Goal: Task Accomplishment & Management: Manage account settings

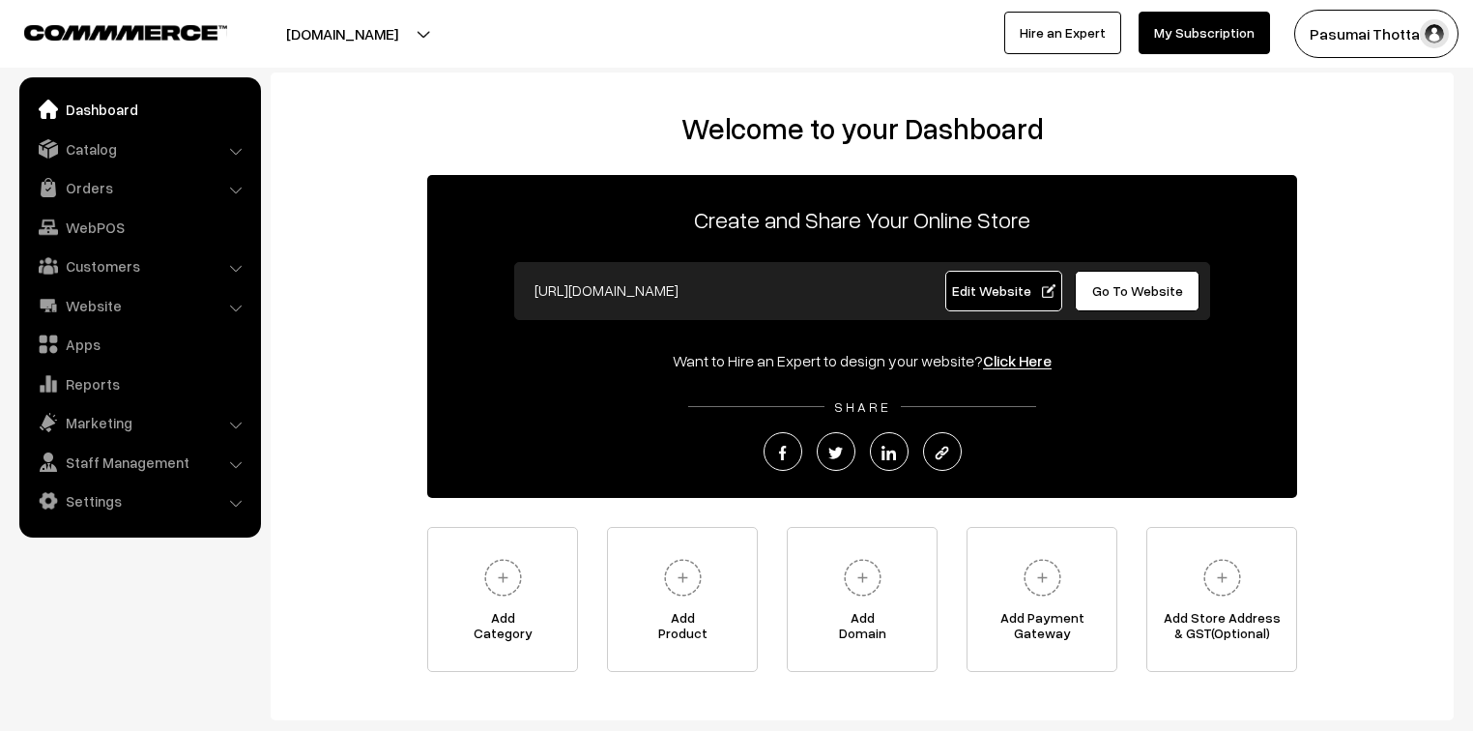
click at [83, 189] on link "Orders" at bounding box center [139, 187] width 230 height 35
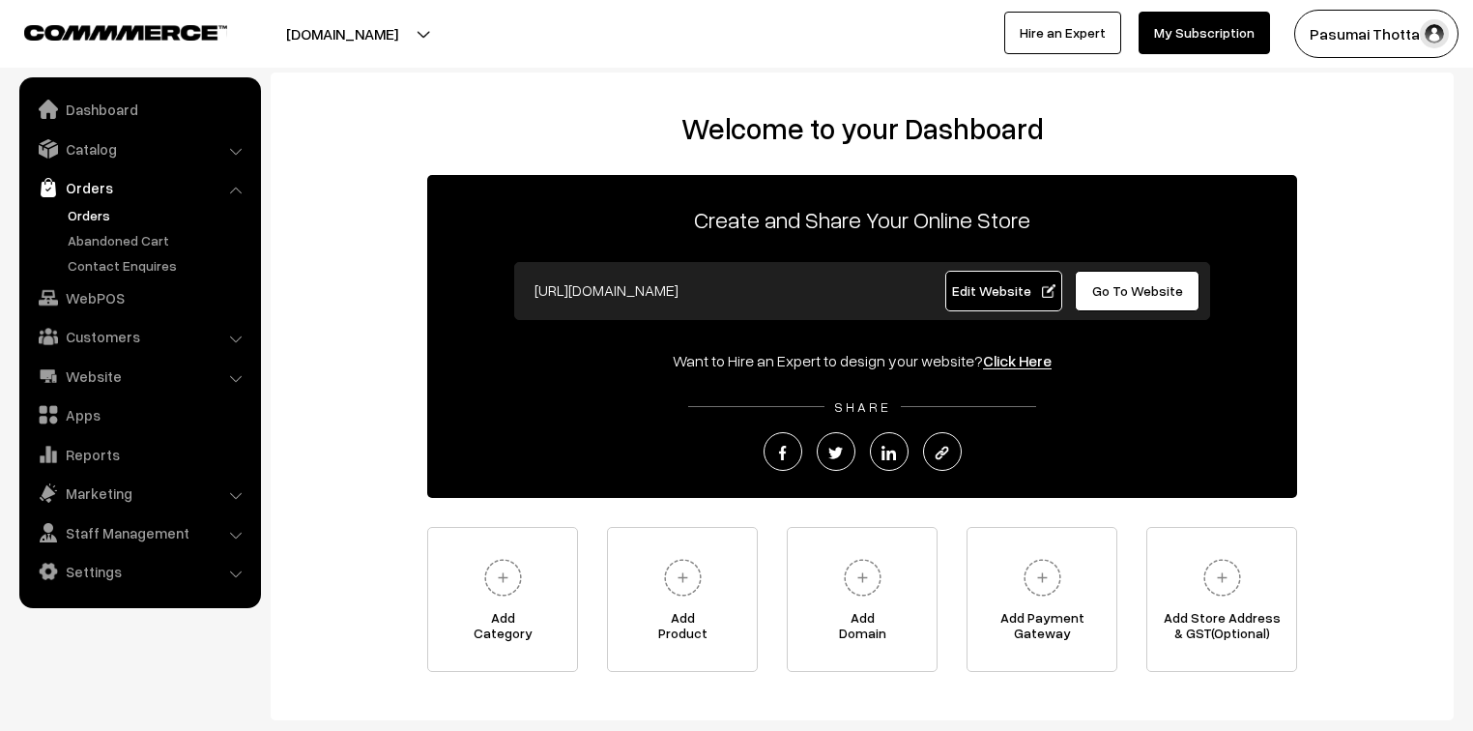
click at [83, 209] on link "Orders" at bounding box center [158, 215] width 191 height 20
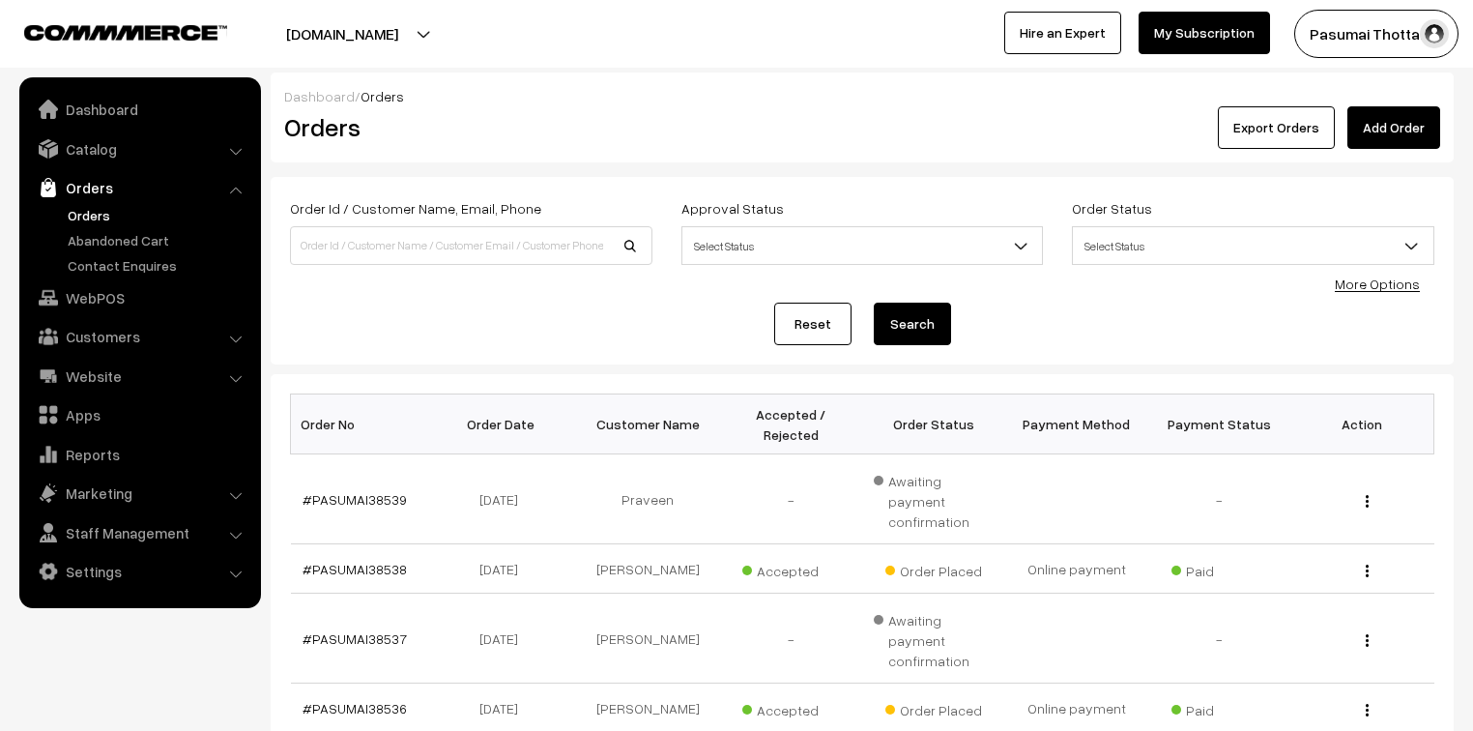
click at [1380, 289] on link "More Options" at bounding box center [1377, 283] width 85 height 16
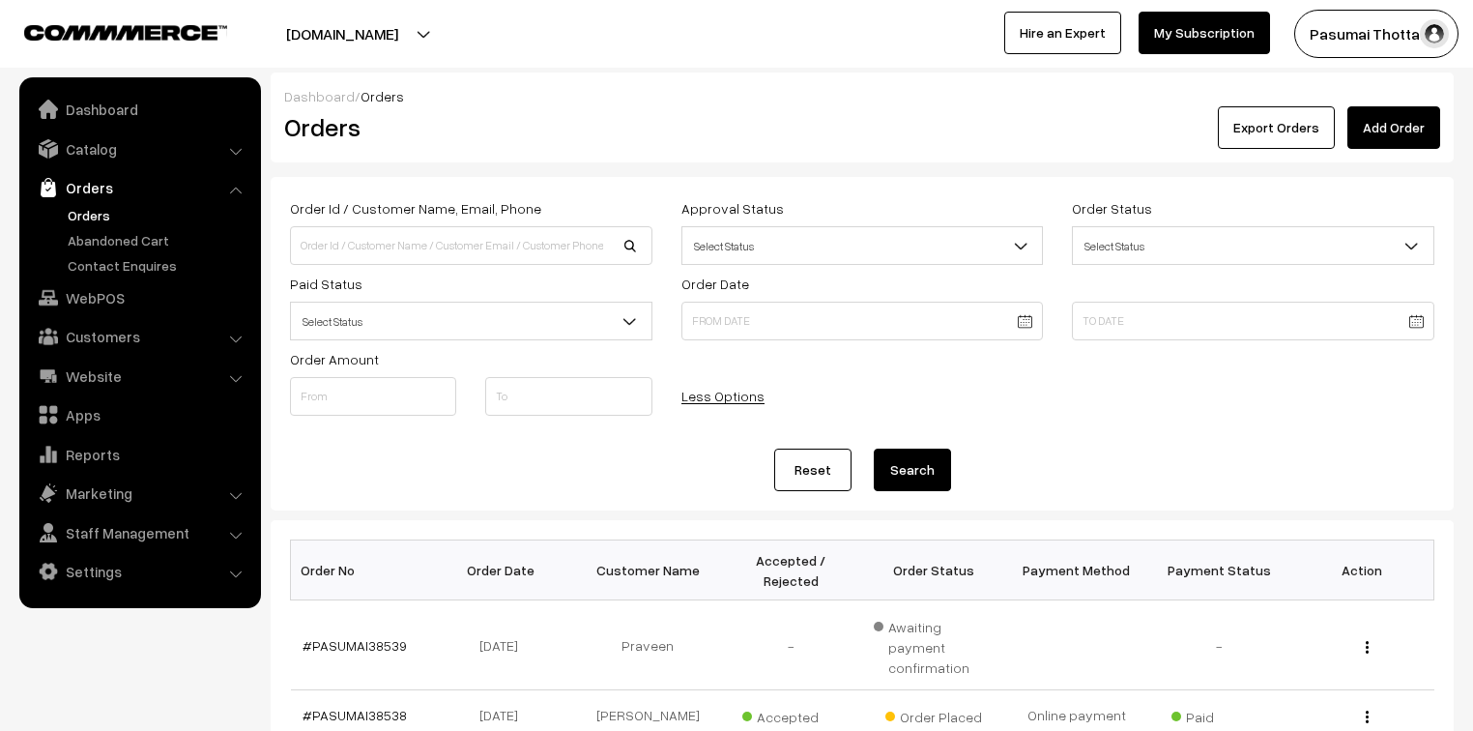
click at [424, 309] on span "Select Status" at bounding box center [471, 321] width 361 height 34
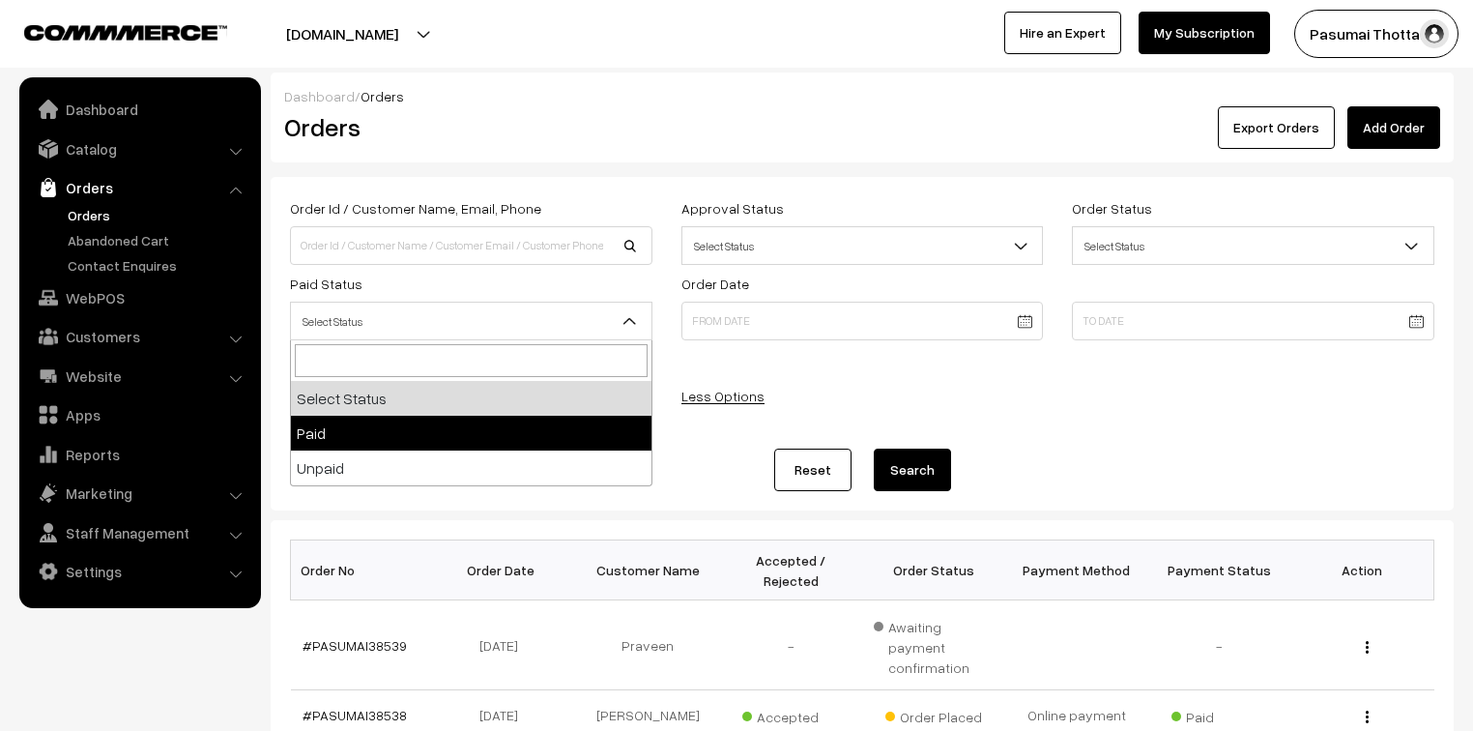
select select "1"
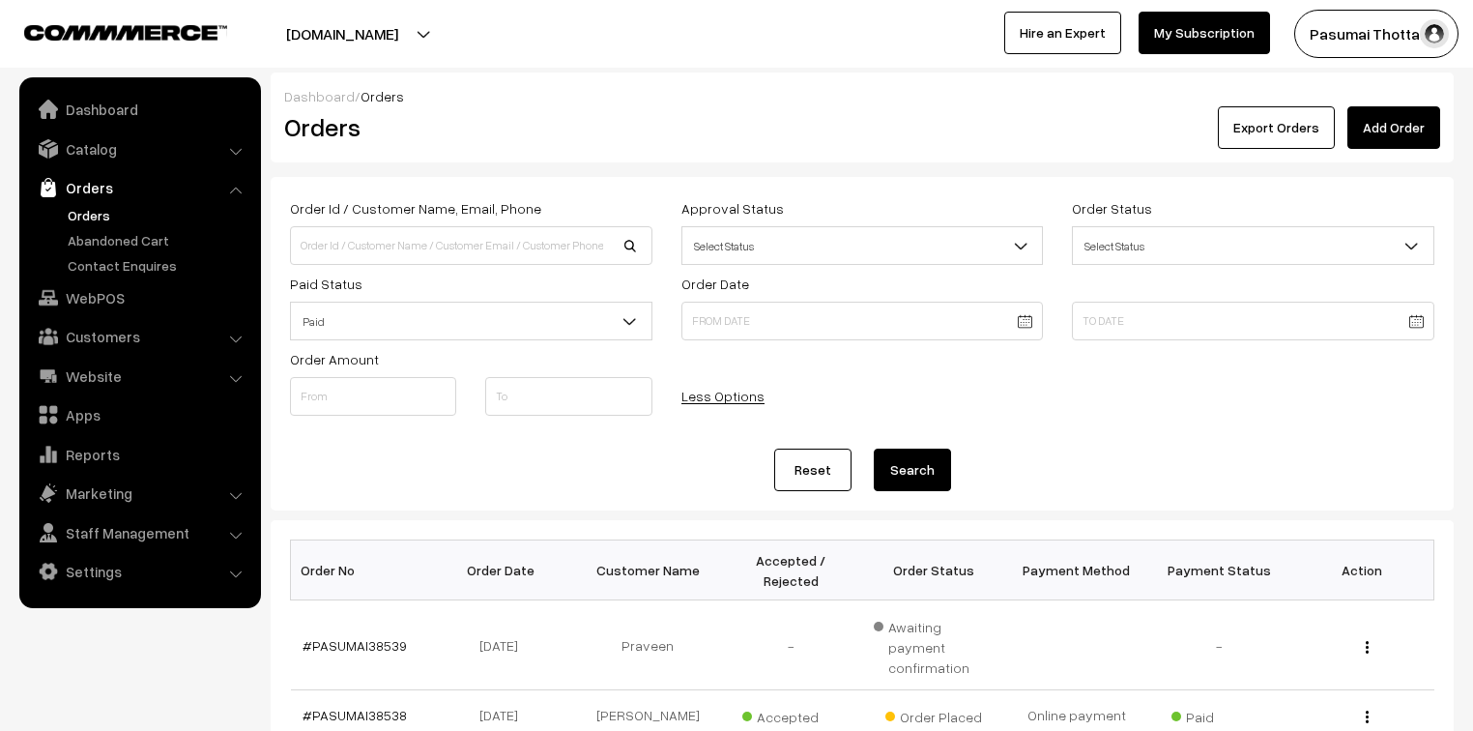
click at [914, 473] on button "Search" at bounding box center [912, 469] width 77 height 43
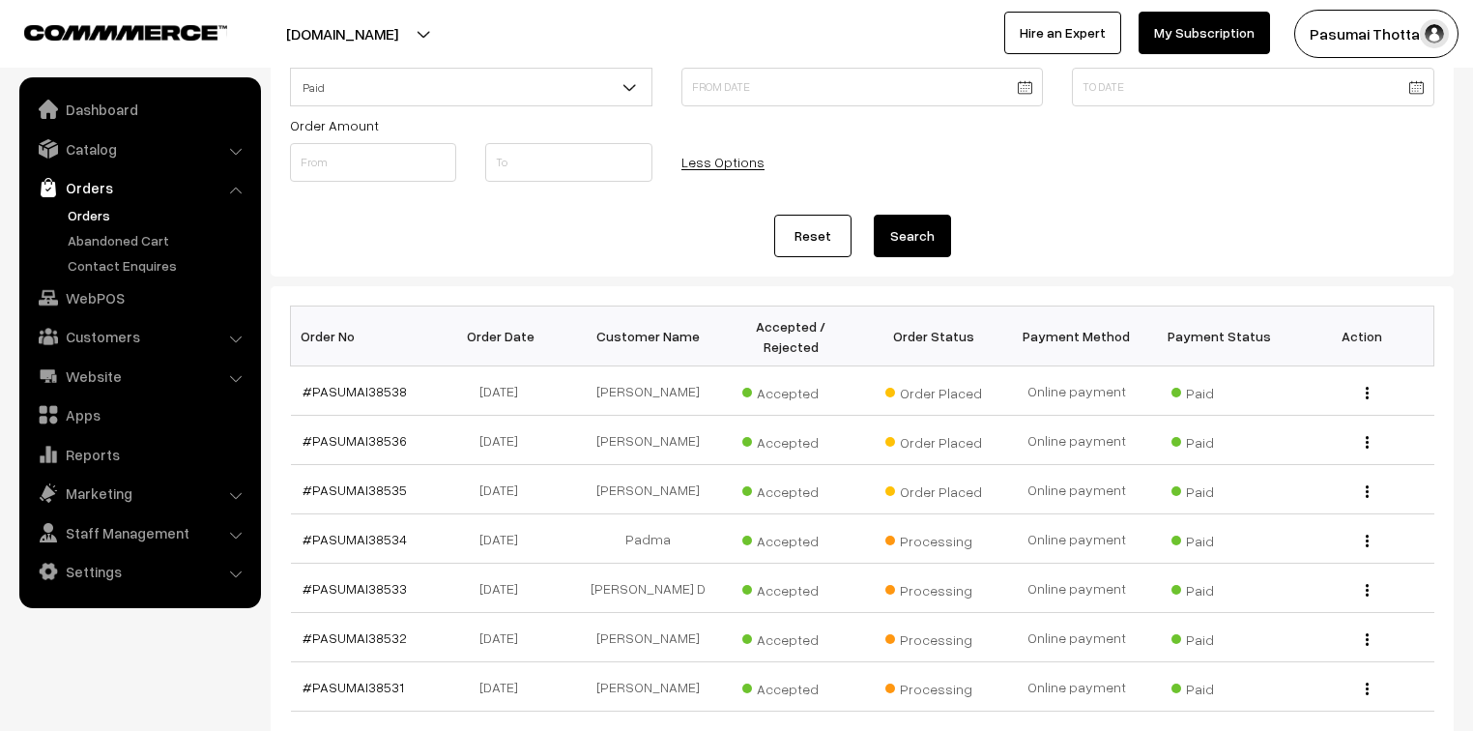
scroll to position [196, 0]
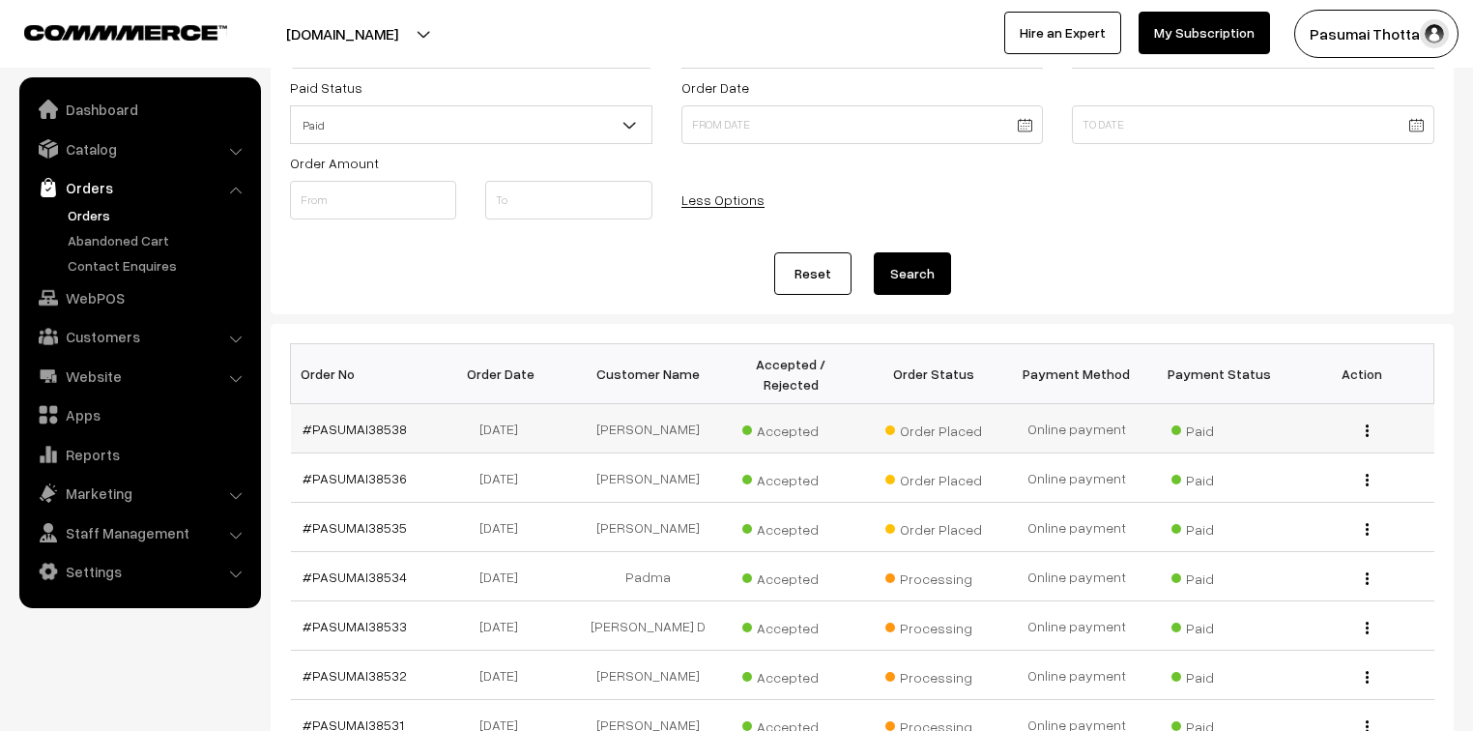
click at [539, 412] on td "14-10-2025" at bounding box center [504, 428] width 143 height 49
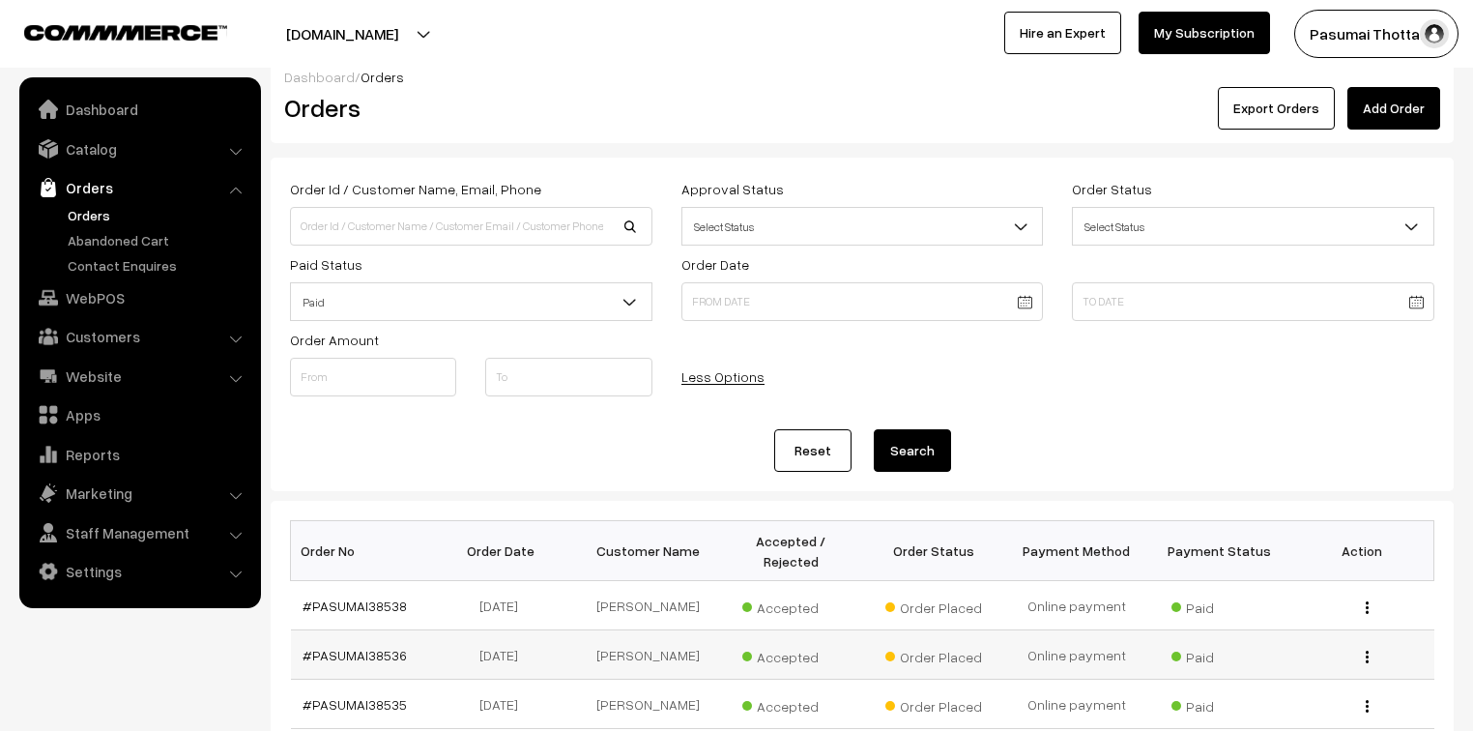
scroll to position [0, 0]
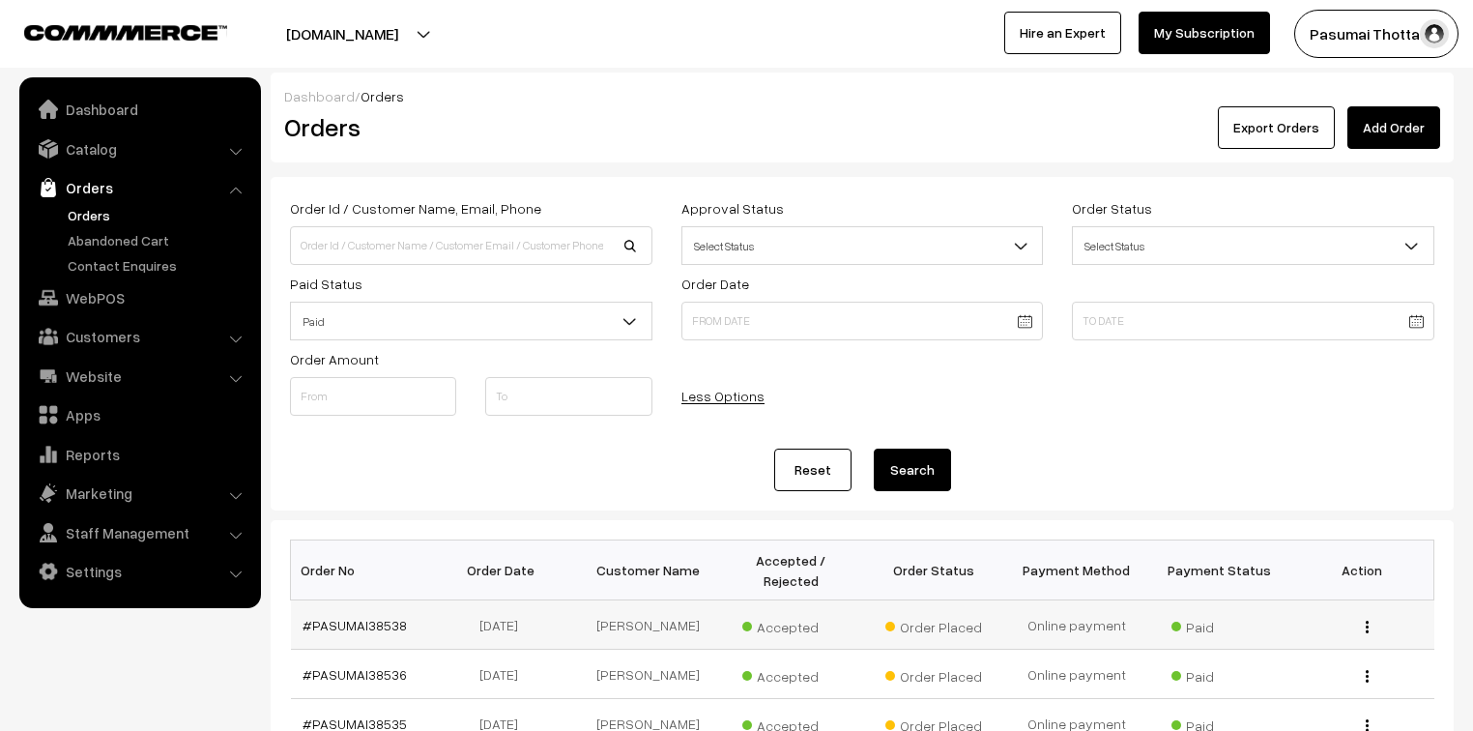
click at [479, 603] on td "14-10-2025" at bounding box center [504, 624] width 143 height 49
click at [483, 561] on th "Order Date" at bounding box center [504, 570] width 143 height 60
click at [504, 564] on th "Order Date" at bounding box center [504, 570] width 143 height 60
click at [395, 246] on input at bounding box center [471, 245] width 362 height 39
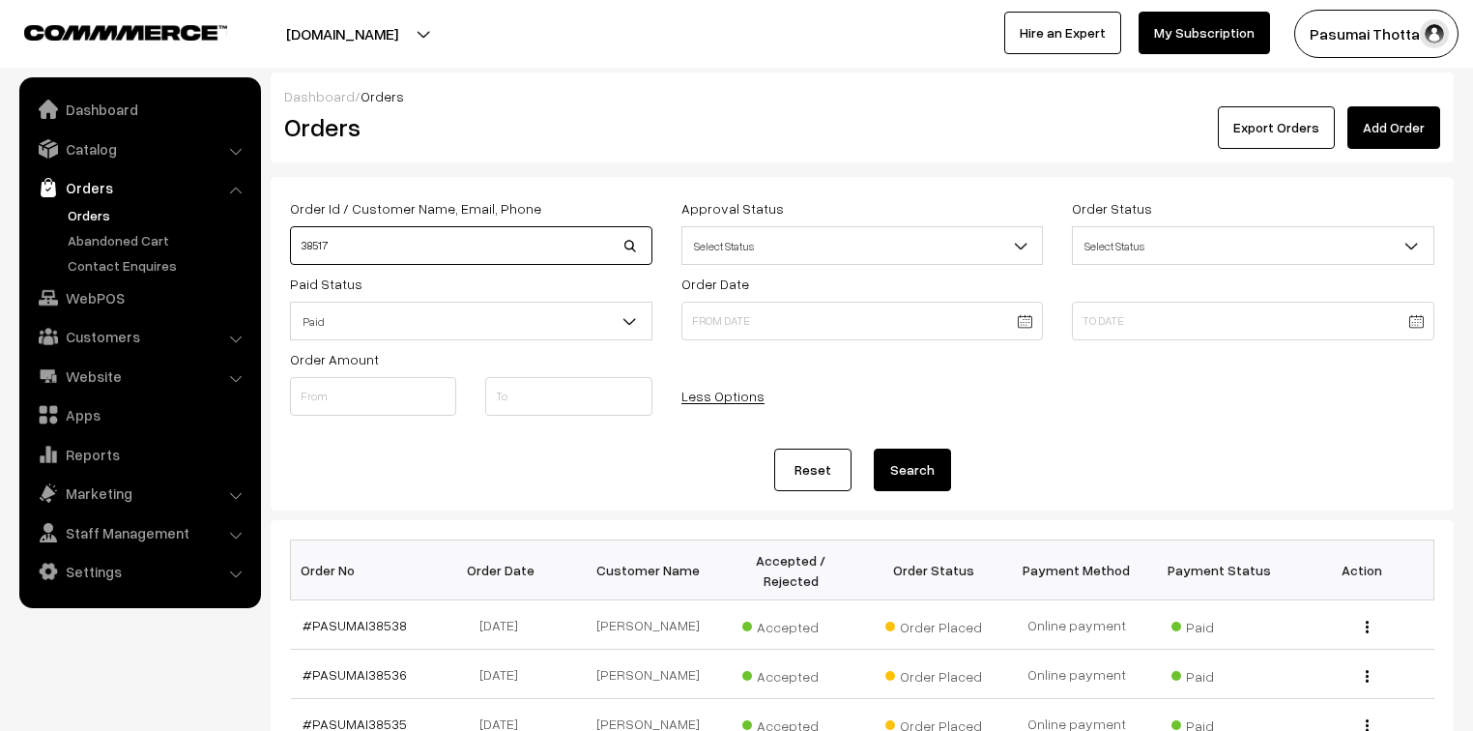
type input "38517"
click at [874, 448] on button "Search" at bounding box center [912, 469] width 77 height 43
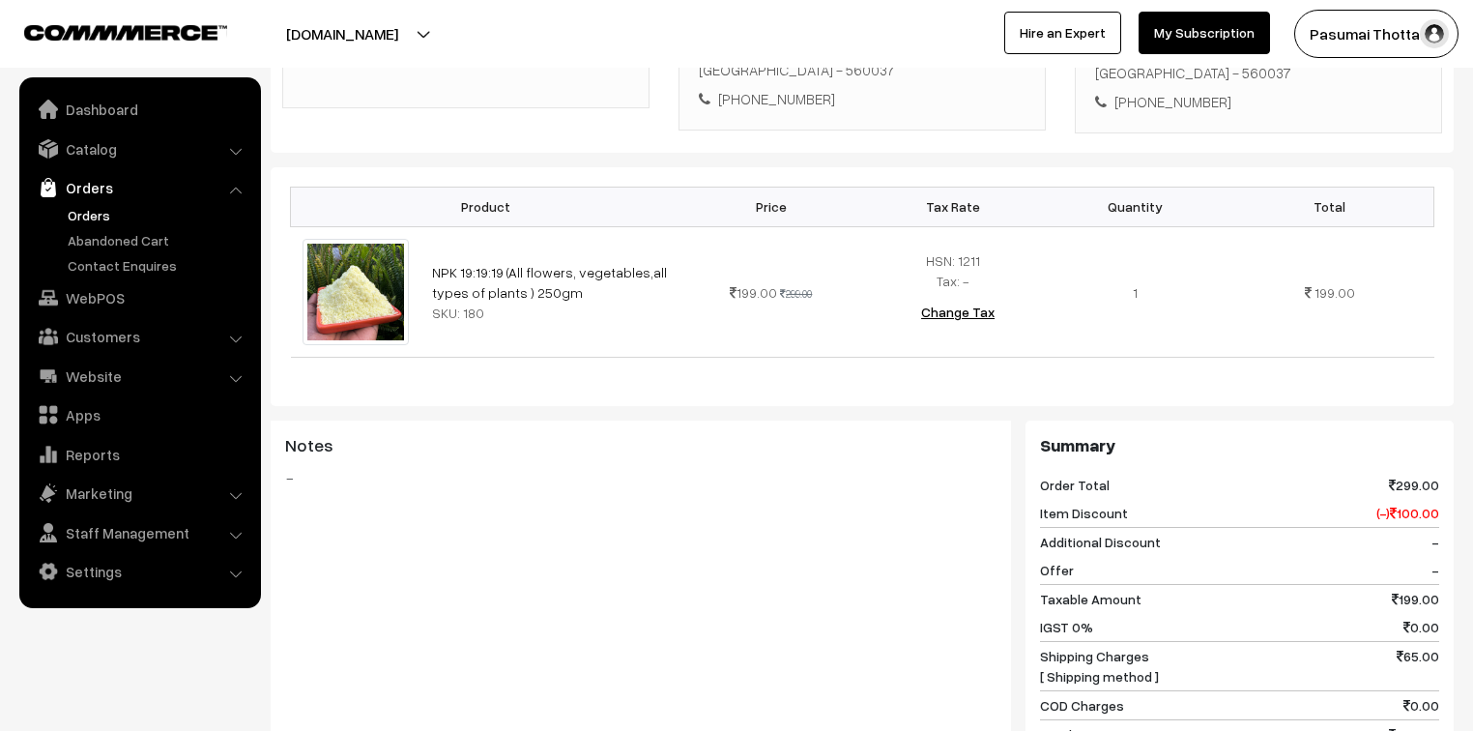
scroll to position [464, 0]
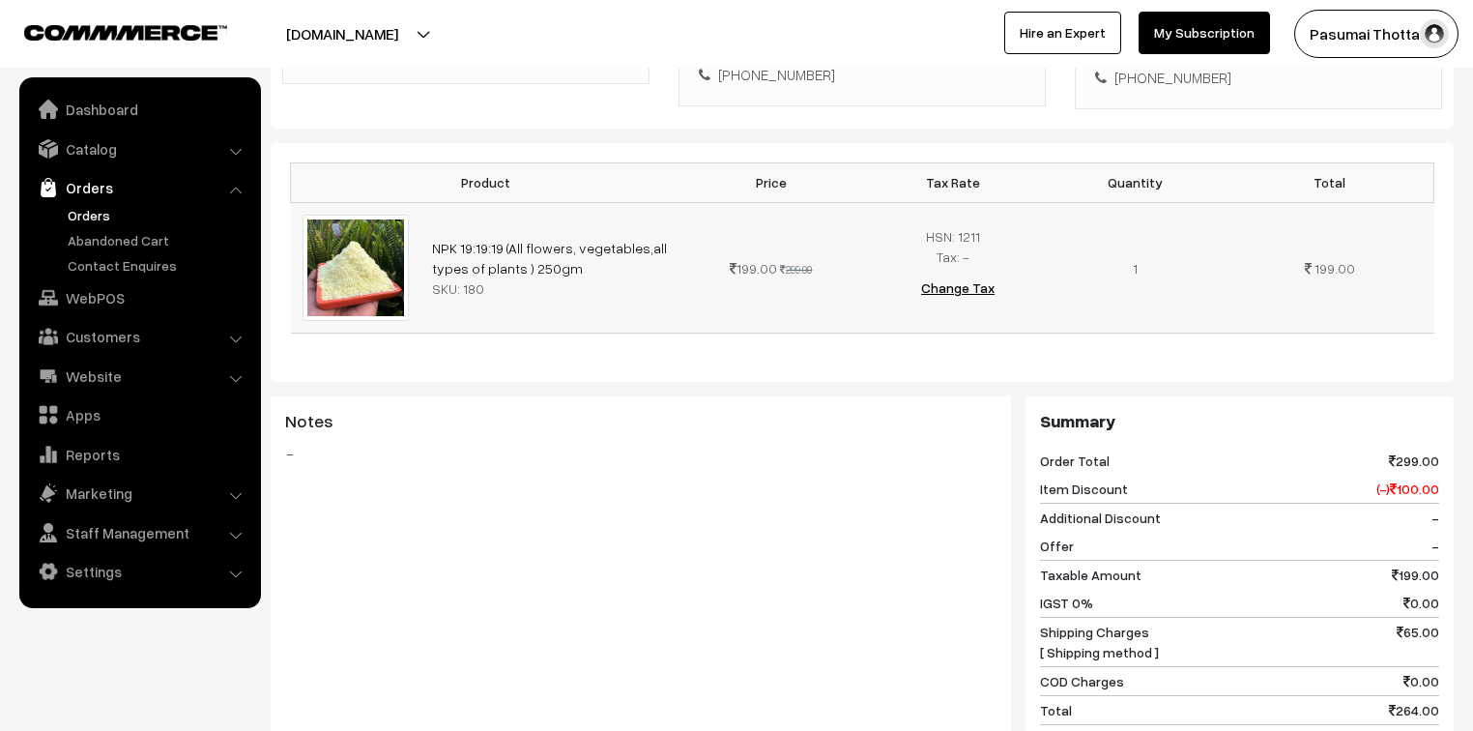
click at [371, 261] on img at bounding box center [356, 268] width 106 height 106
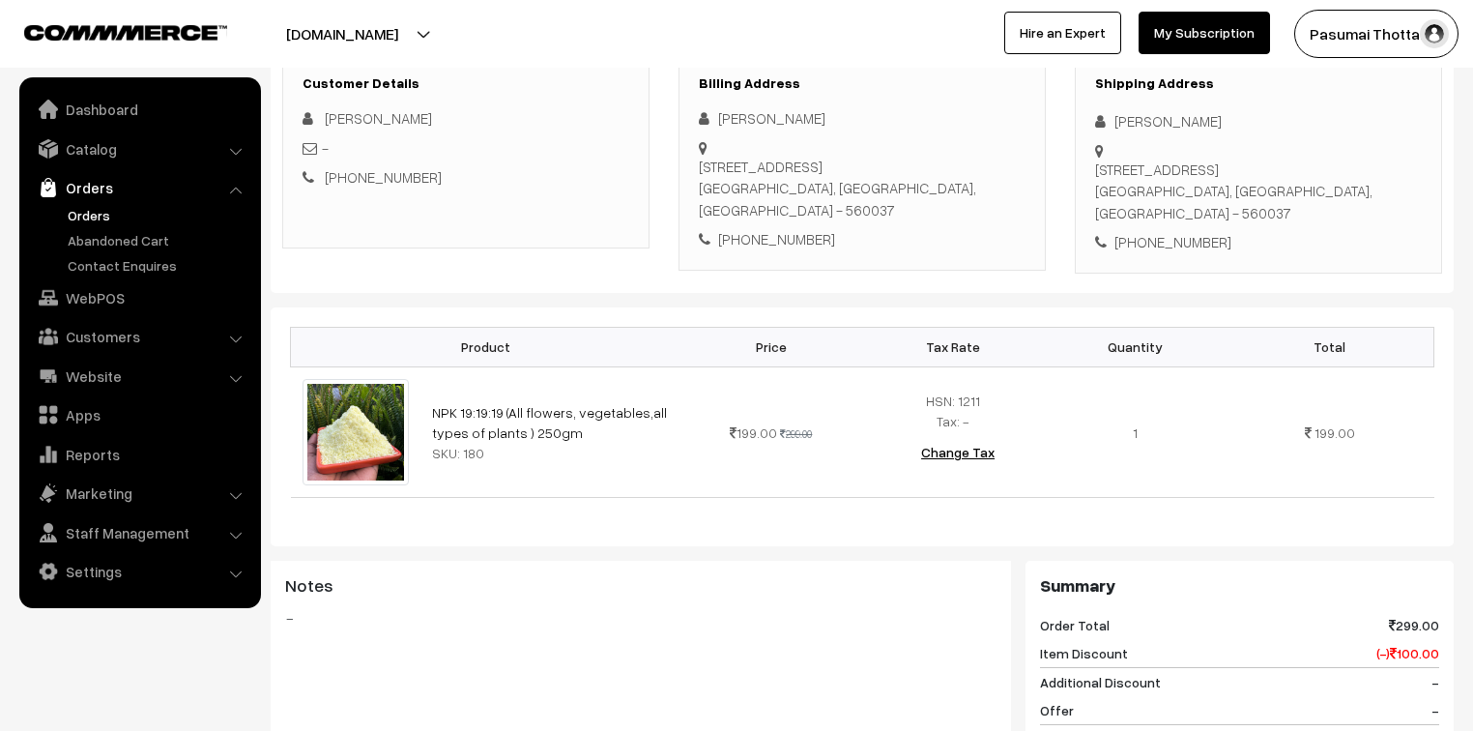
scroll to position [155, 0]
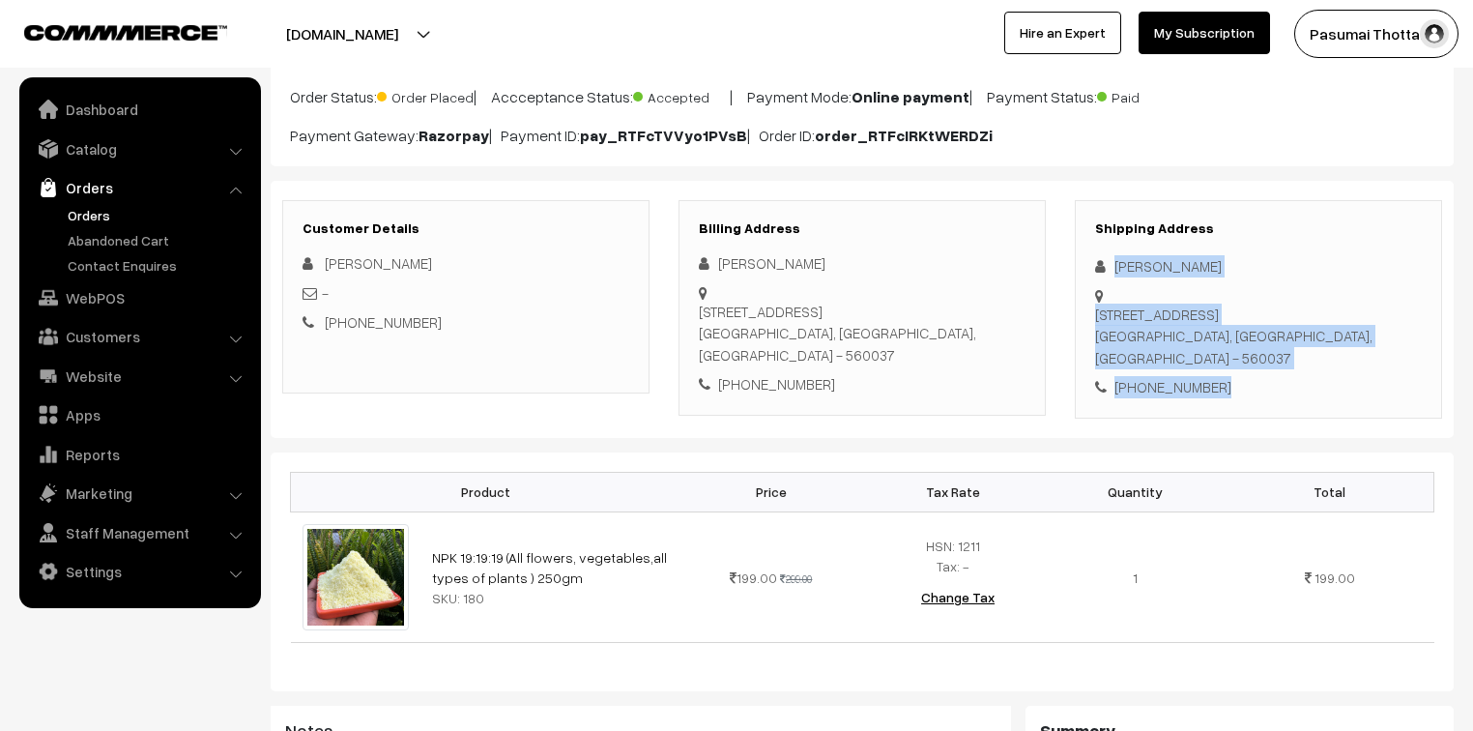
drag, startPoint x: 1113, startPoint y: 268, endPoint x: 1233, endPoint y: 387, distance: 169.5
click at [1233, 387] on div "Shipping Address Mohamed Muthaszeer No.417 , Anntto illam, 1st main road, Vinay…" at bounding box center [1258, 309] width 367 height 218
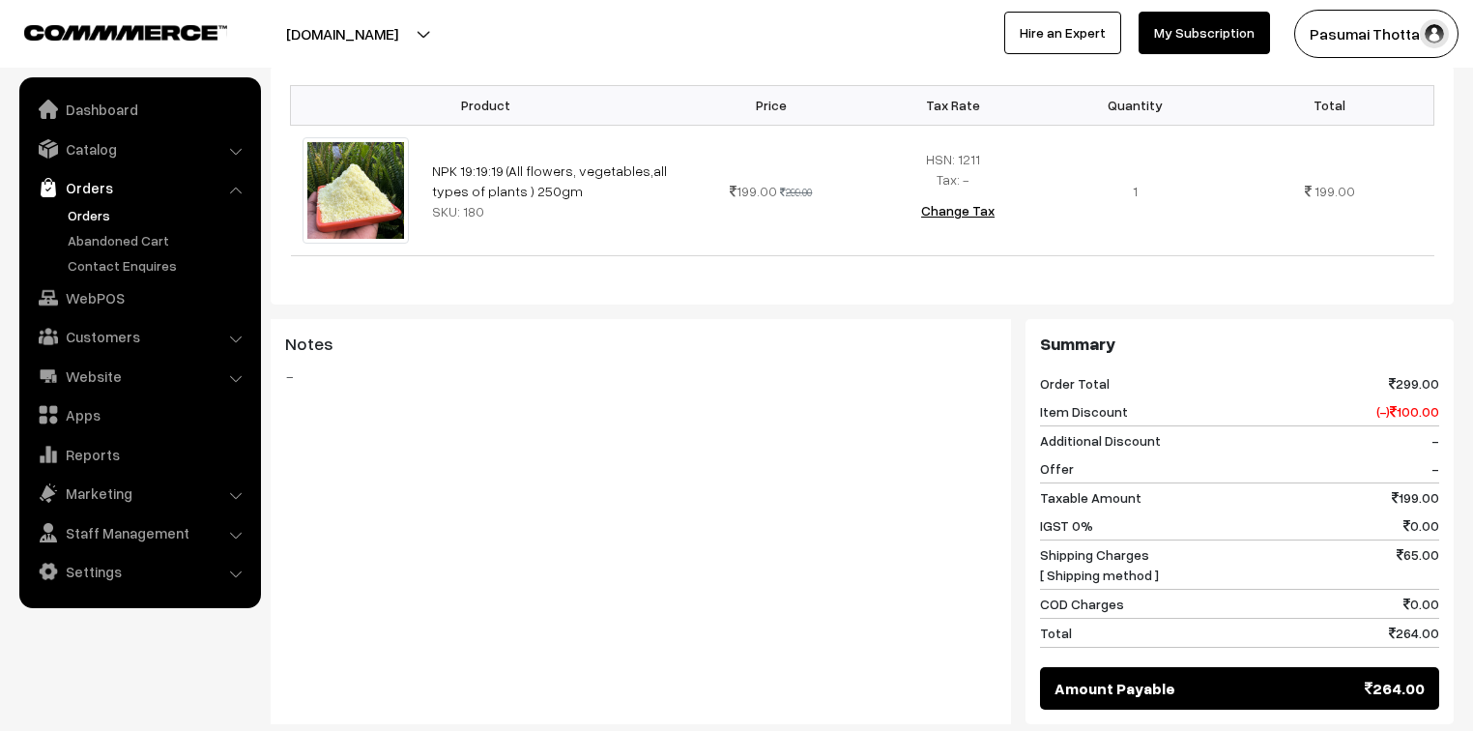
scroll to position [309, 0]
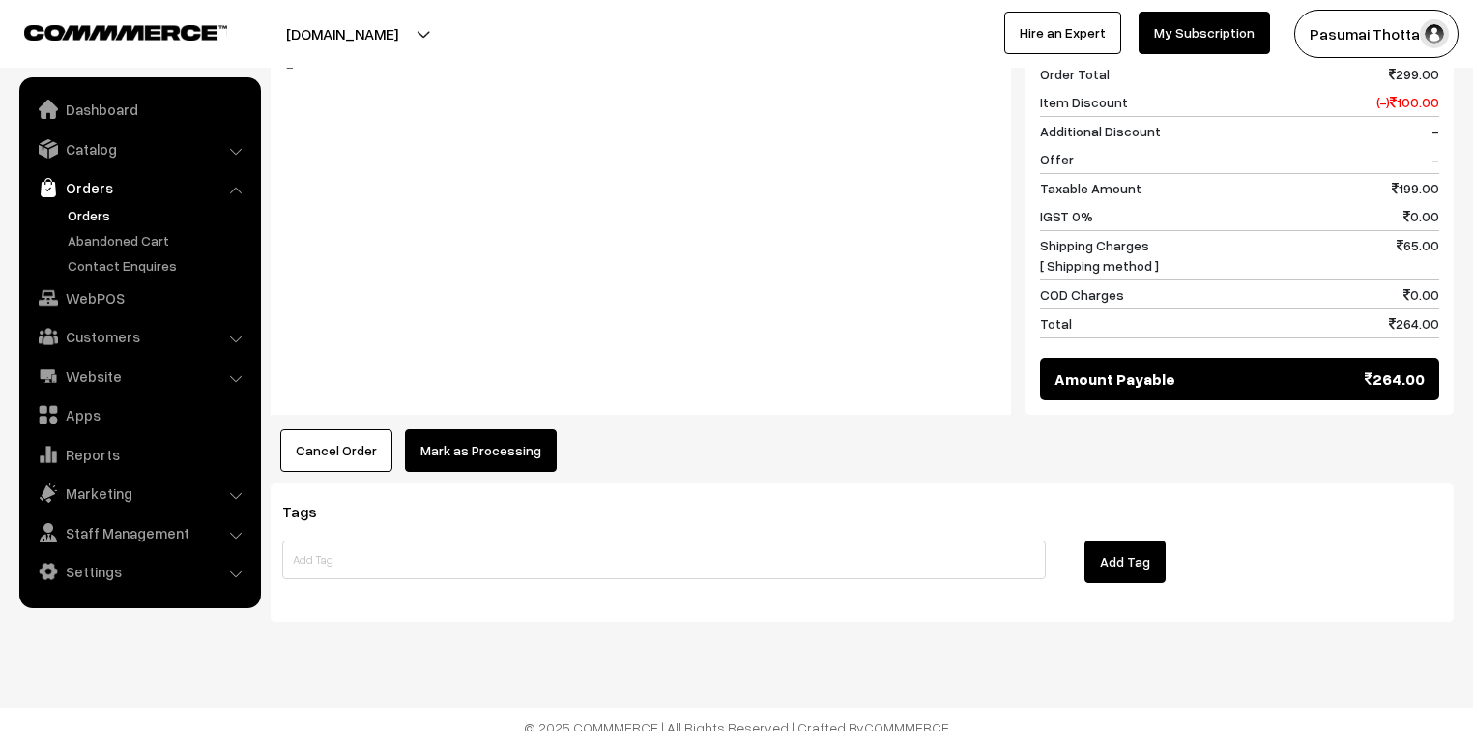
click at [512, 441] on button "Mark as Processing" at bounding box center [481, 450] width 152 height 43
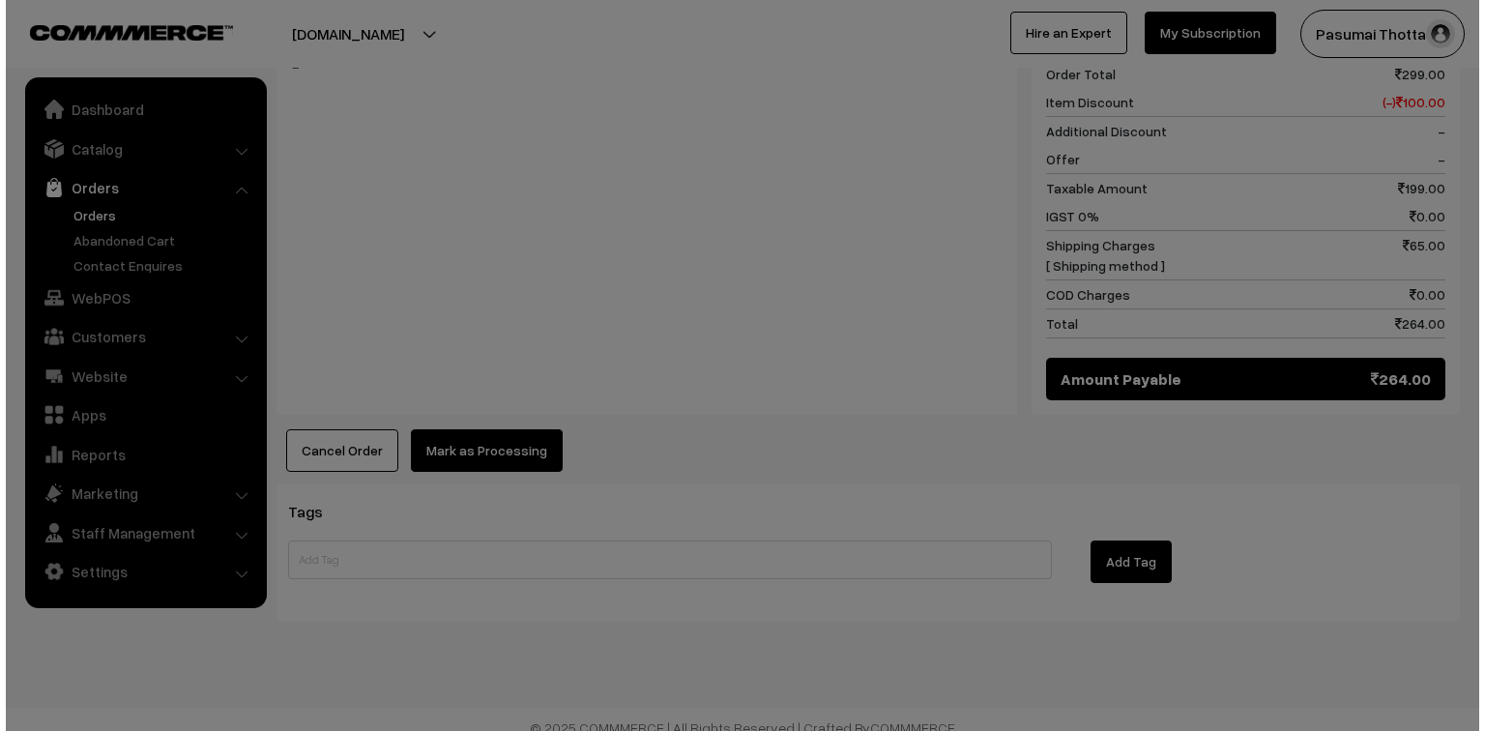
scroll to position [852, 0]
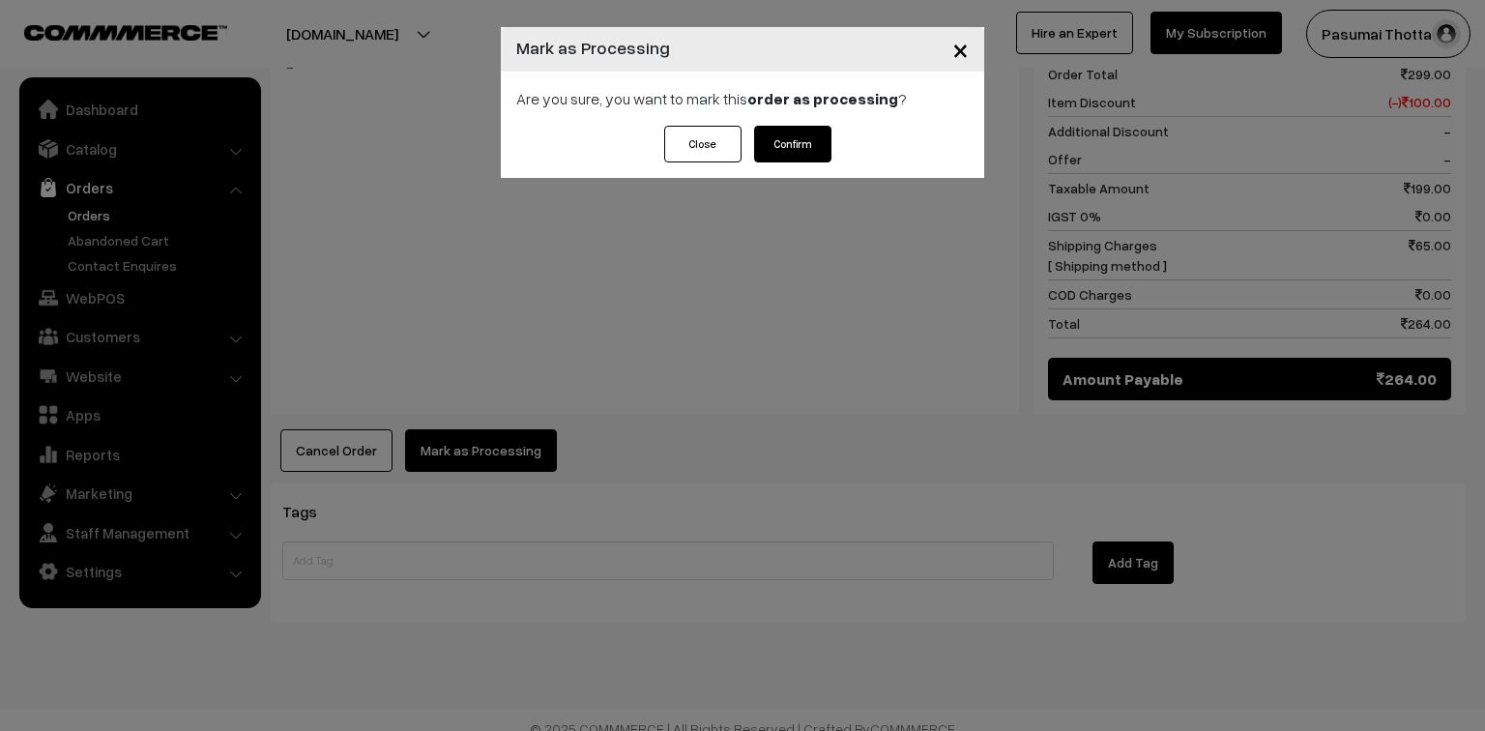
click at [787, 142] on button "Confirm" at bounding box center [792, 144] width 77 height 37
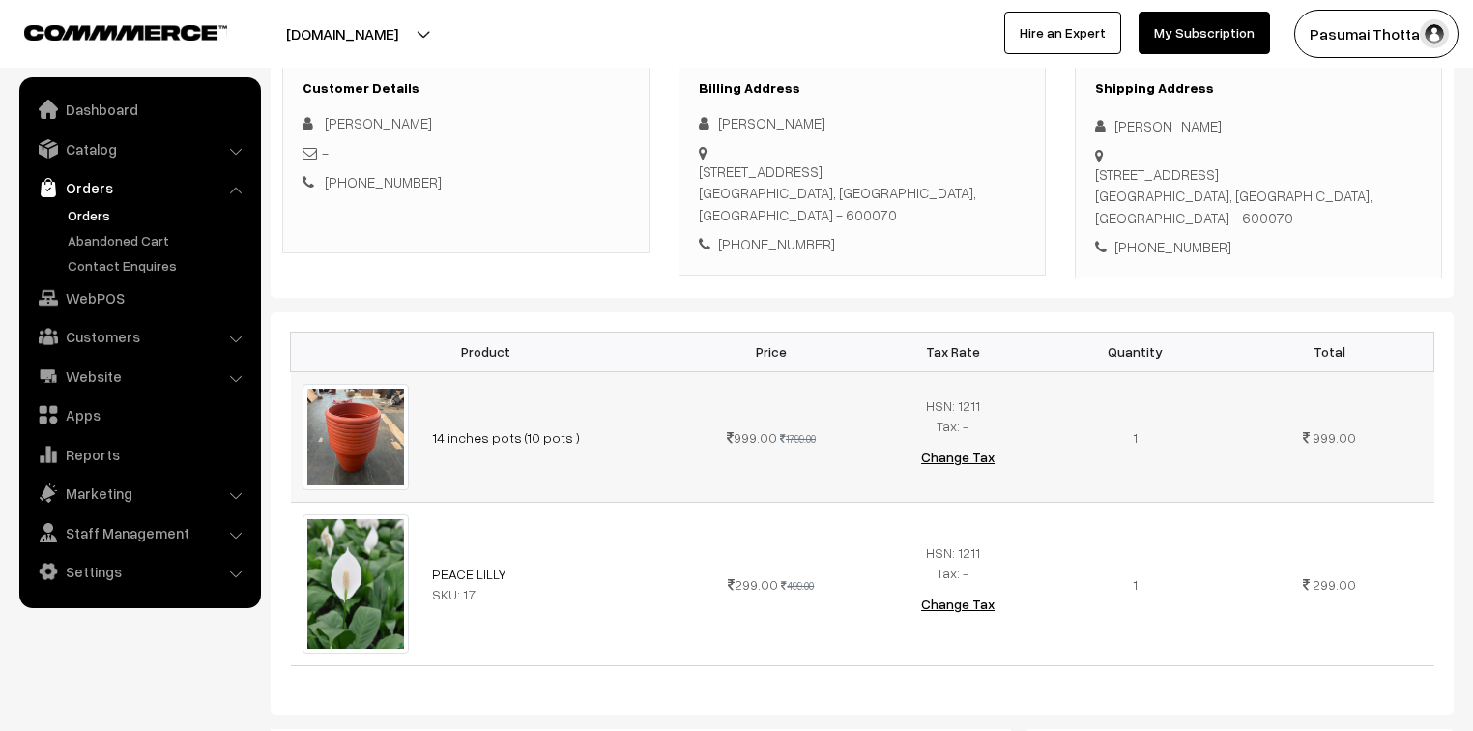
scroll to position [155, 0]
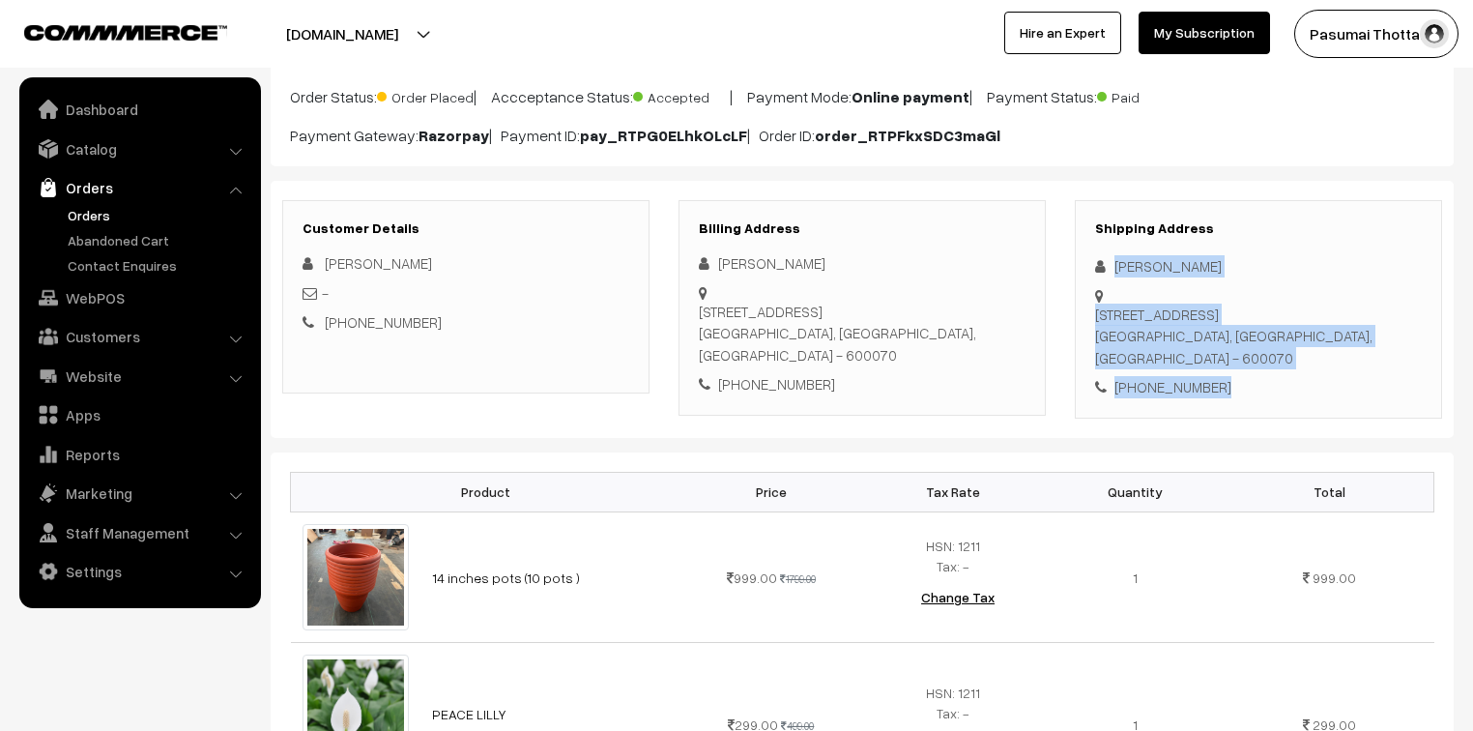
drag, startPoint x: 1110, startPoint y: 267, endPoint x: 1242, endPoint y: 393, distance: 183.2
click at [1242, 393] on div "Shipping Address [PERSON_NAME][GEOGRAPHIC_DATA] [STREET_ADDRESS] [PHONE_NUMBER]" at bounding box center [1258, 309] width 367 height 218
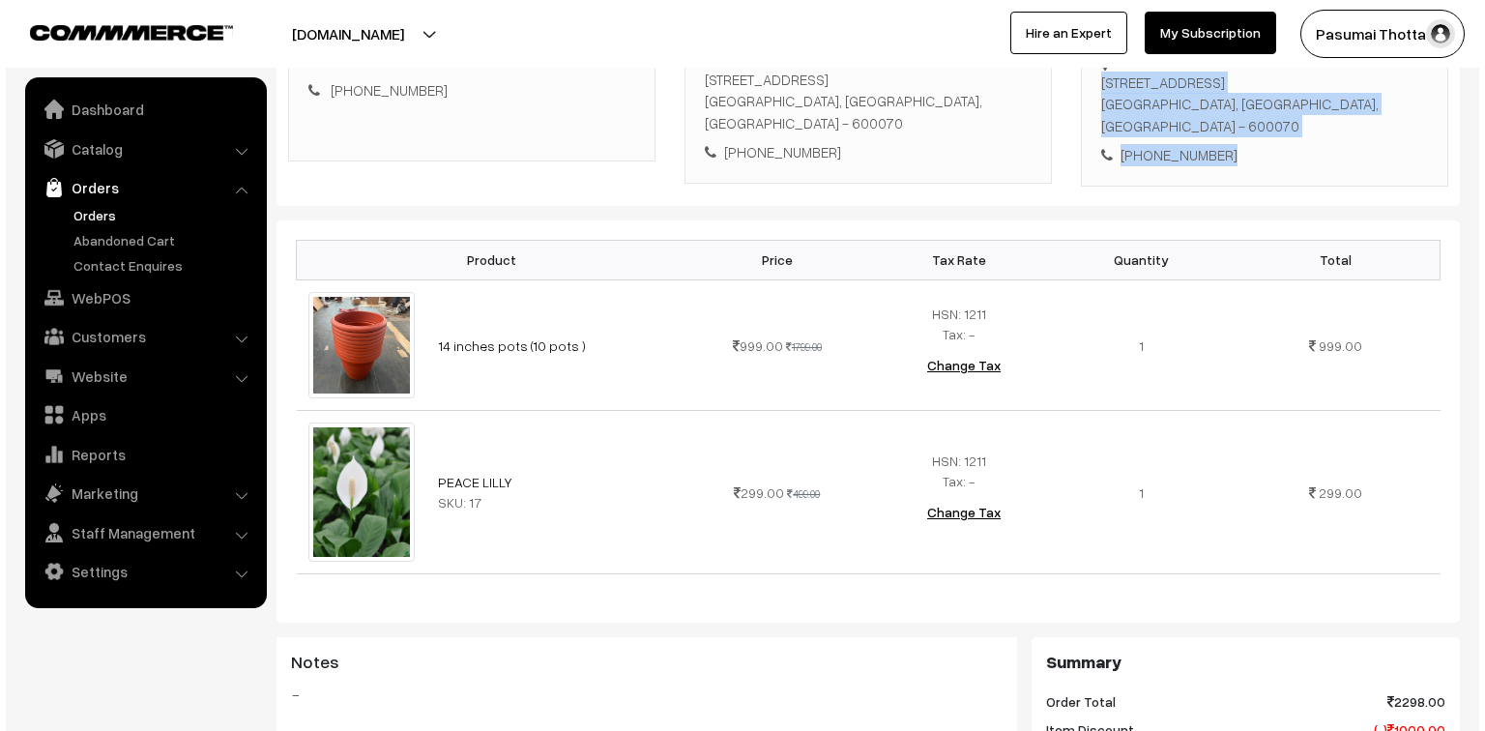
scroll to position [773, 0]
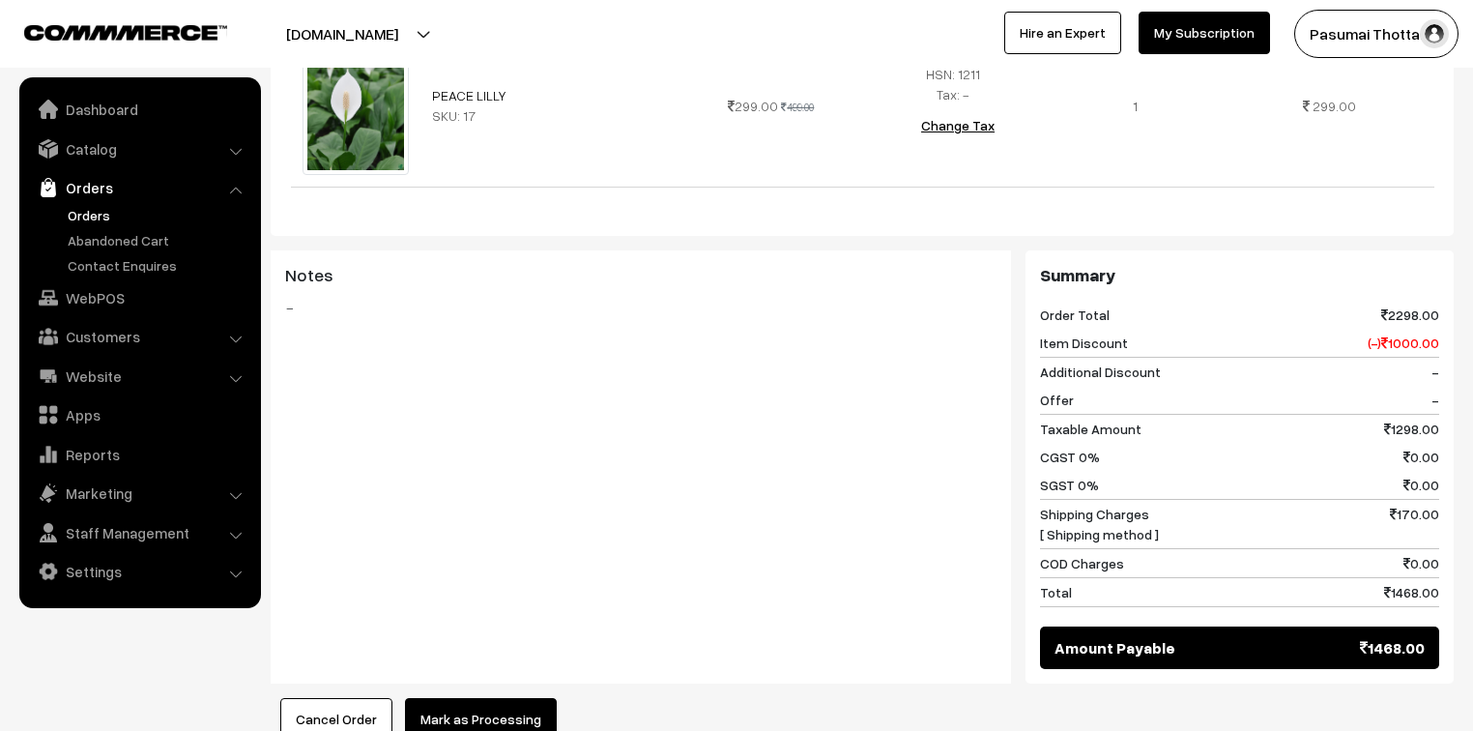
click at [485, 719] on button "Mark as Processing" at bounding box center [481, 719] width 152 height 43
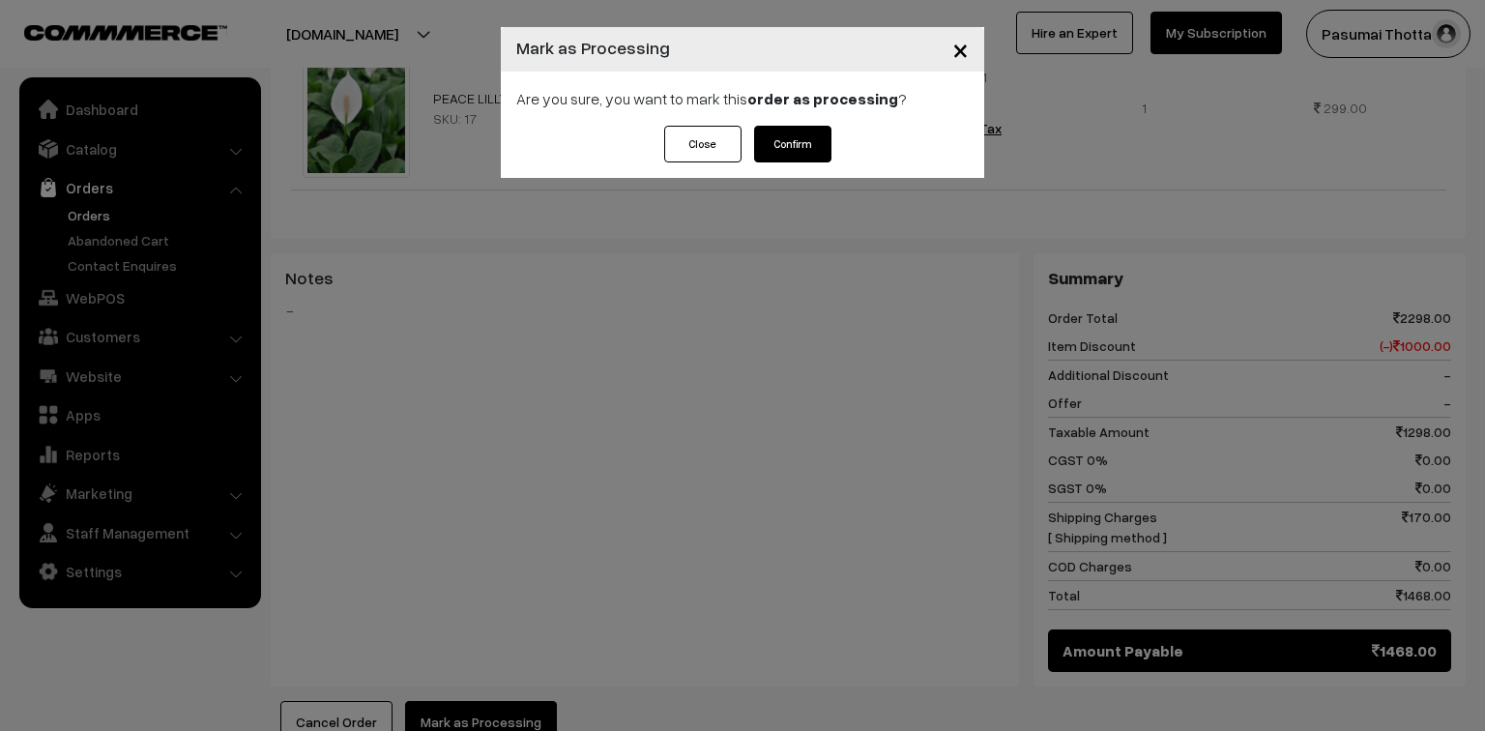
click at [811, 147] on button "Confirm" at bounding box center [792, 144] width 77 height 37
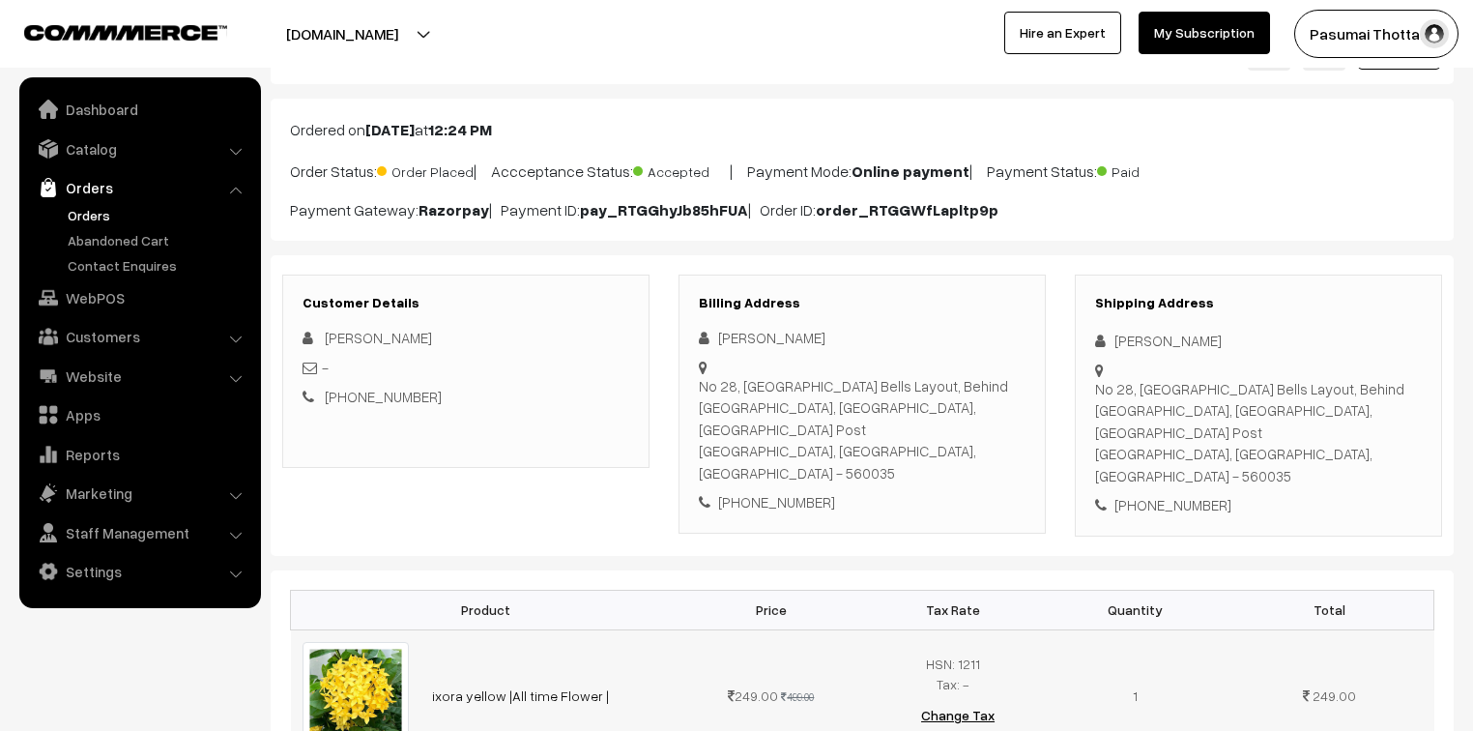
scroll to position [77, 0]
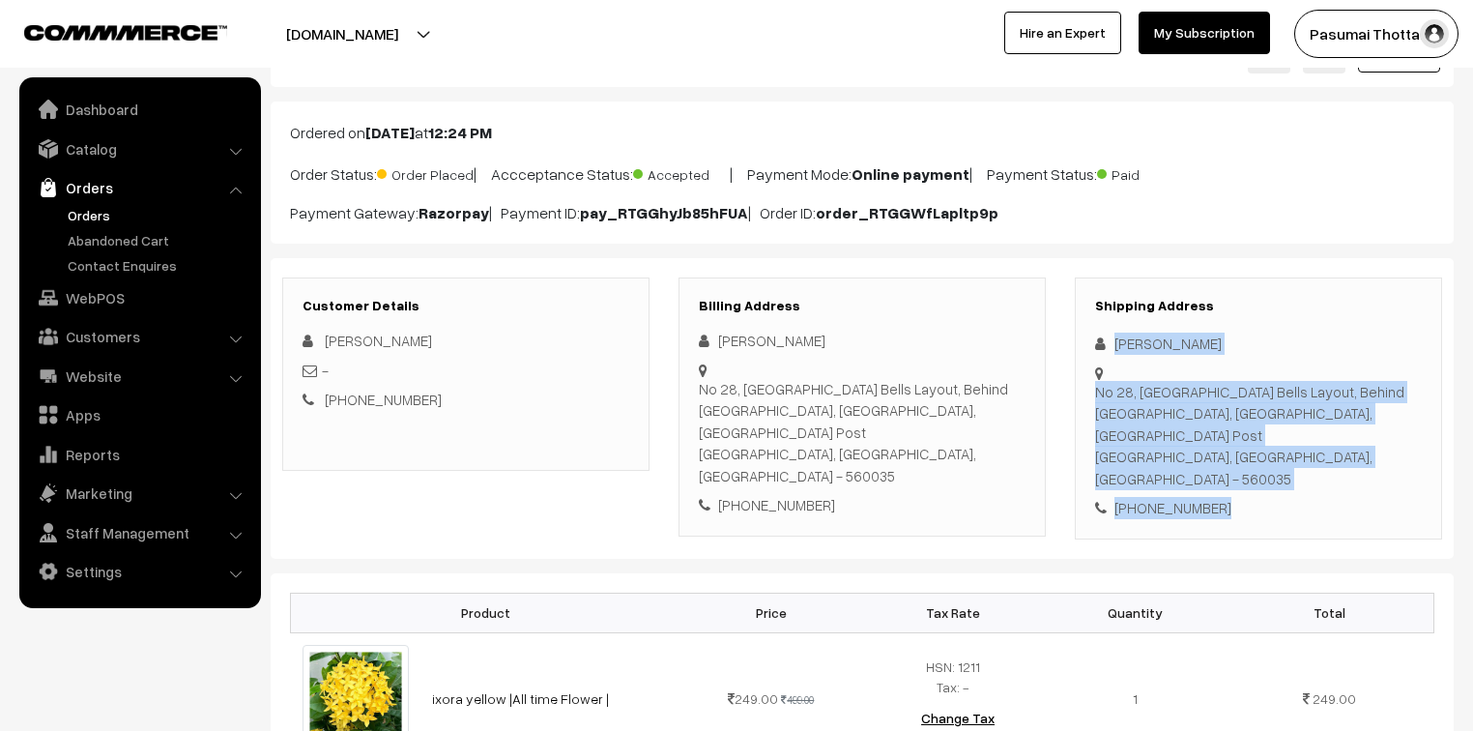
drag, startPoint x: 1113, startPoint y: 351, endPoint x: 1228, endPoint y: 461, distance: 160.0
click at [1228, 461] on div "Shipping Address Shobana Karthik No 28, Punarjani Temple Bells Layout, Behind A…" at bounding box center [1258, 408] width 367 height 262
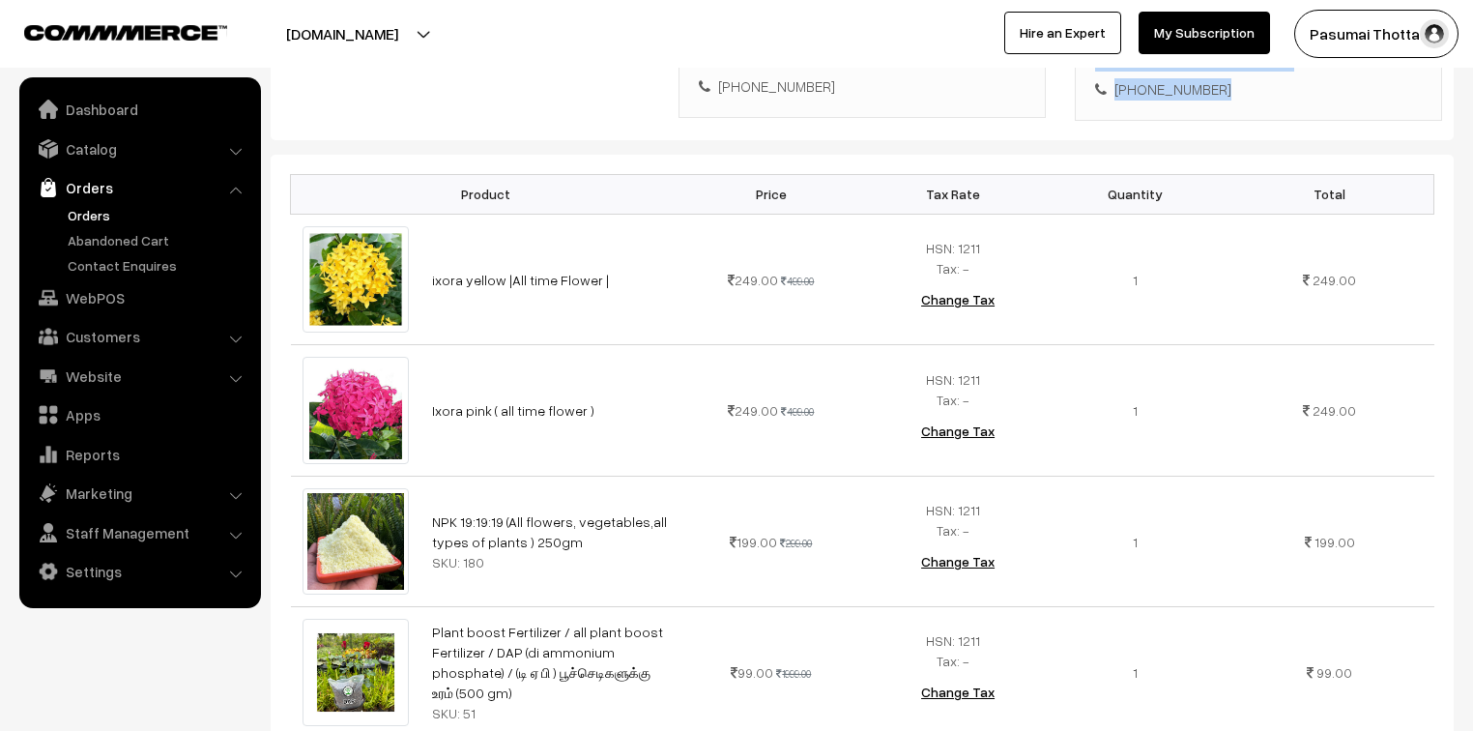
scroll to position [696, 0]
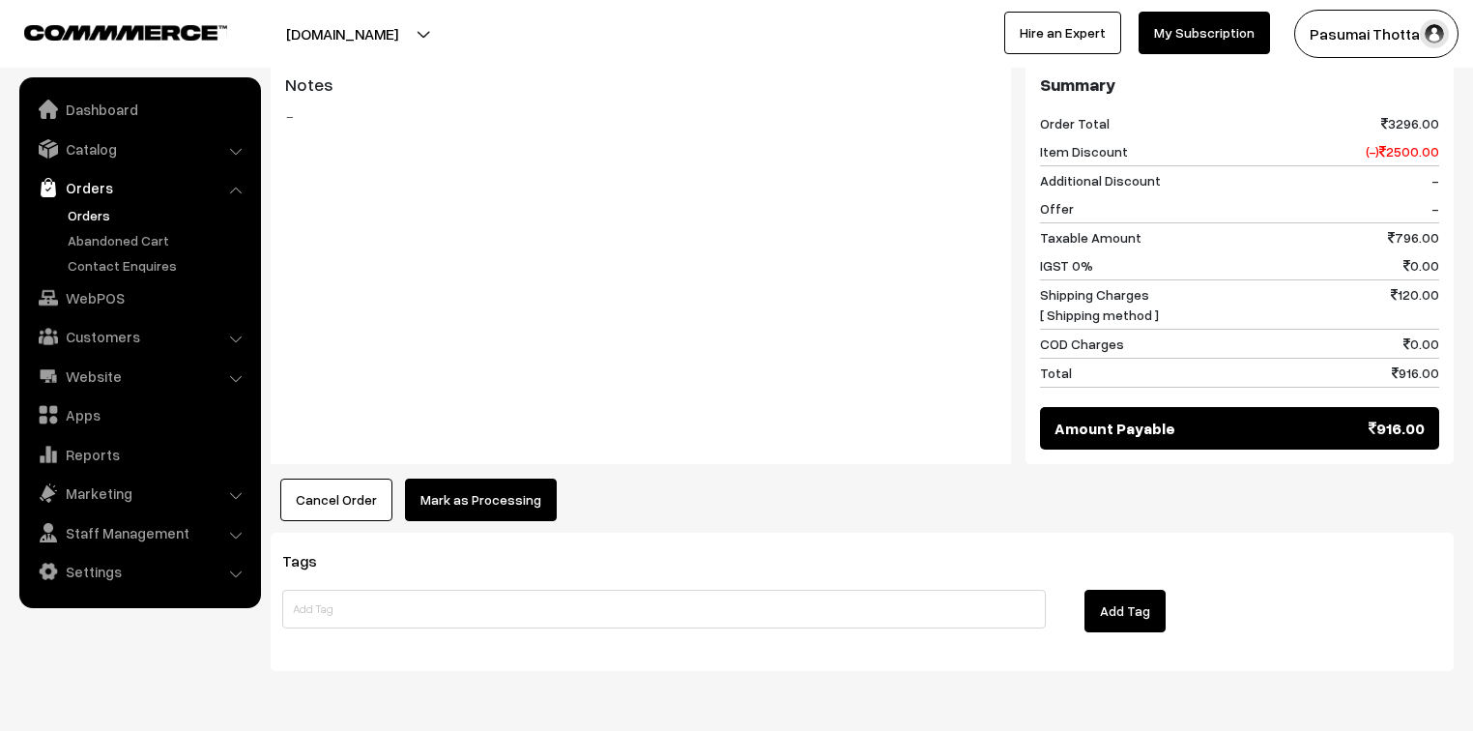
click at [425, 478] on button "Mark as Processing" at bounding box center [481, 499] width 152 height 43
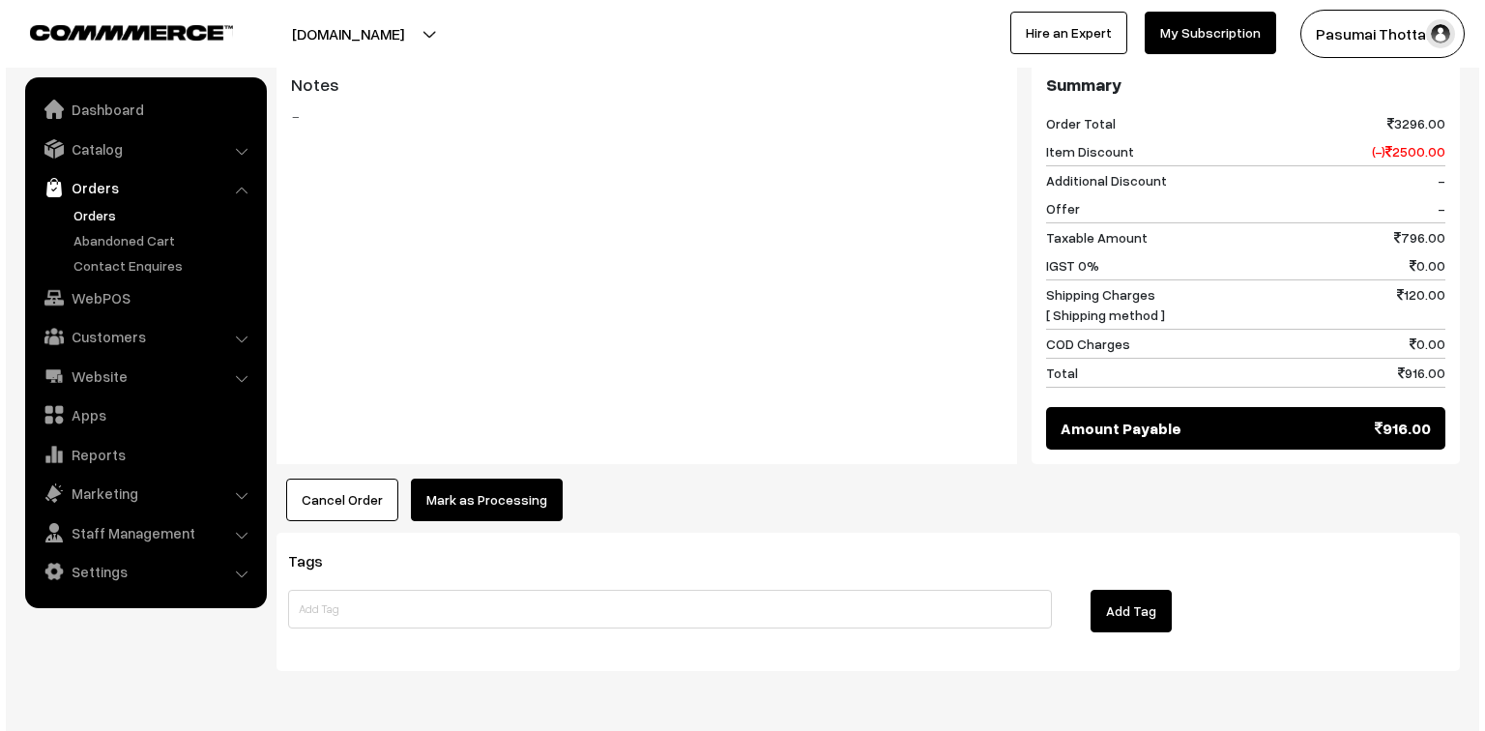
scroll to position [1242, 0]
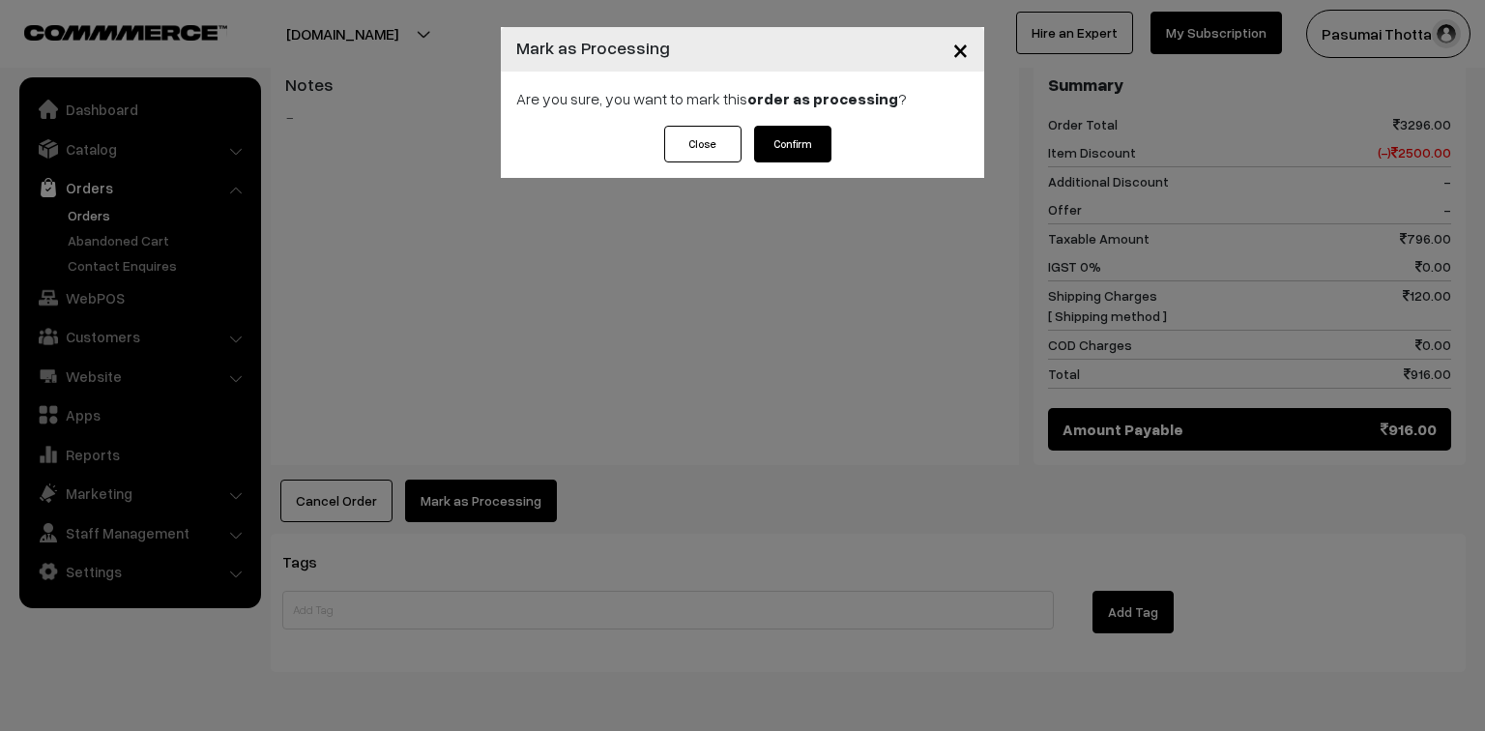
drag, startPoint x: 801, startPoint y: 154, endPoint x: 800, endPoint y: 163, distance: 9.7
click at [800, 154] on button "Confirm" at bounding box center [792, 144] width 77 height 37
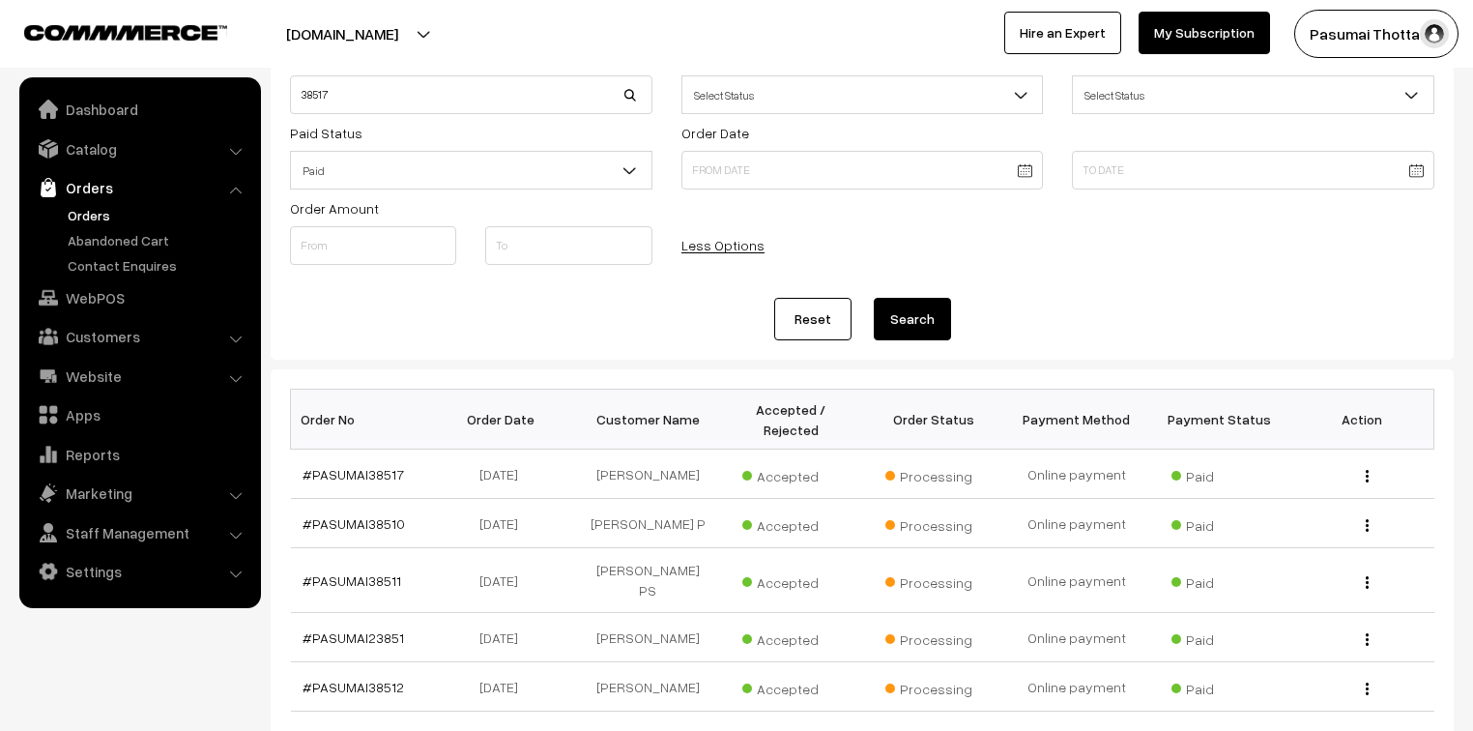
scroll to position [155, 0]
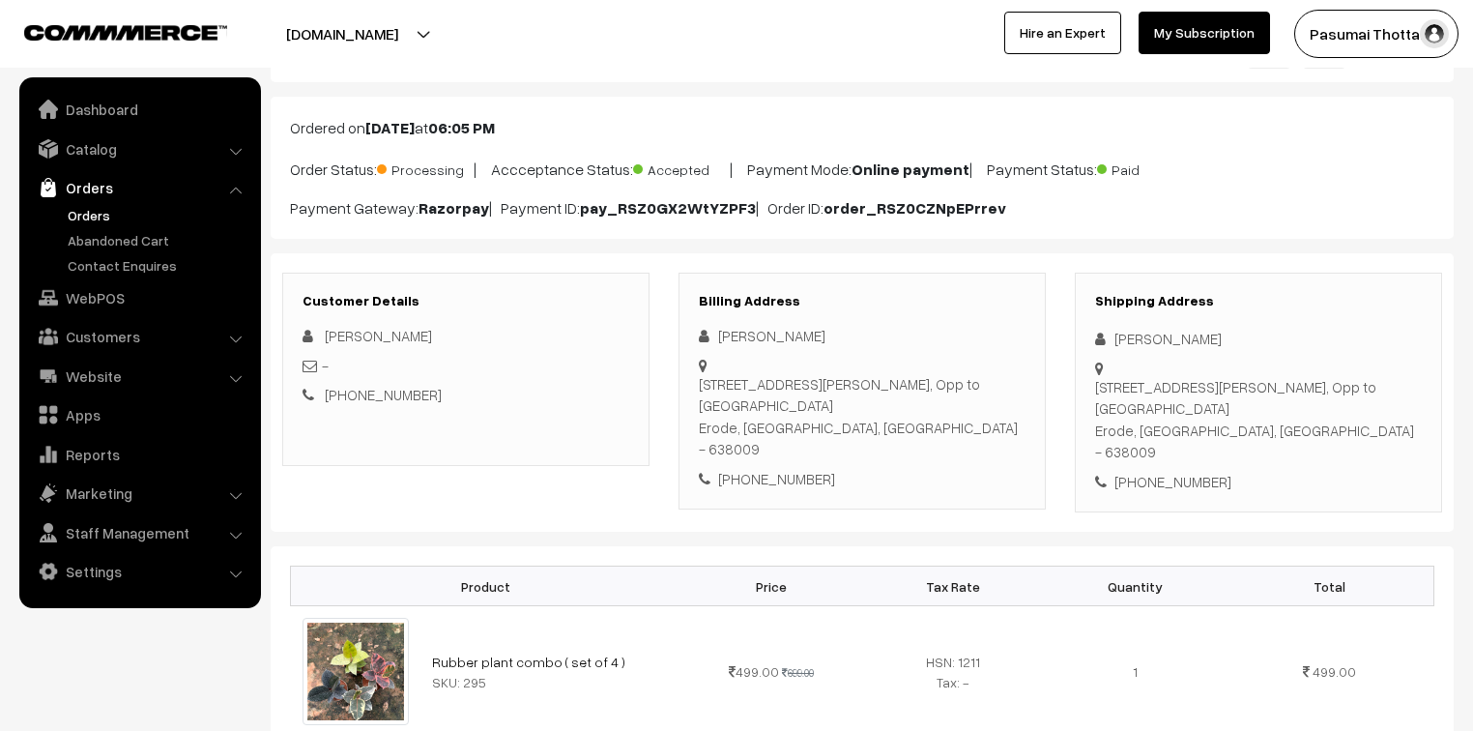
scroll to position [232, 0]
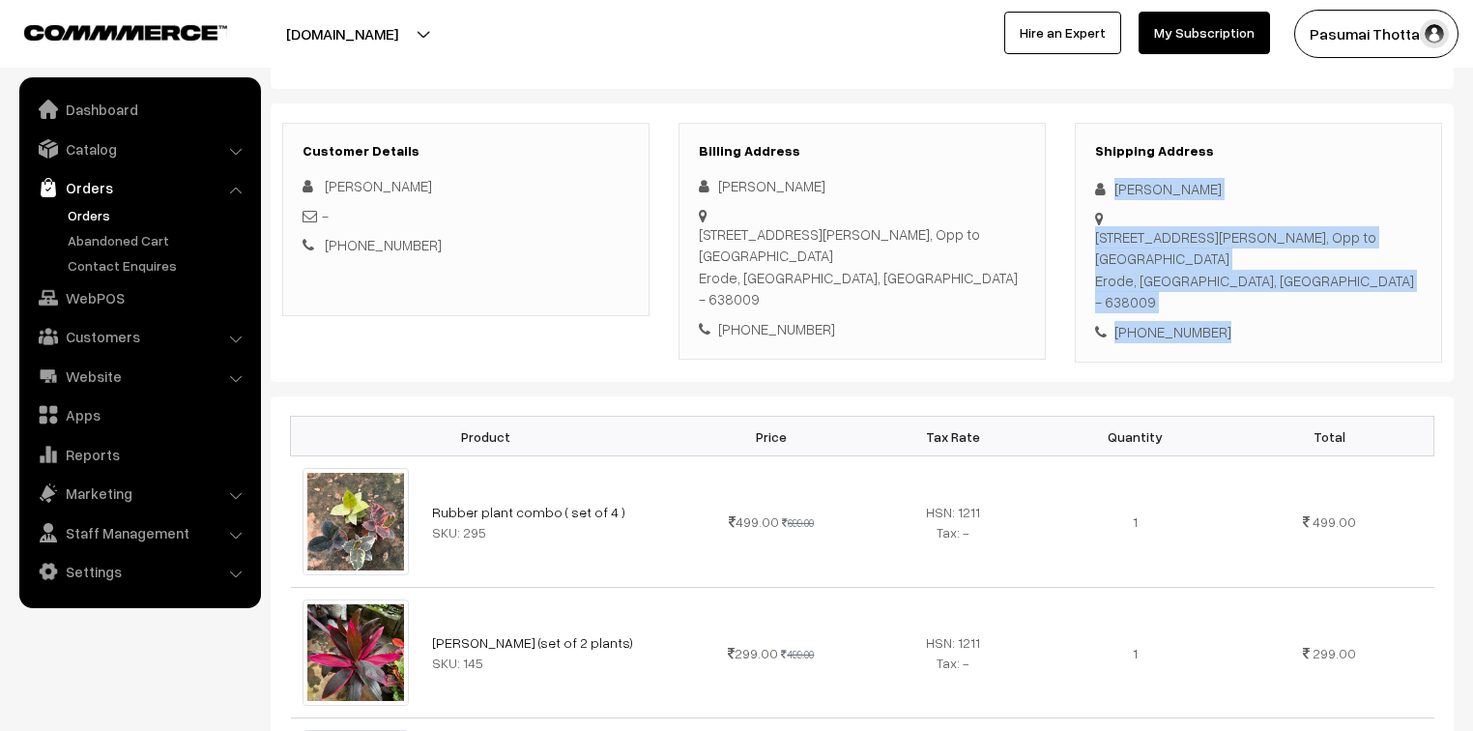
drag, startPoint x: 1110, startPoint y: 191, endPoint x: 1233, endPoint y: 317, distance: 176.3
click at [1233, 317] on div "Shipping Address Shwetha Nandakumar 3/3 OA Ramaswamy street, Gandhinagar, Opp t…" at bounding box center [1258, 243] width 367 height 241
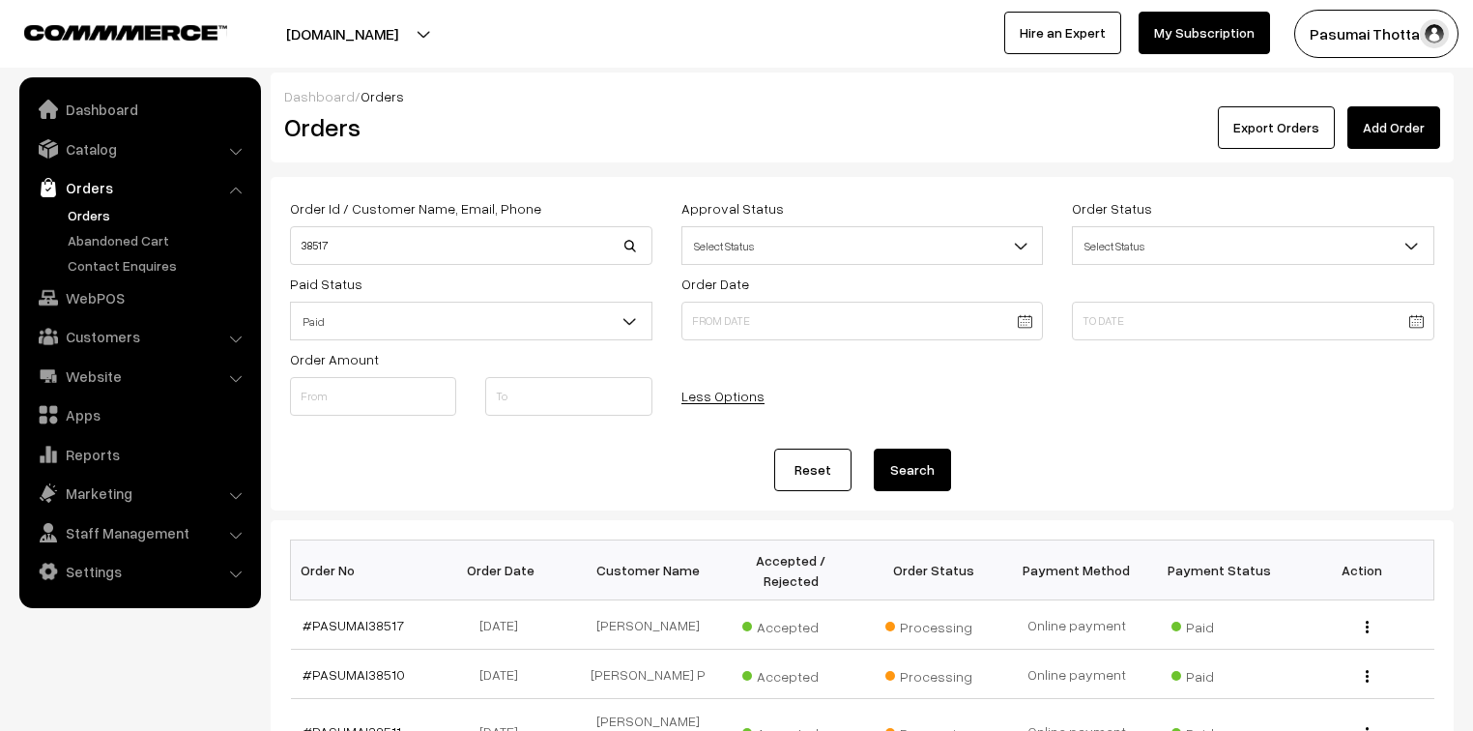
scroll to position [155, 0]
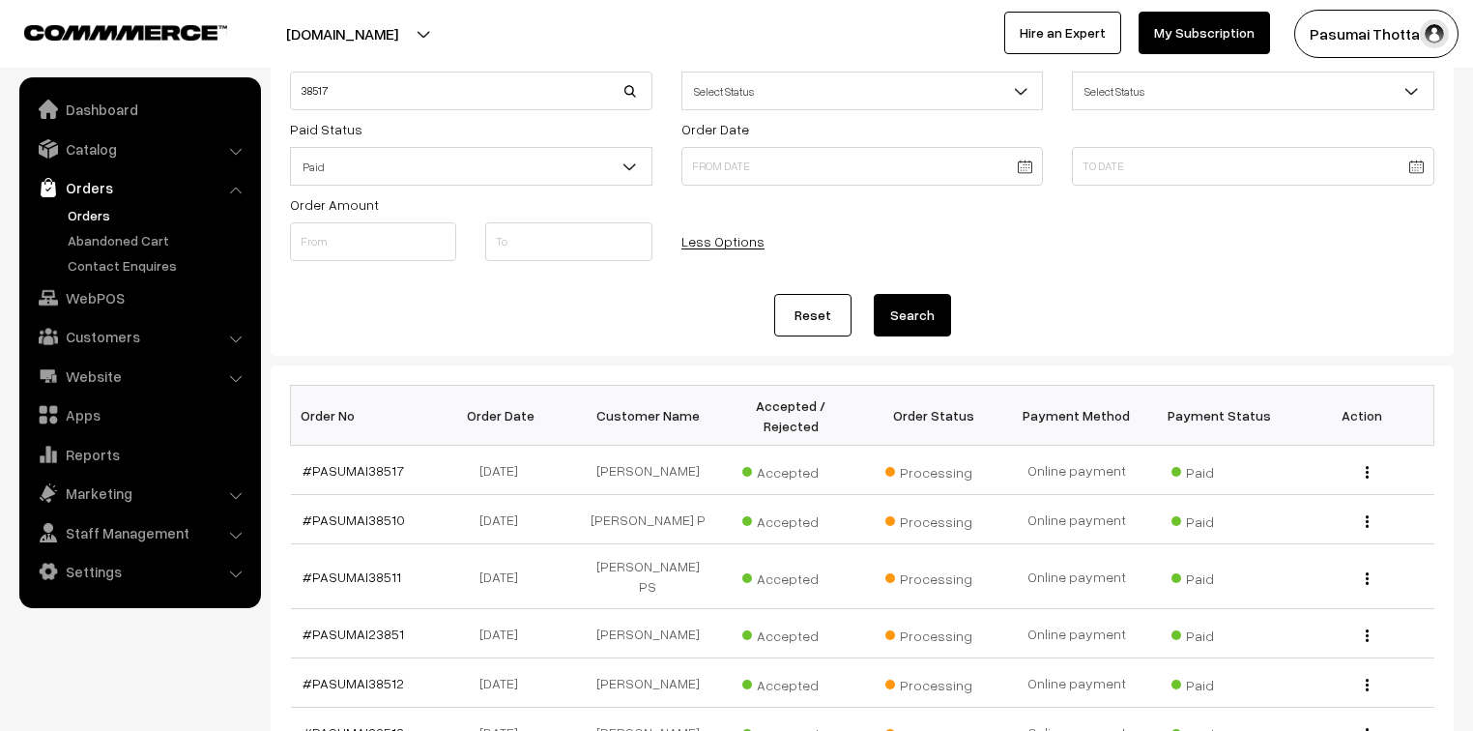
click at [93, 207] on link "Orders" at bounding box center [158, 215] width 191 height 20
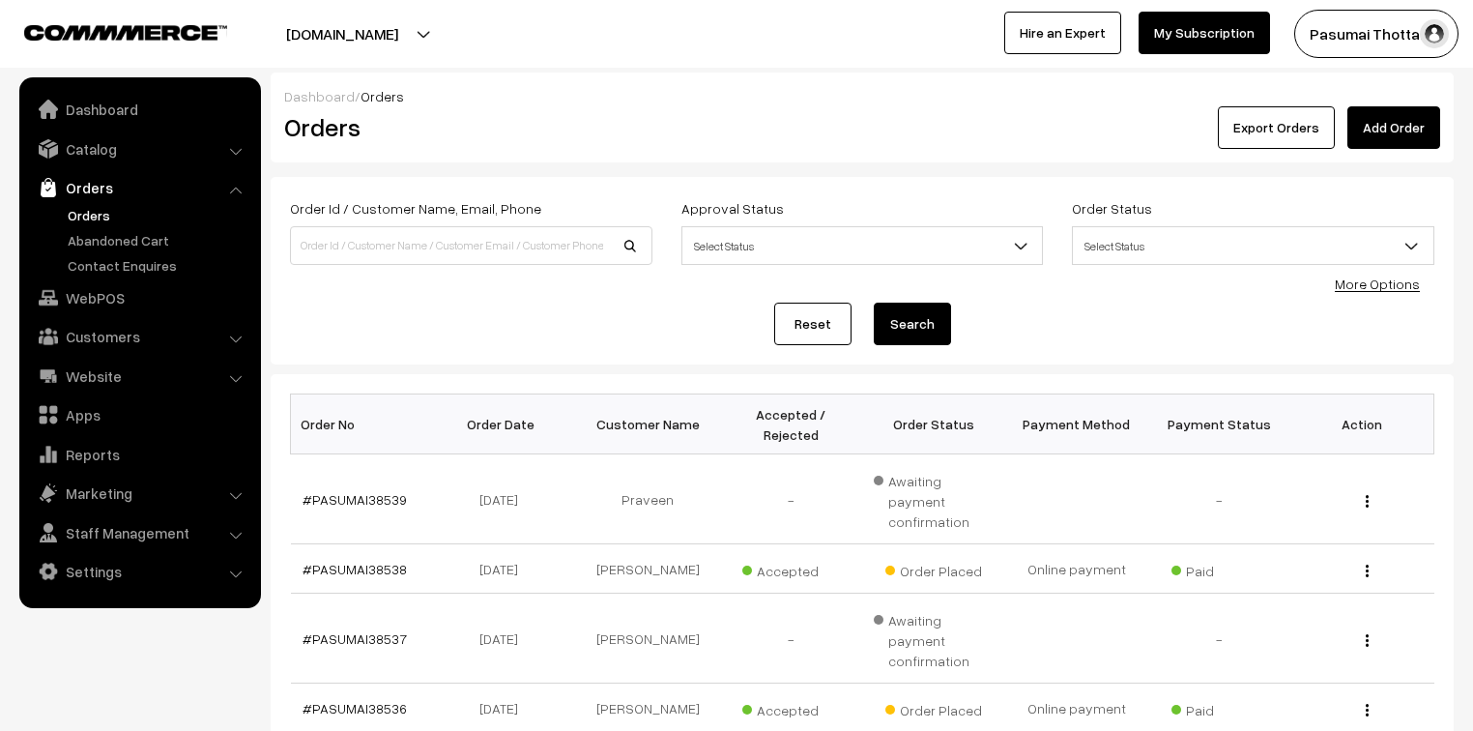
click at [1347, 284] on link "More Options" at bounding box center [1377, 283] width 85 height 16
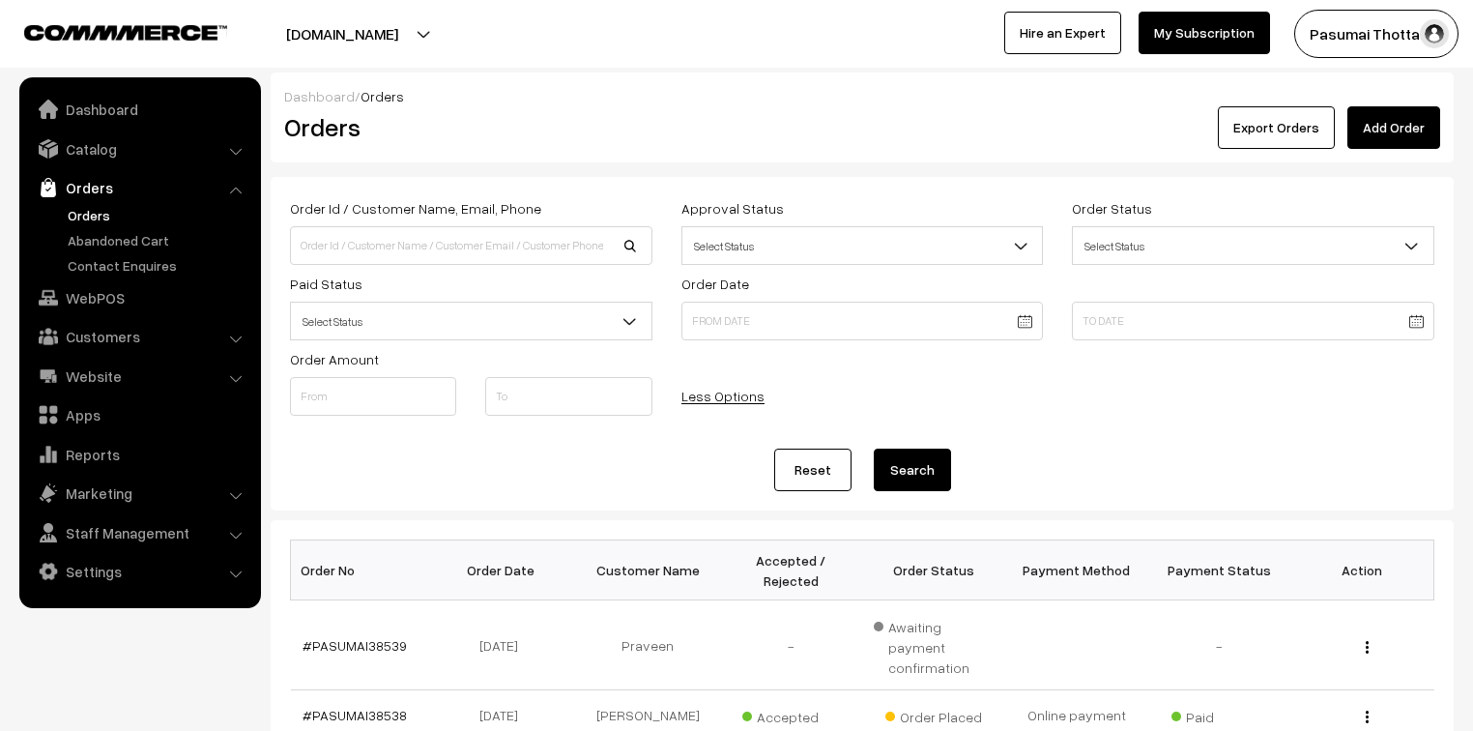
click at [409, 317] on span "Select Status" at bounding box center [471, 321] width 361 height 34
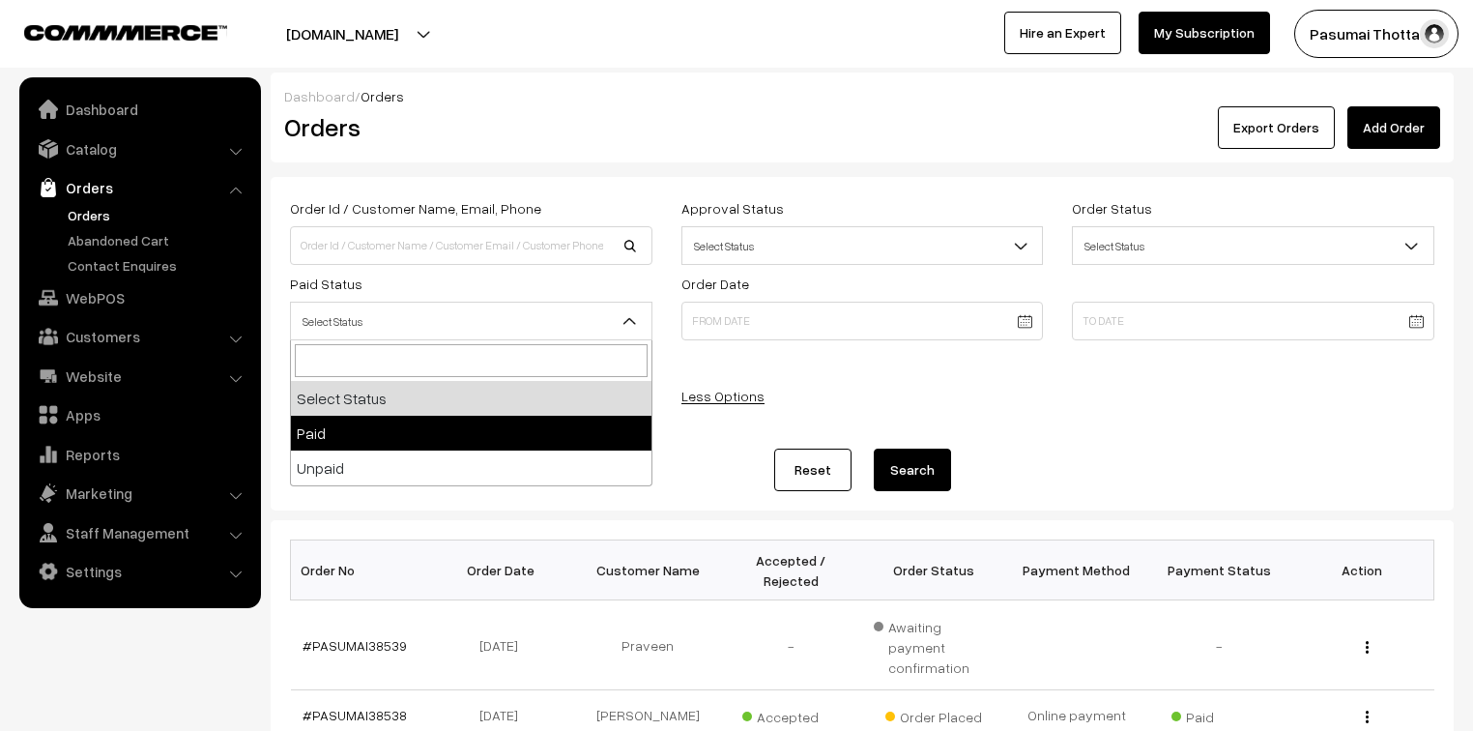
select select "1"
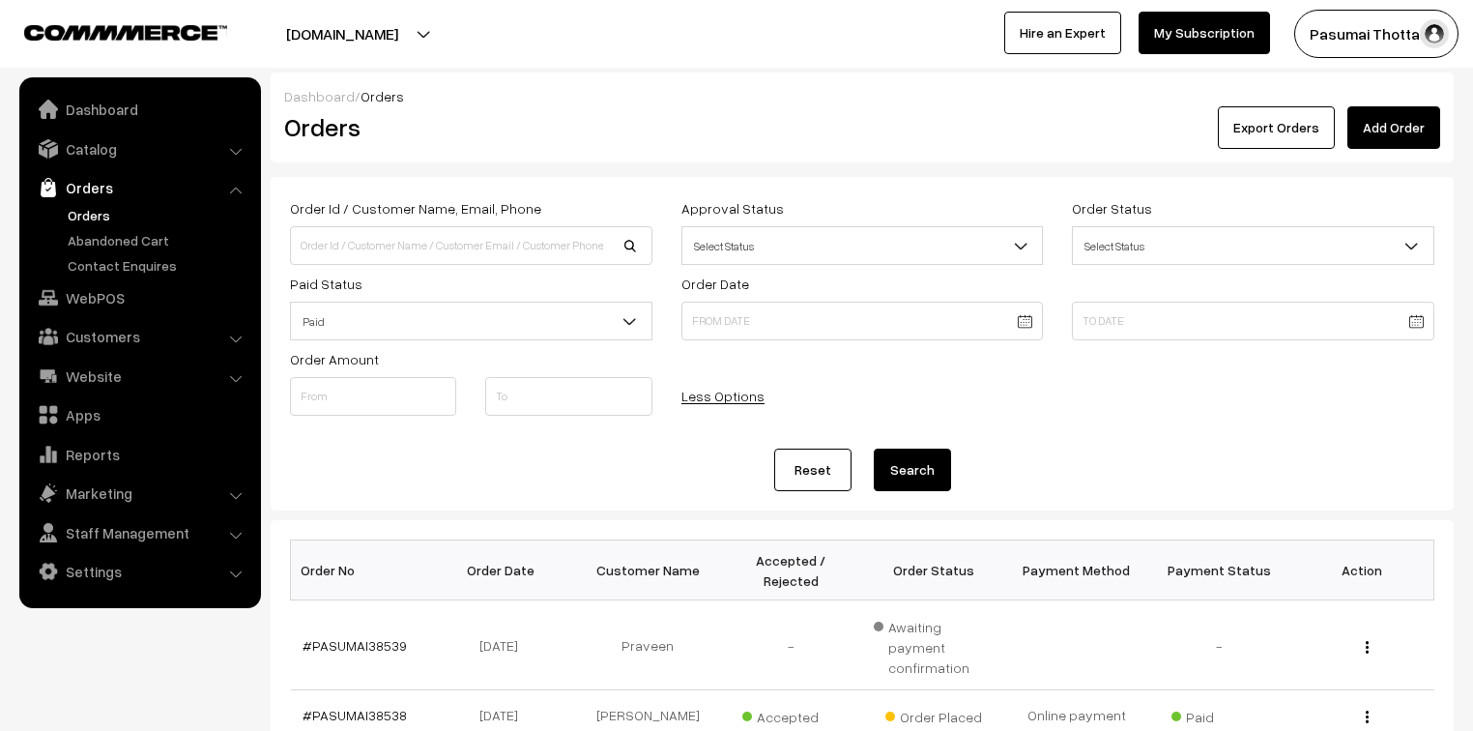
click at [910, 471] on button "Search" at bounding box center [912, 469] width 77 height 43
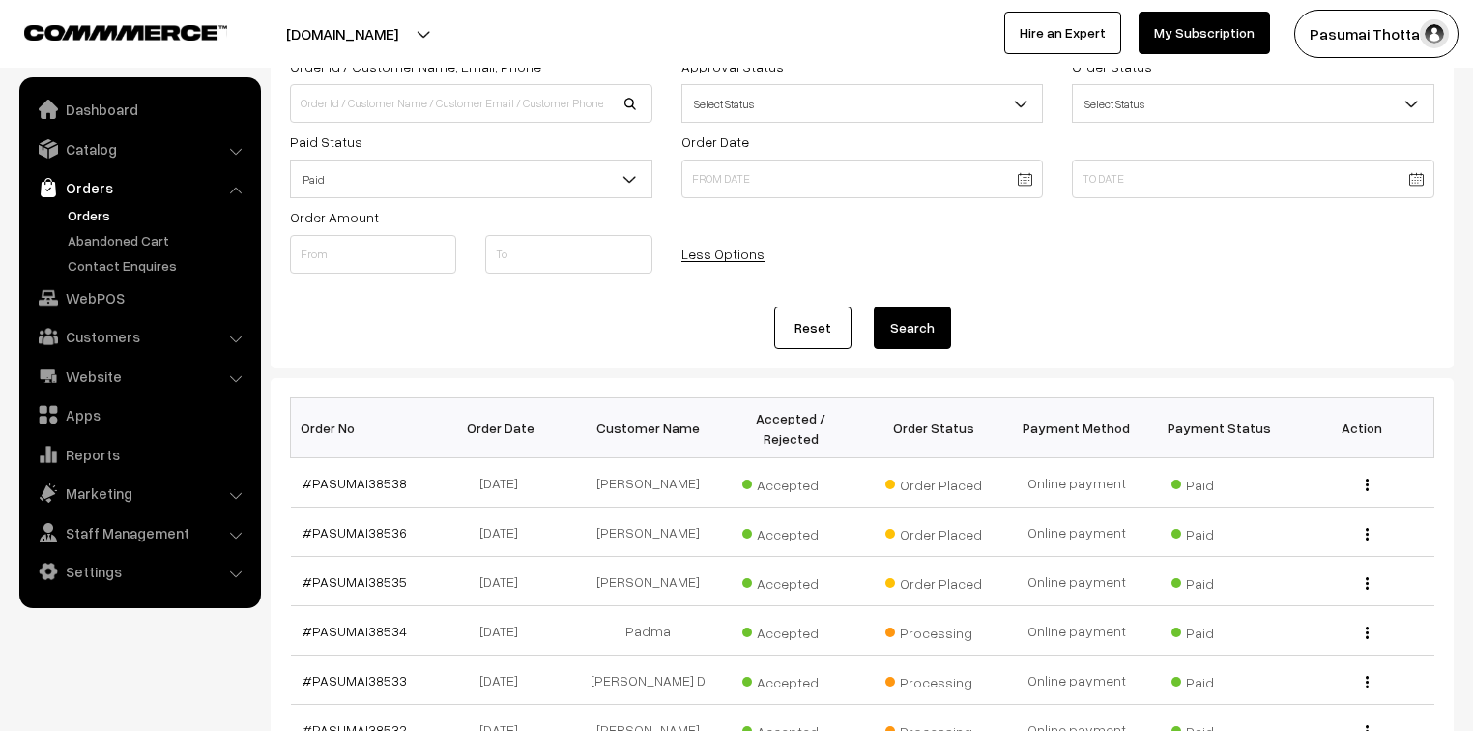
scroll to position [232, 0]
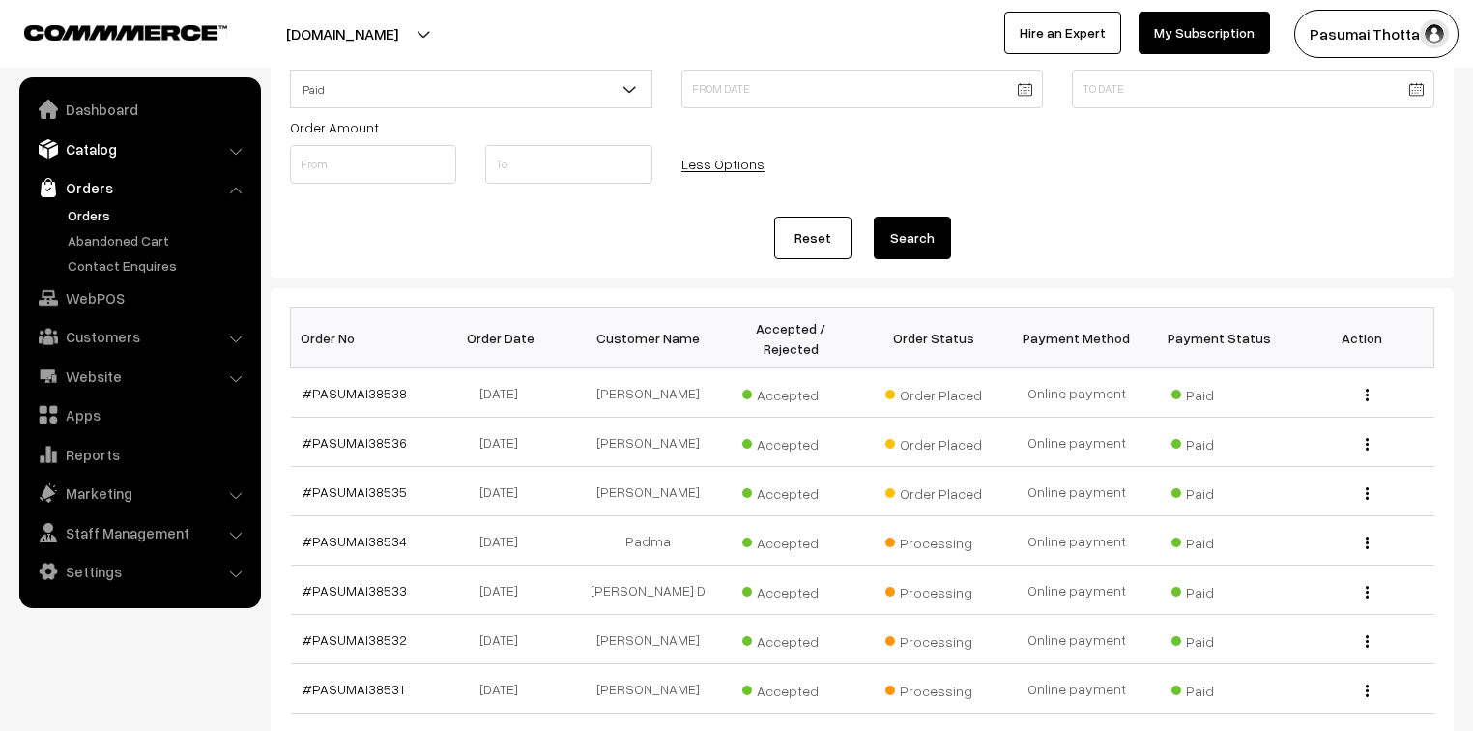
click at [79, 144] on link "Catalog" at bounding box center [139, 148] width 230 height 35
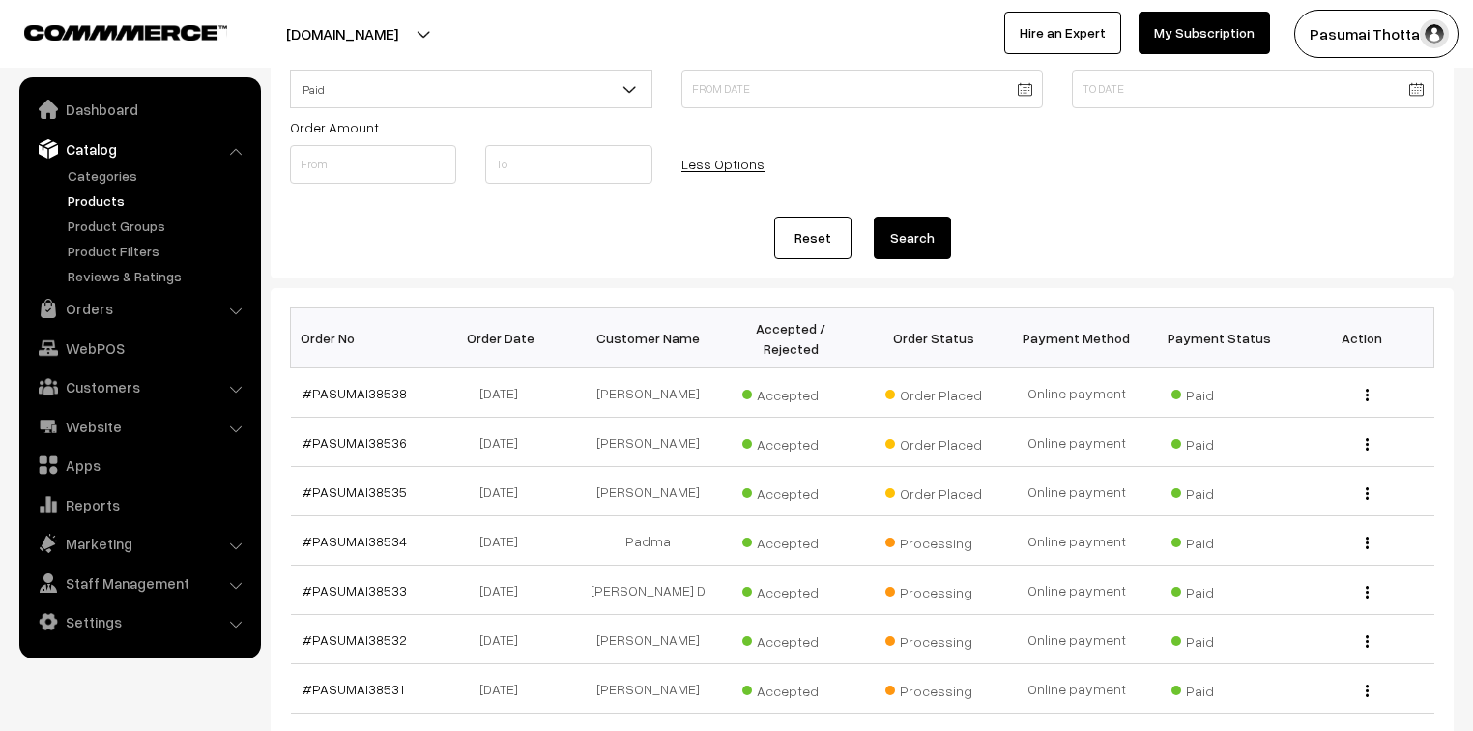
click at [83, 199] on link "Products" at bounding box center [158, 200] width 191 height 20
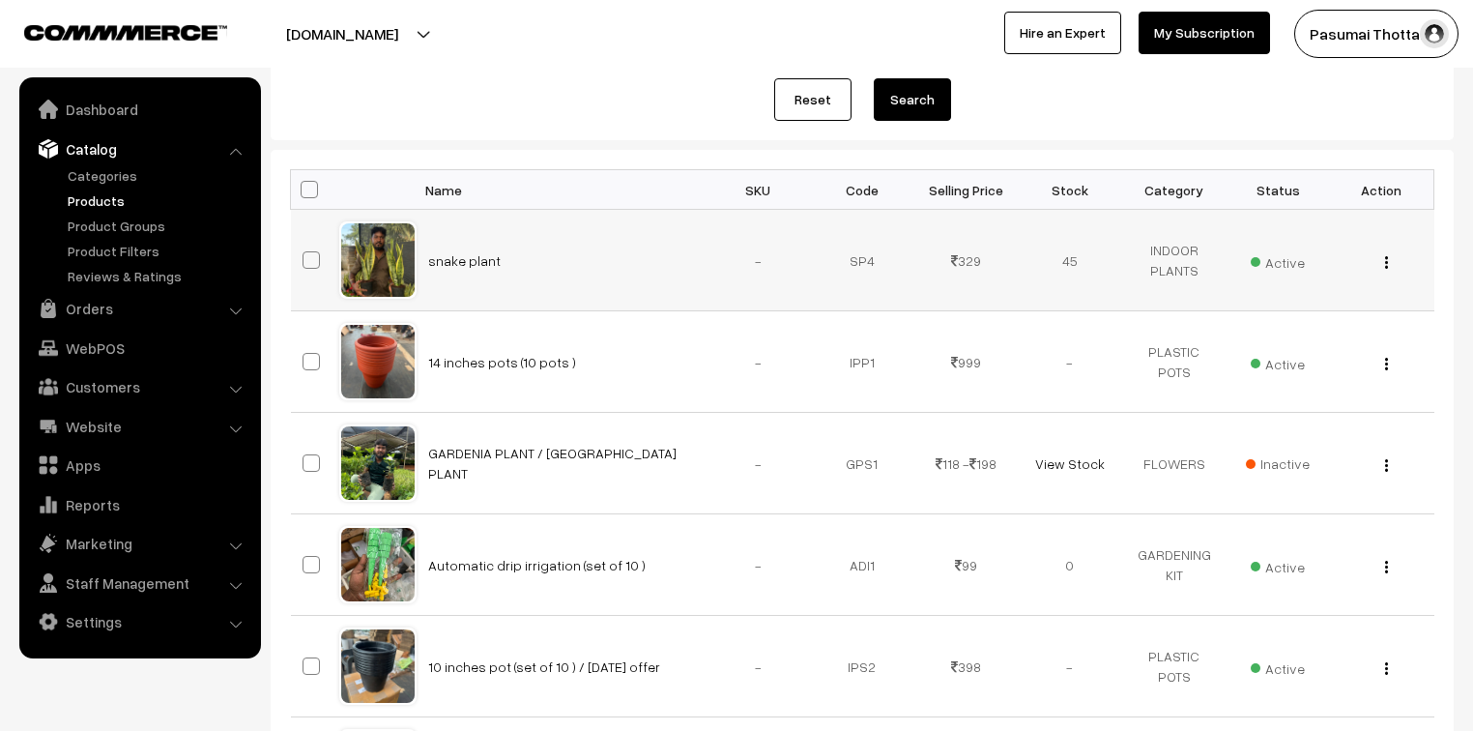
scroll to position [30, 0]
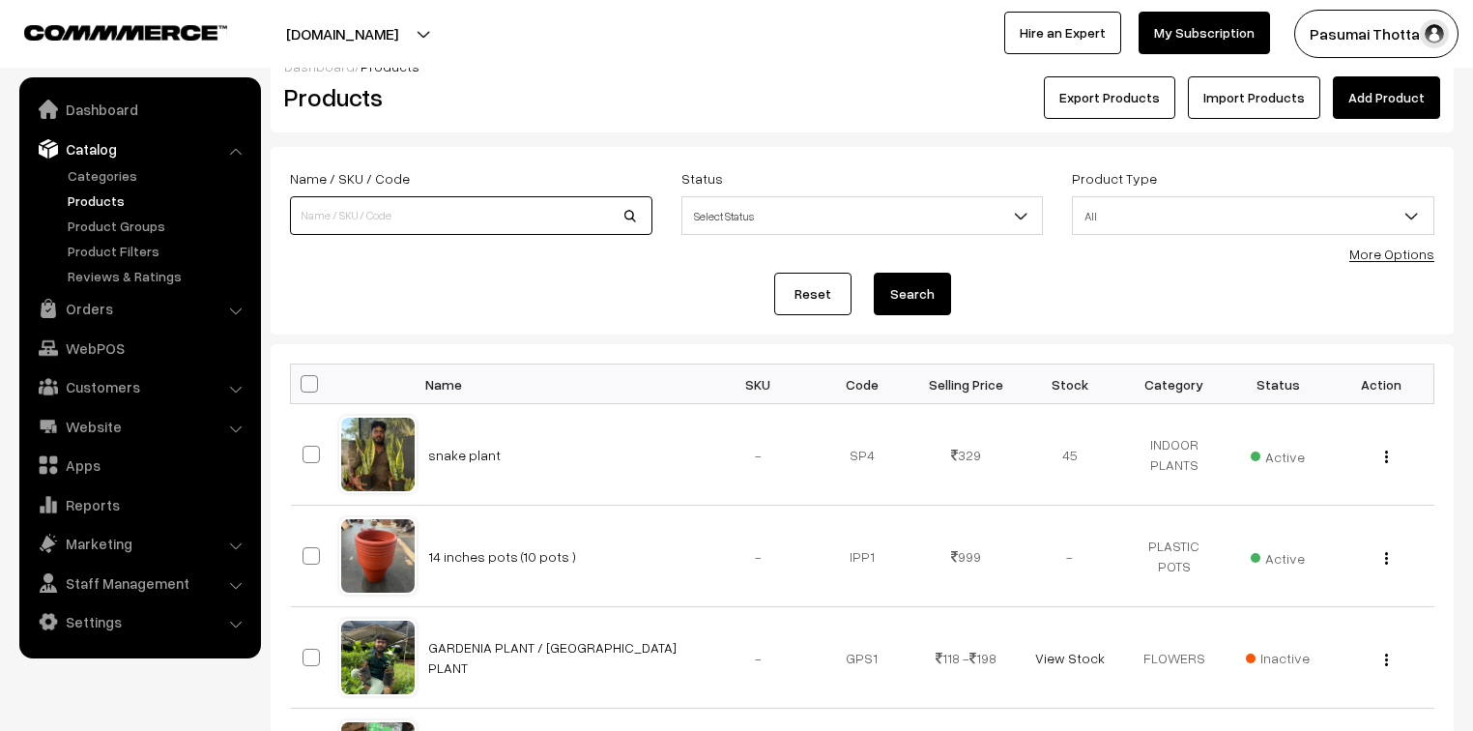
click at [349, 214] on input at bounding box center [471, 215] width 362 height 39
type input "peacelilly"
click at [874, 273] on button "Search" at bounding box center [912, 294] width 77 height 43
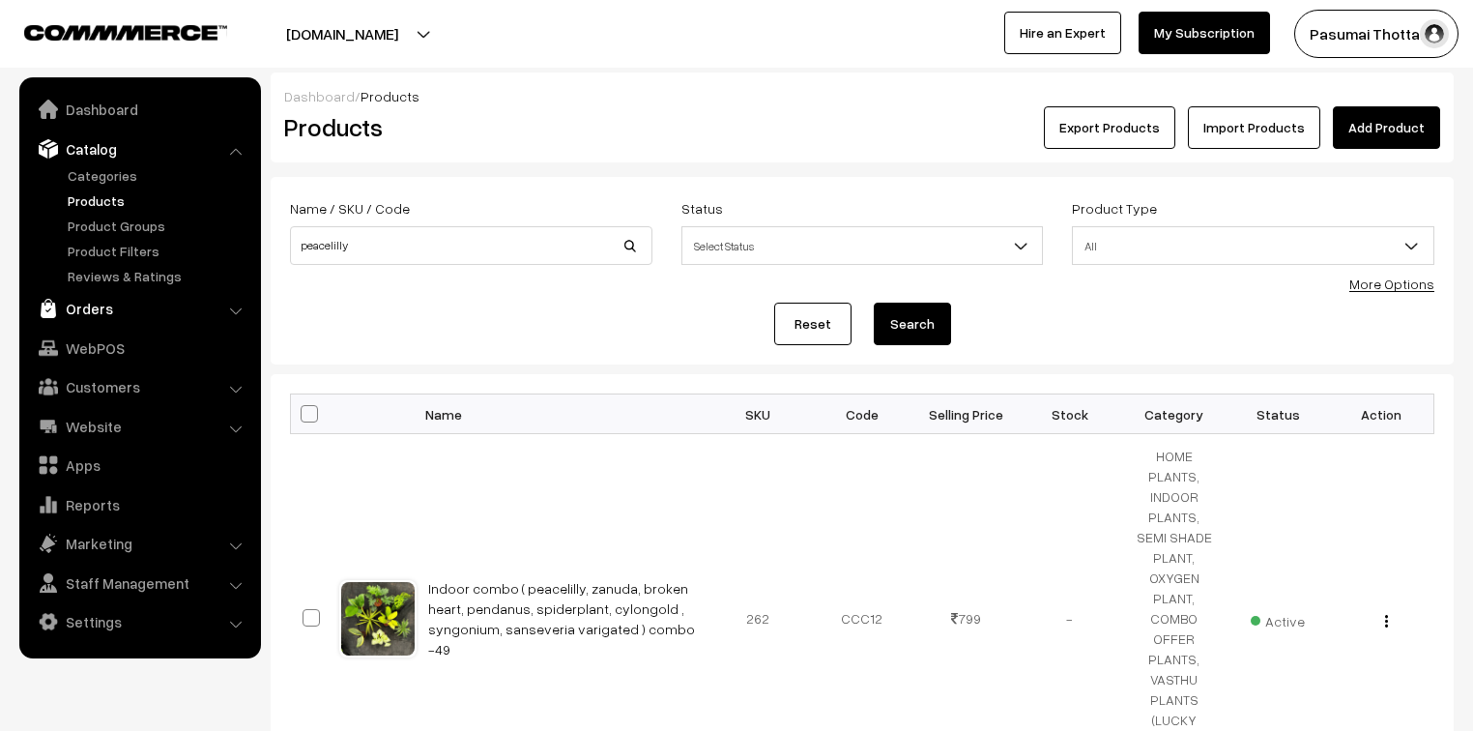
click at [97, 305] on link "Orders" at bounding box center [139, 308] width 230 height 35
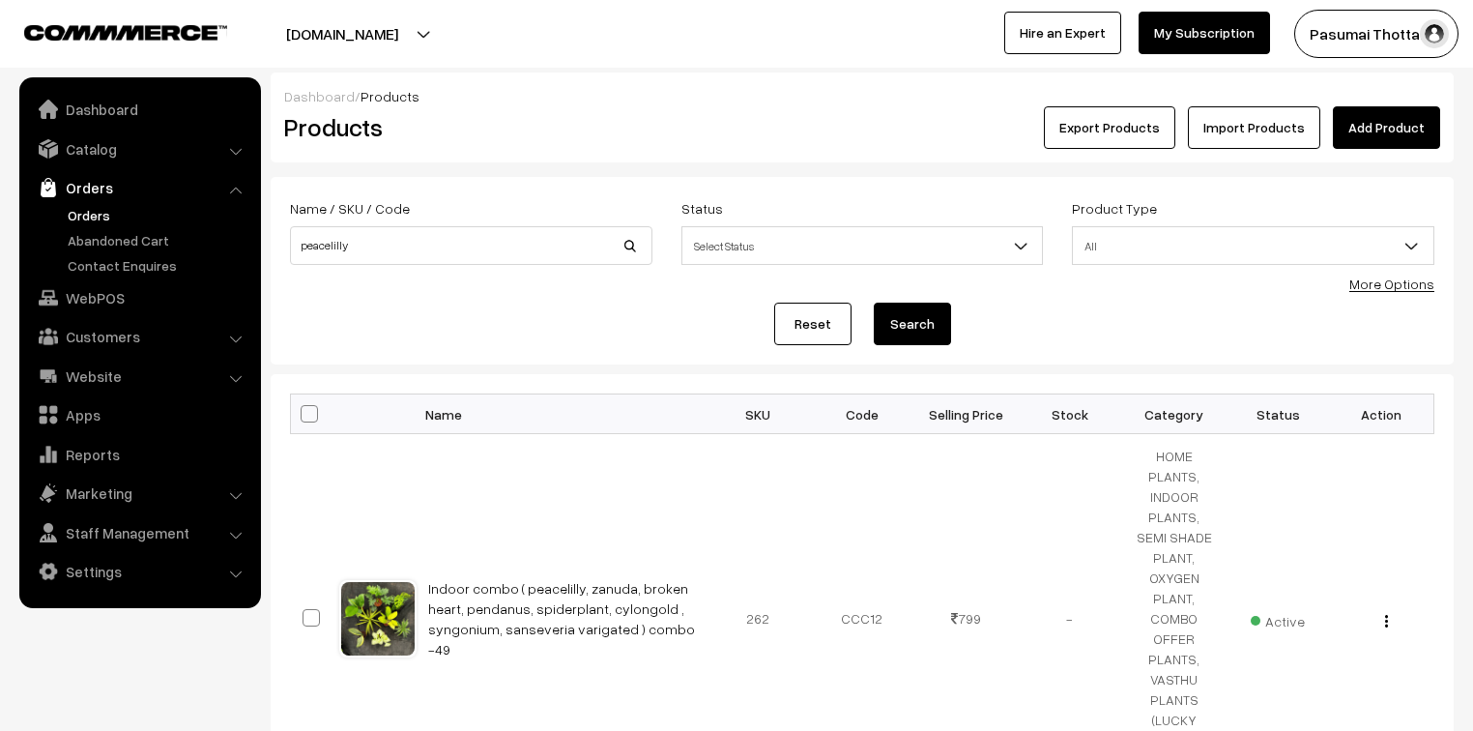
click at [96, 209] on link "Orders" at bounding box center [158, 215] width 191 height 20
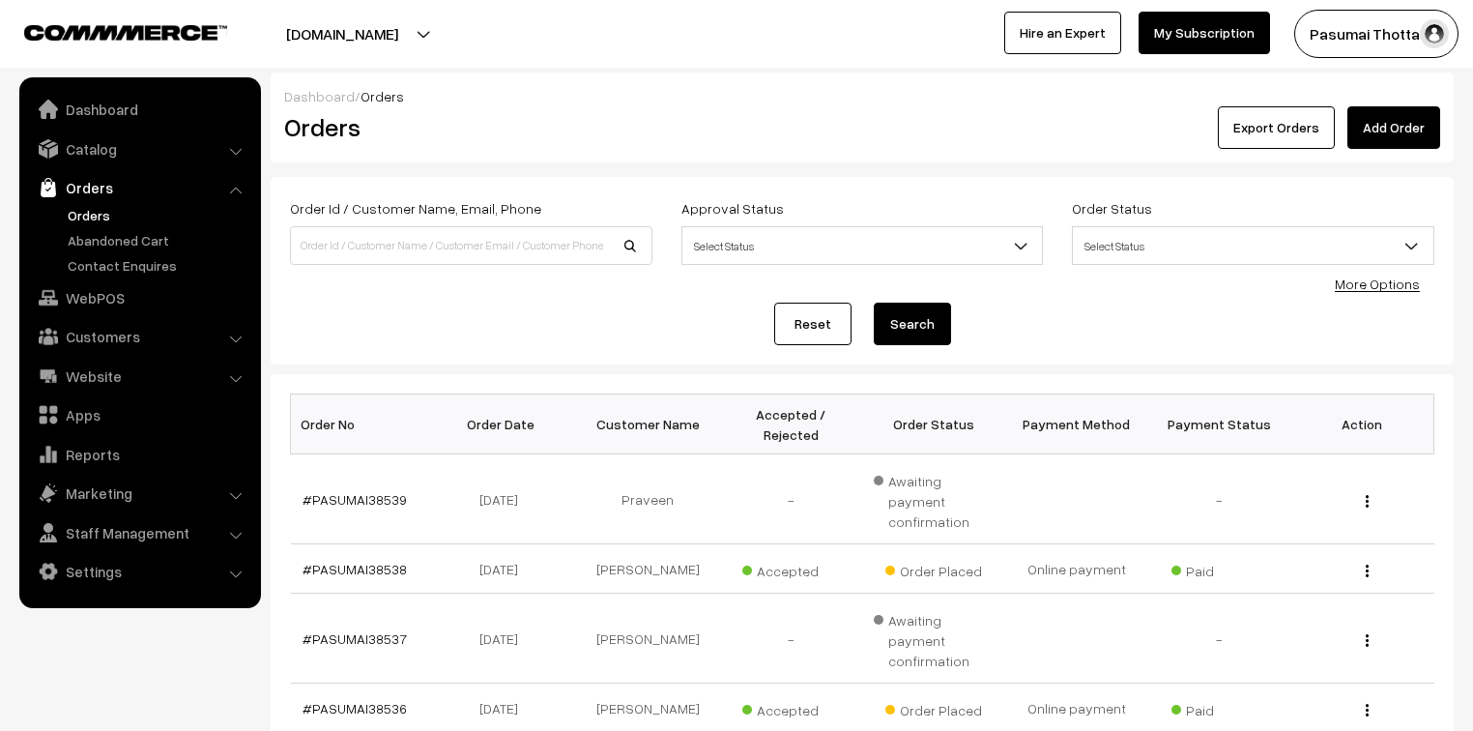
click at [1387, 282] on link "More Options" at bounding box center [1377, 283] width 85 height 16
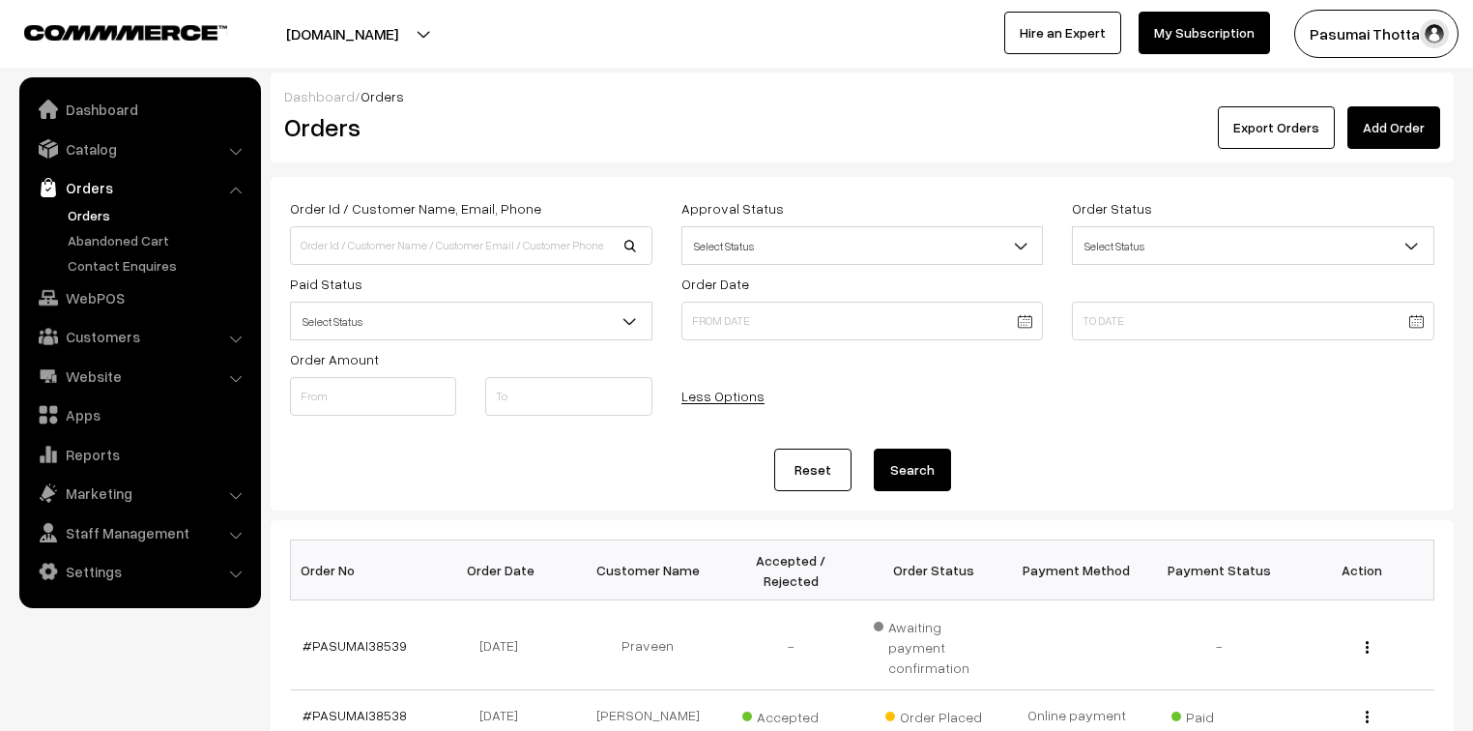
click at [495, 313] on span "Select Status" at bounding box center [471, 321] width 361 height 34
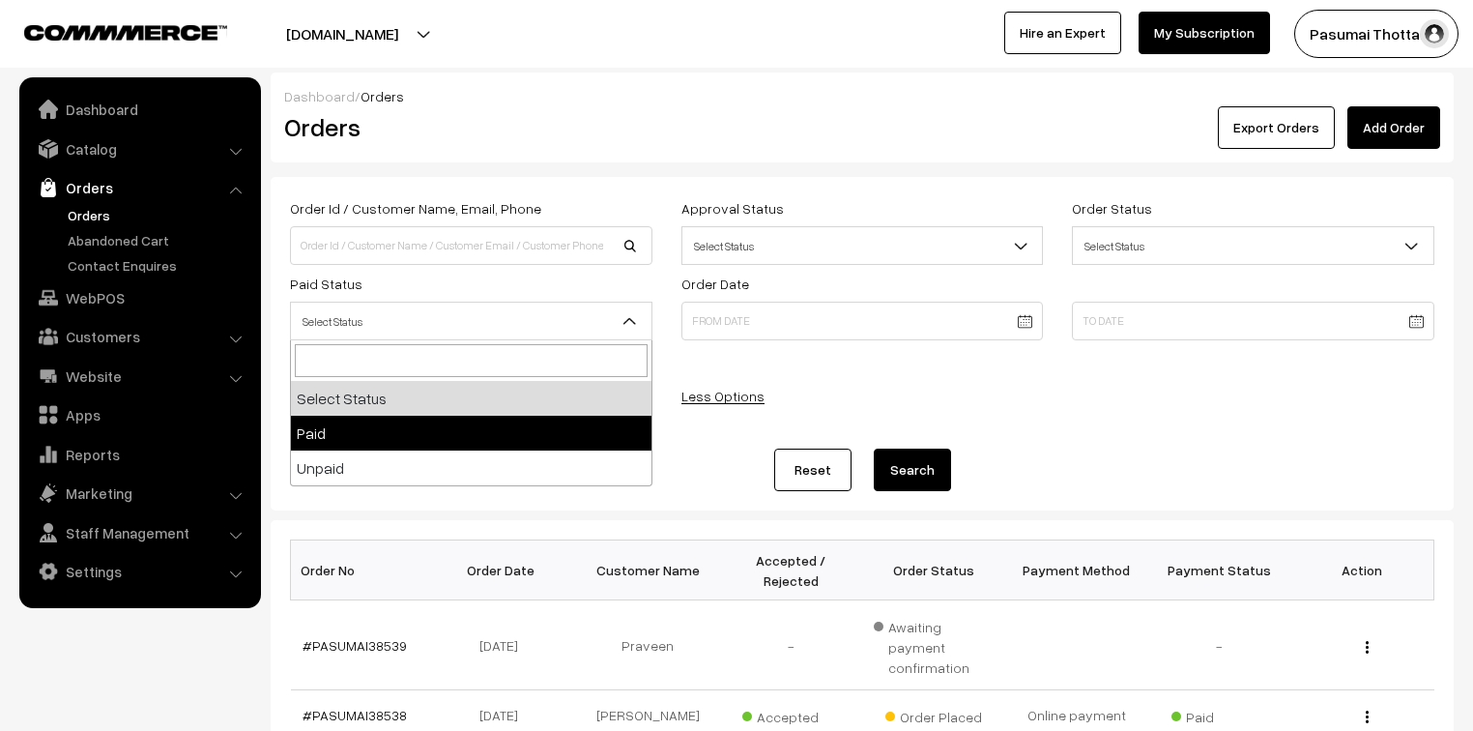
select select "1"
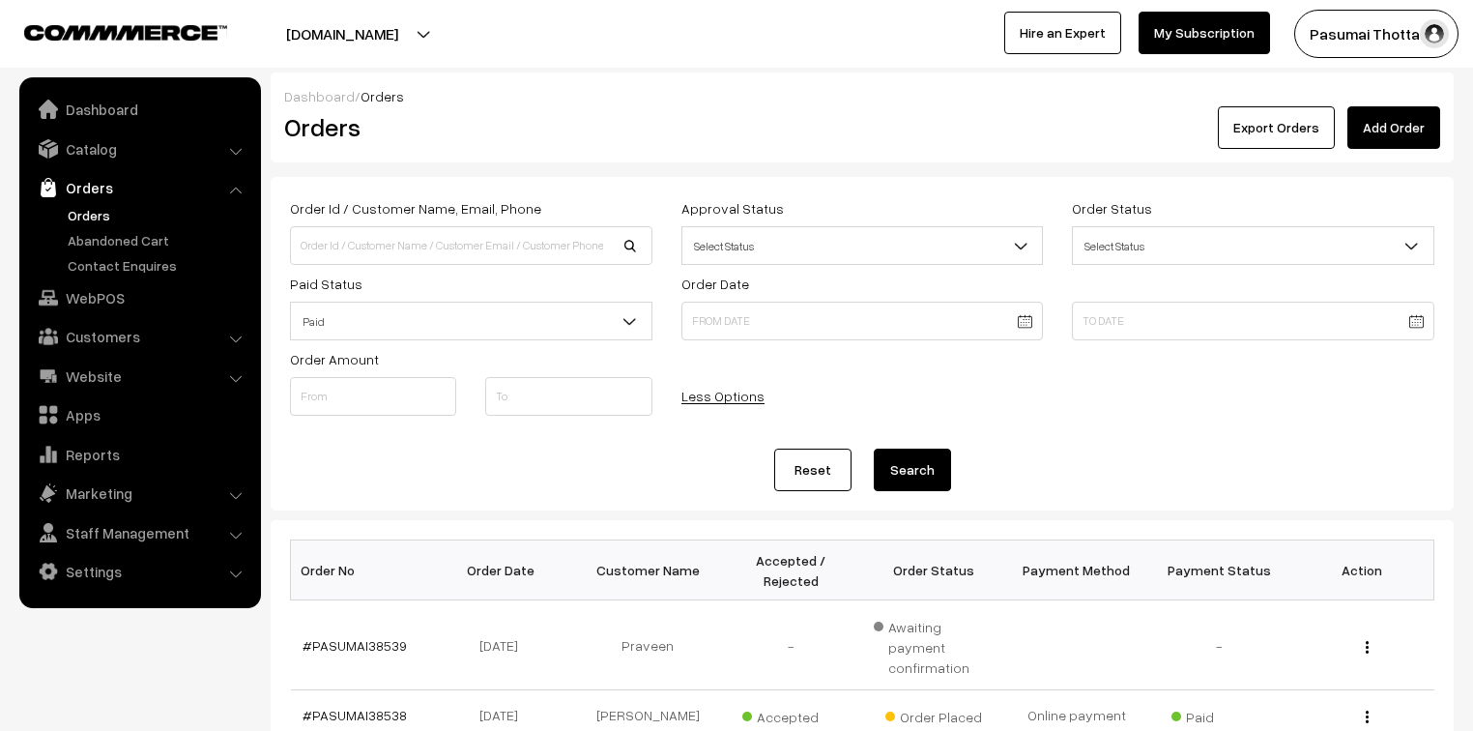
click at [917, 473] on button "Search" at bounding box center [912, 469] width 77 height 43
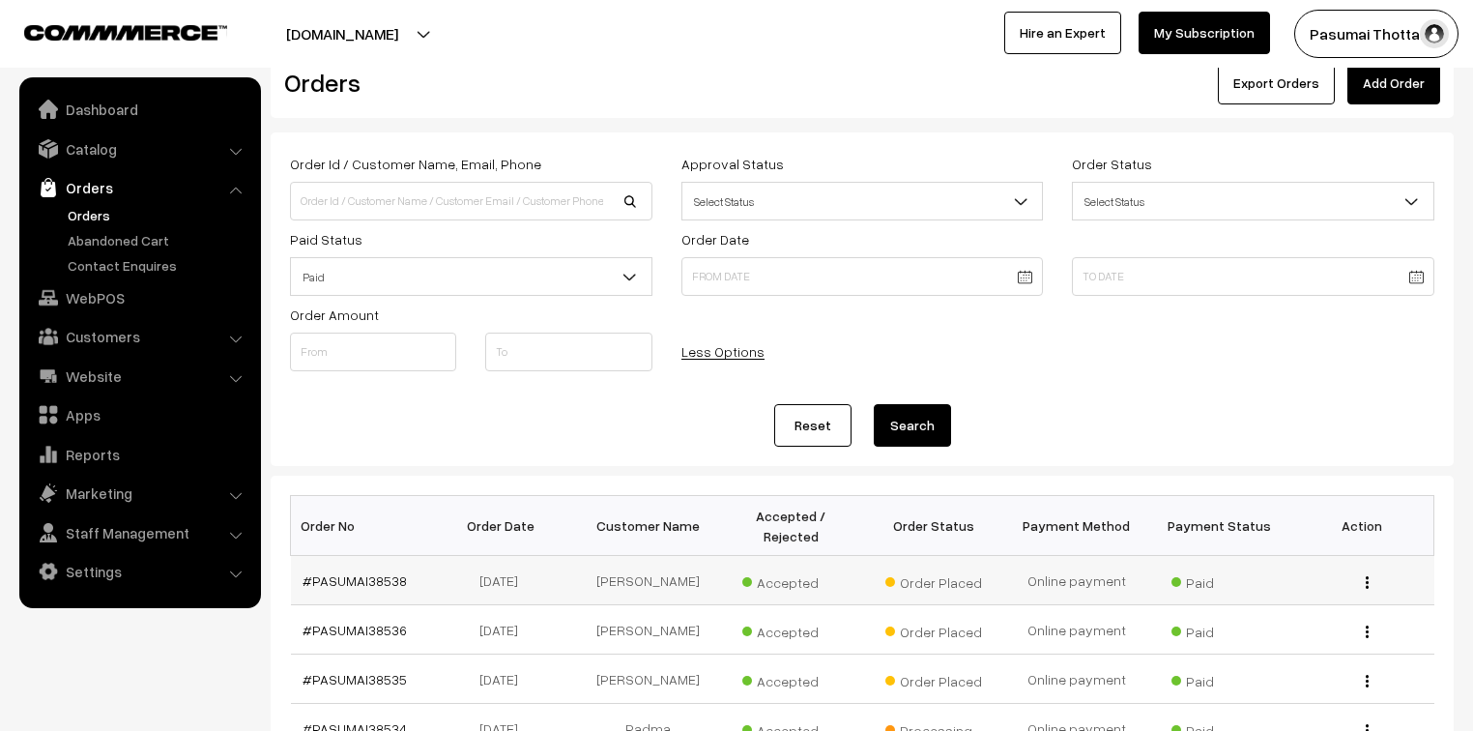
scroll to position [232, 0]
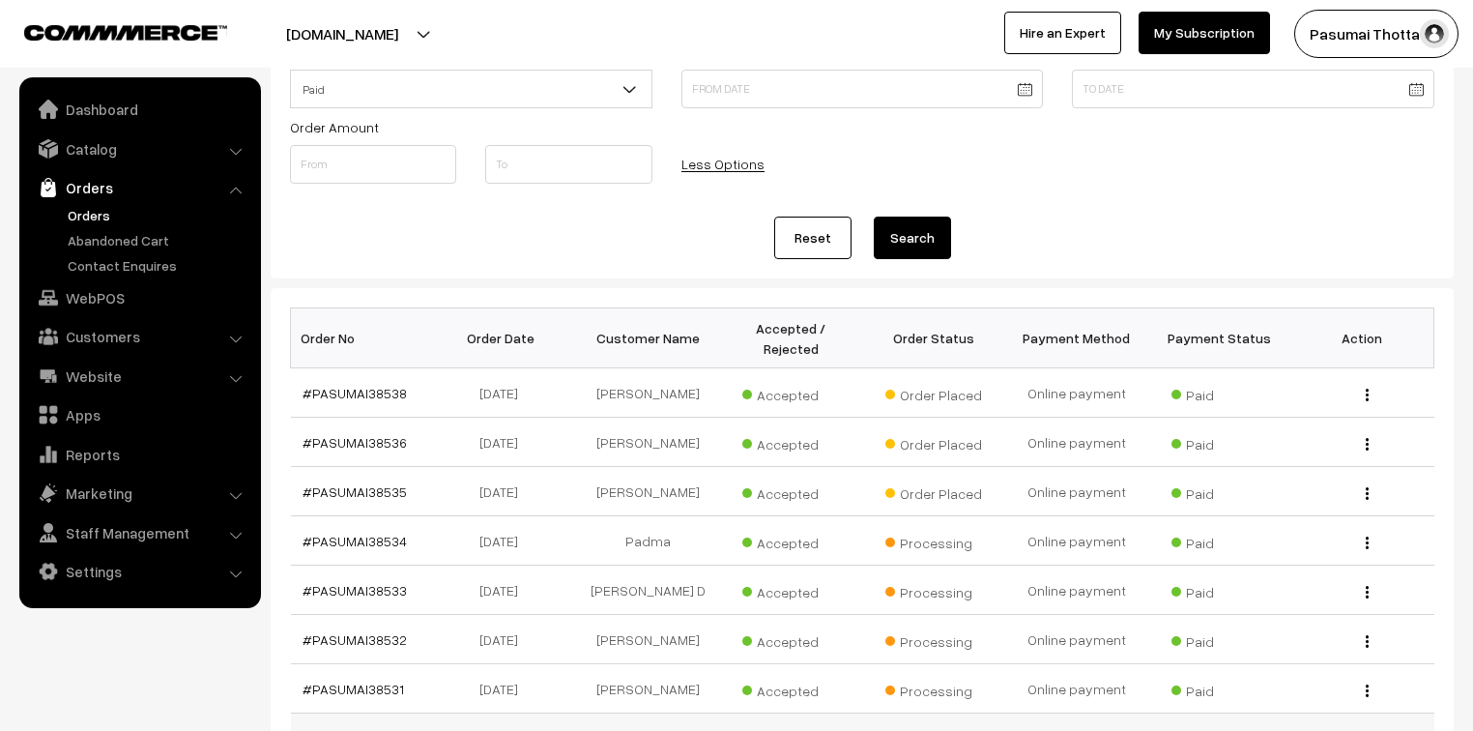
click at [951, 725] on span "Processing" at bounding box center [933, 737] width 97 height 25
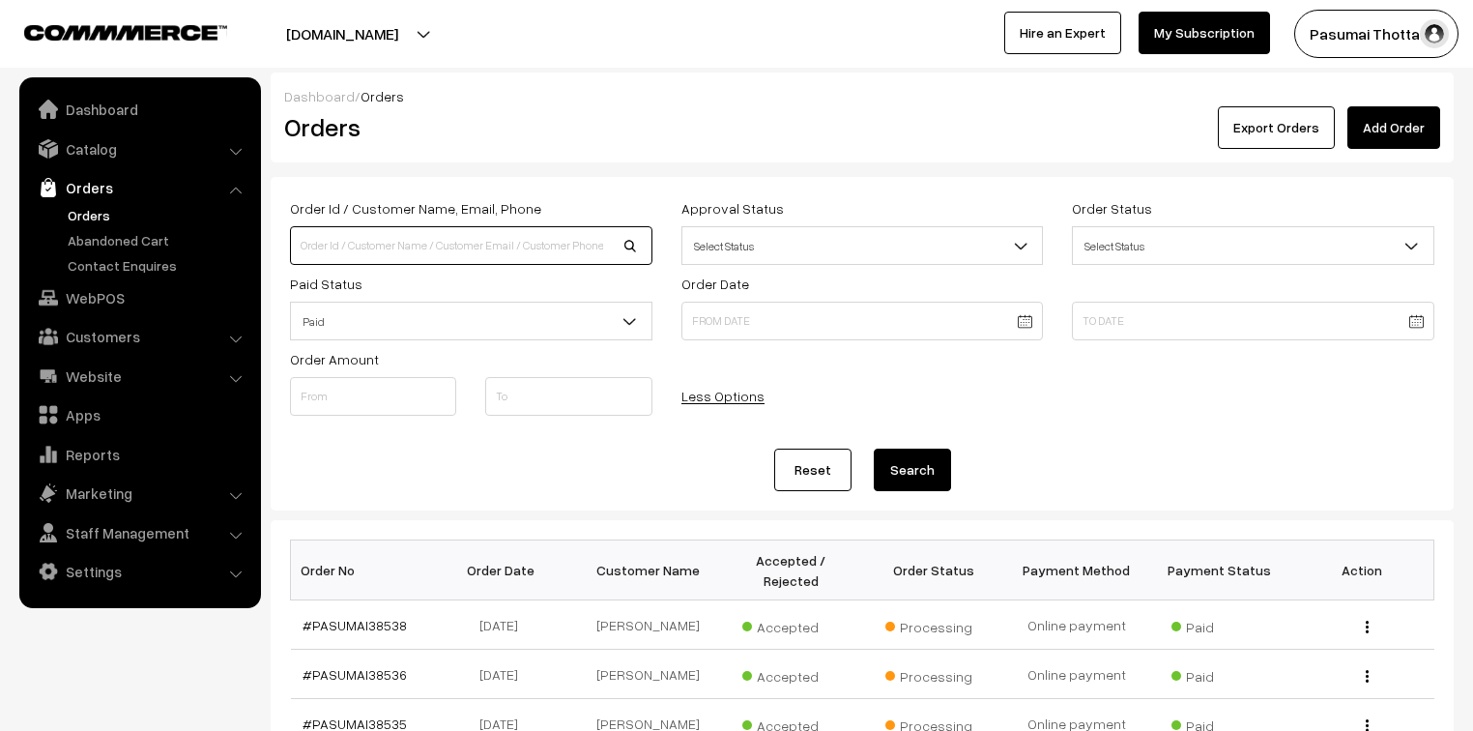
click at [344, 246] on input at bounding box center [471, 245] width 362 height 39
type input "8281196970"
click at [874, 448] on button "Search" at bounding box center [912, 469] width 77 height 43
click at [97, 217] on link "Orders" at bounding box center [158, 215] width 191 height 20
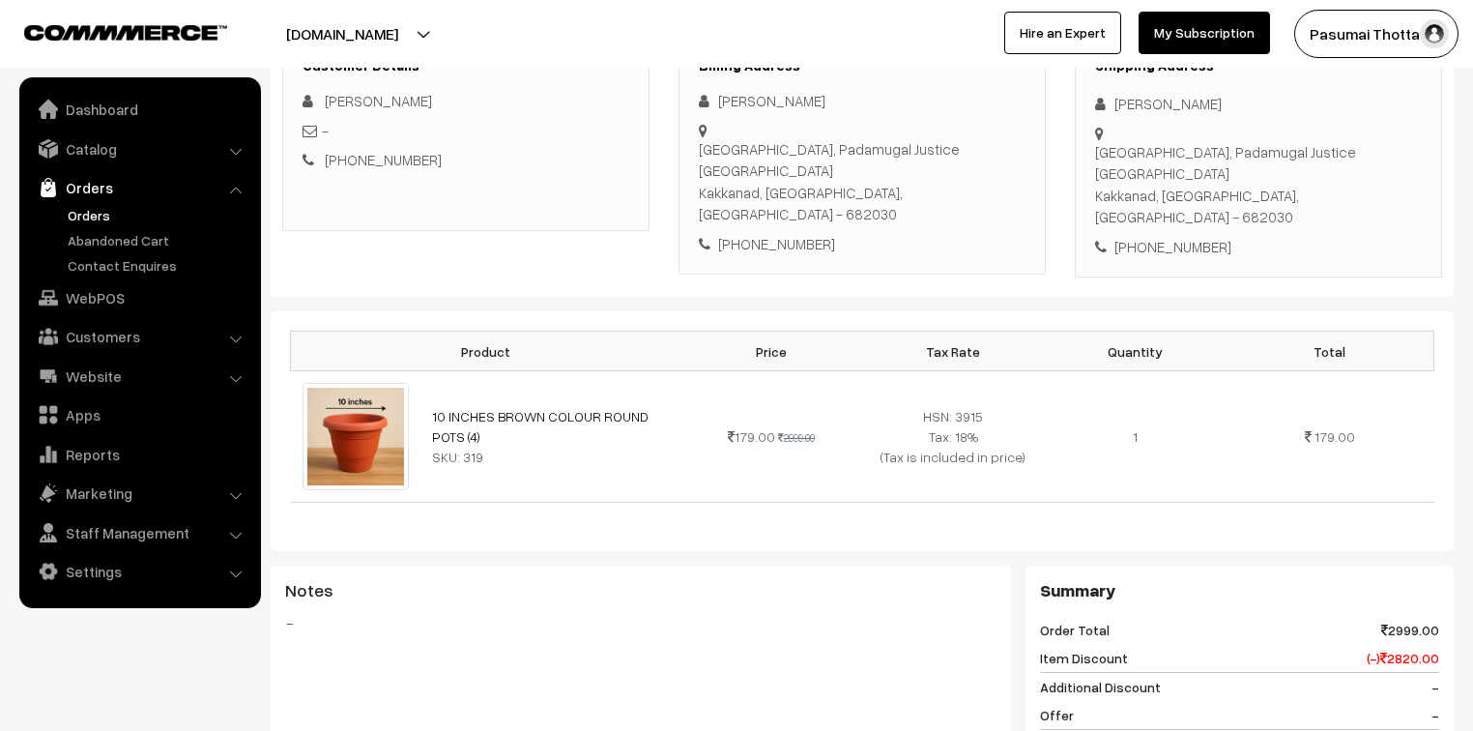
scroll to position [309, 0]
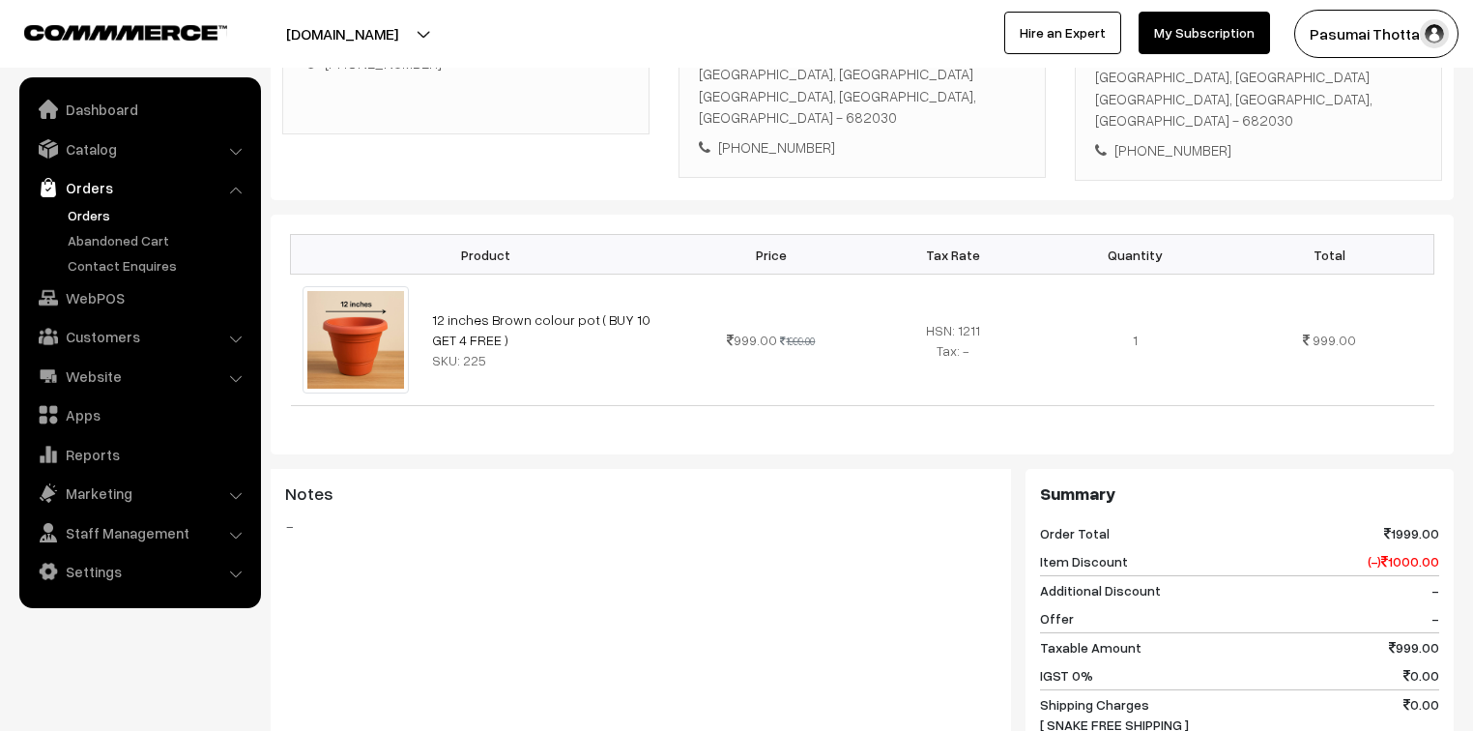
scroll to position [387, 0]
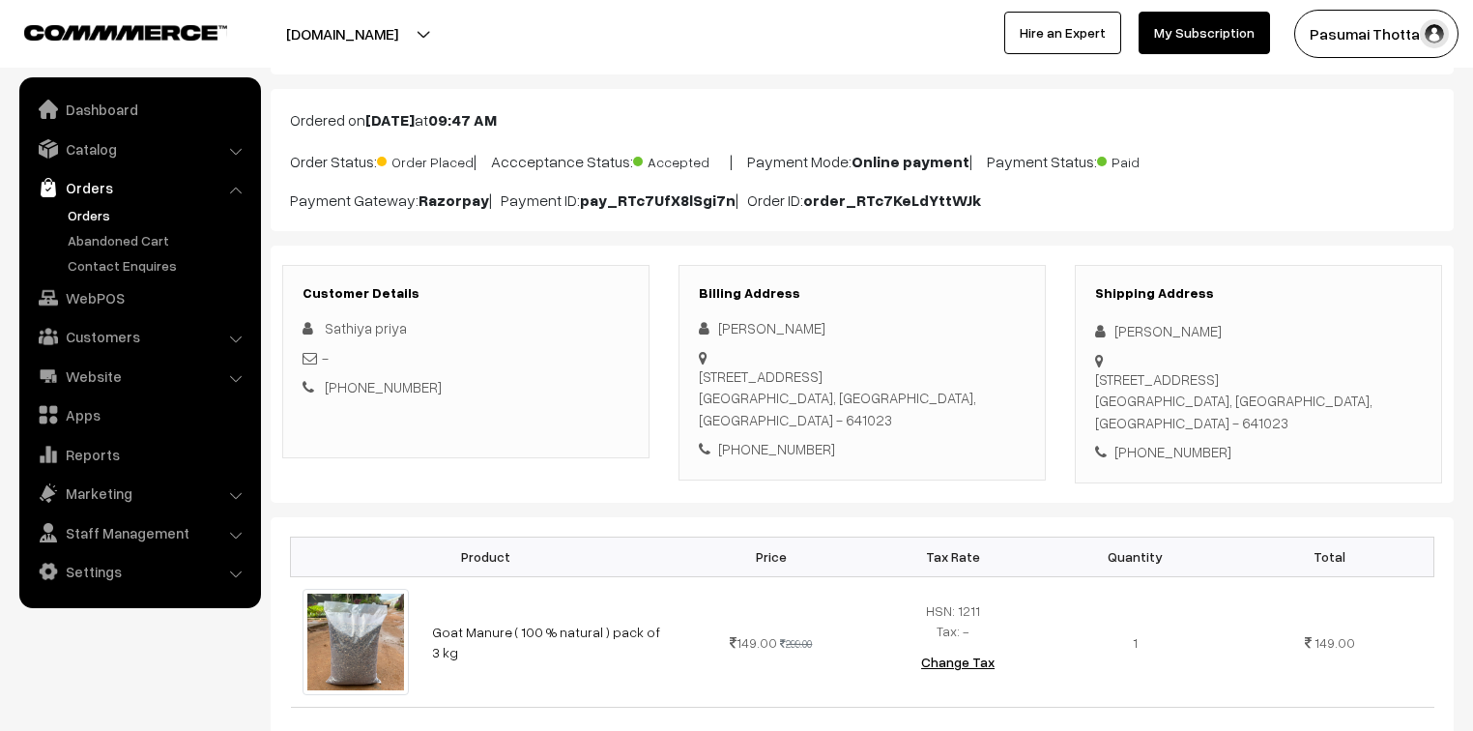
scroll to position [232, 0]
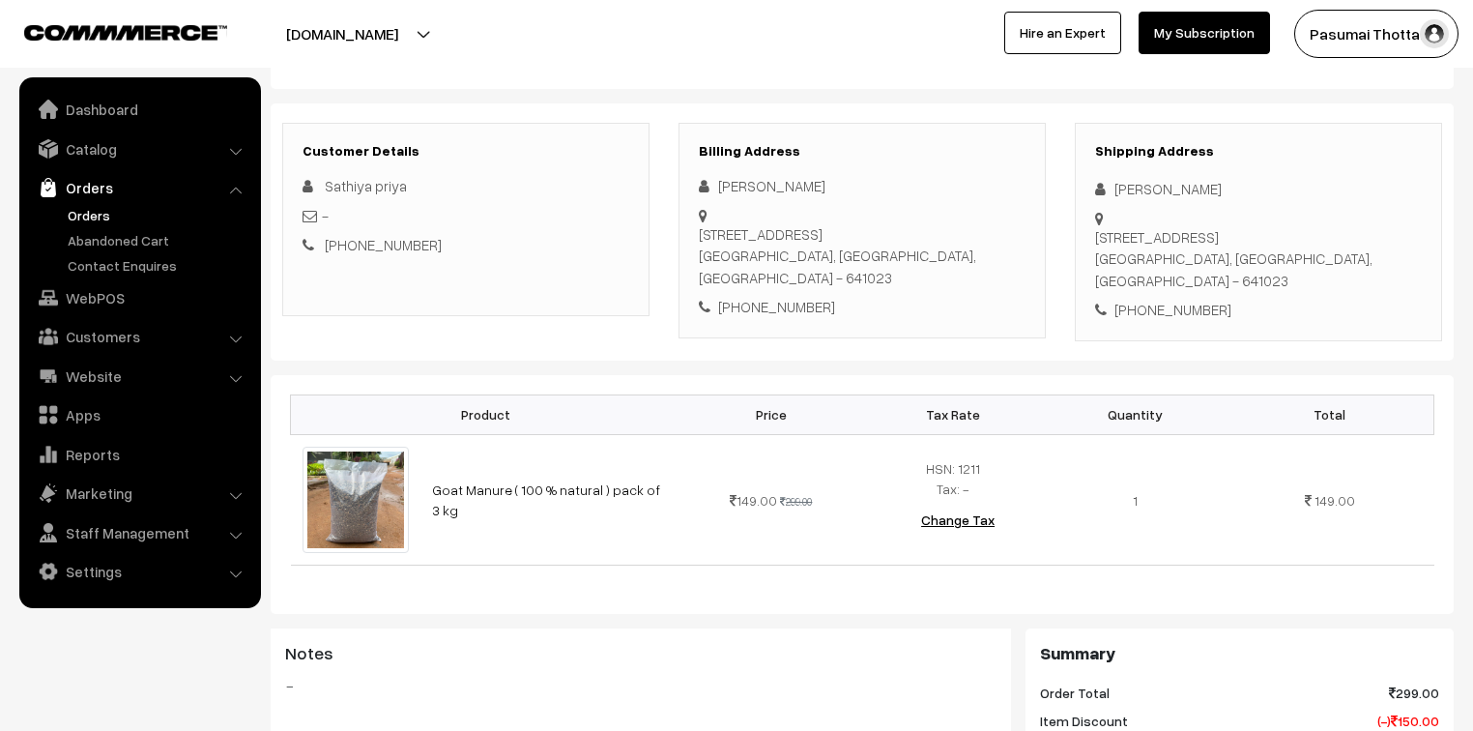
click at [886, 472] on td "HSN: 1211 Tax: - Change Tax" at bounding box center [953, 499] width 182 height 130
click at [886, 473] on td "HSN: 1211 Tax: - Change Tax" at bounding box center [953, 499] width 182 height 130
click at [816, 709] on div "Notes -" at bounding box center [641, 724] width 740 height 193
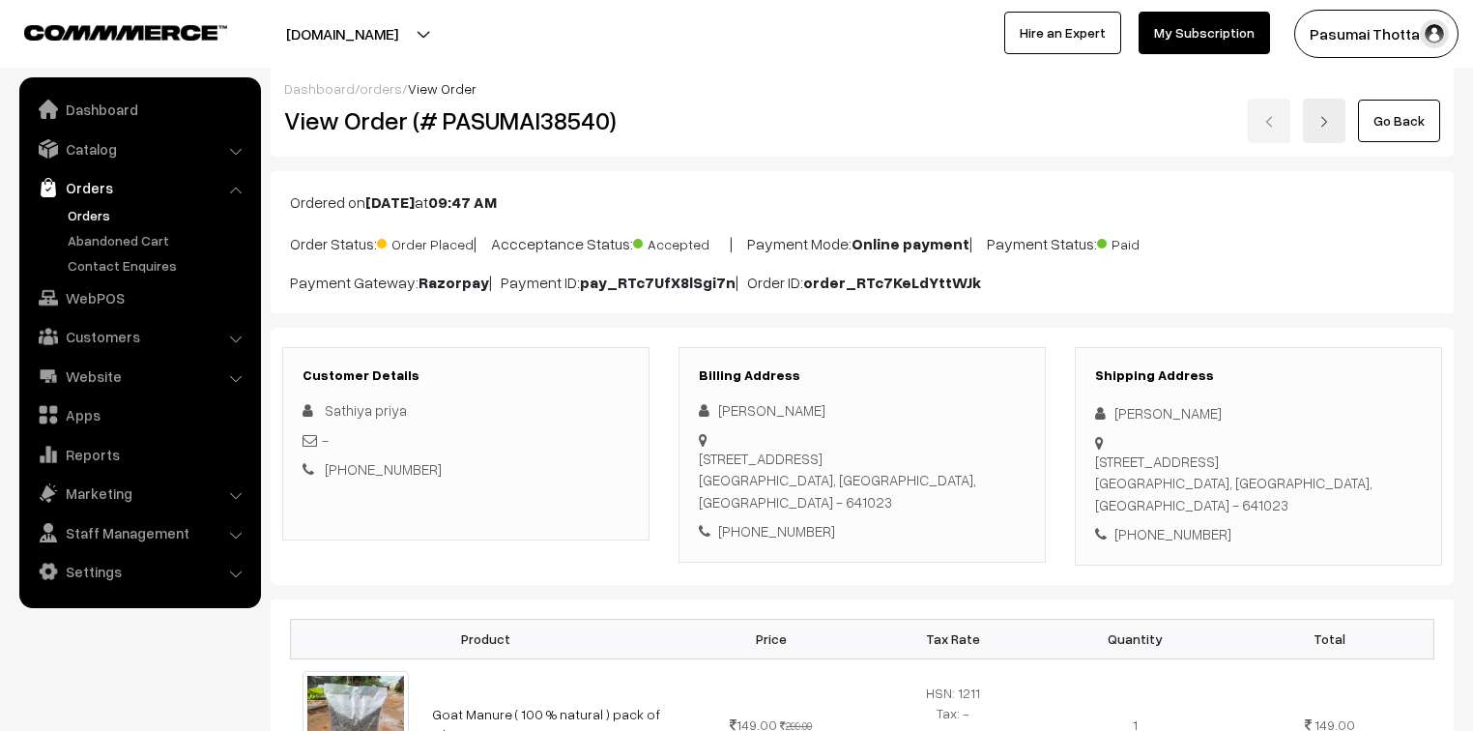
scroll to position [0, 0]
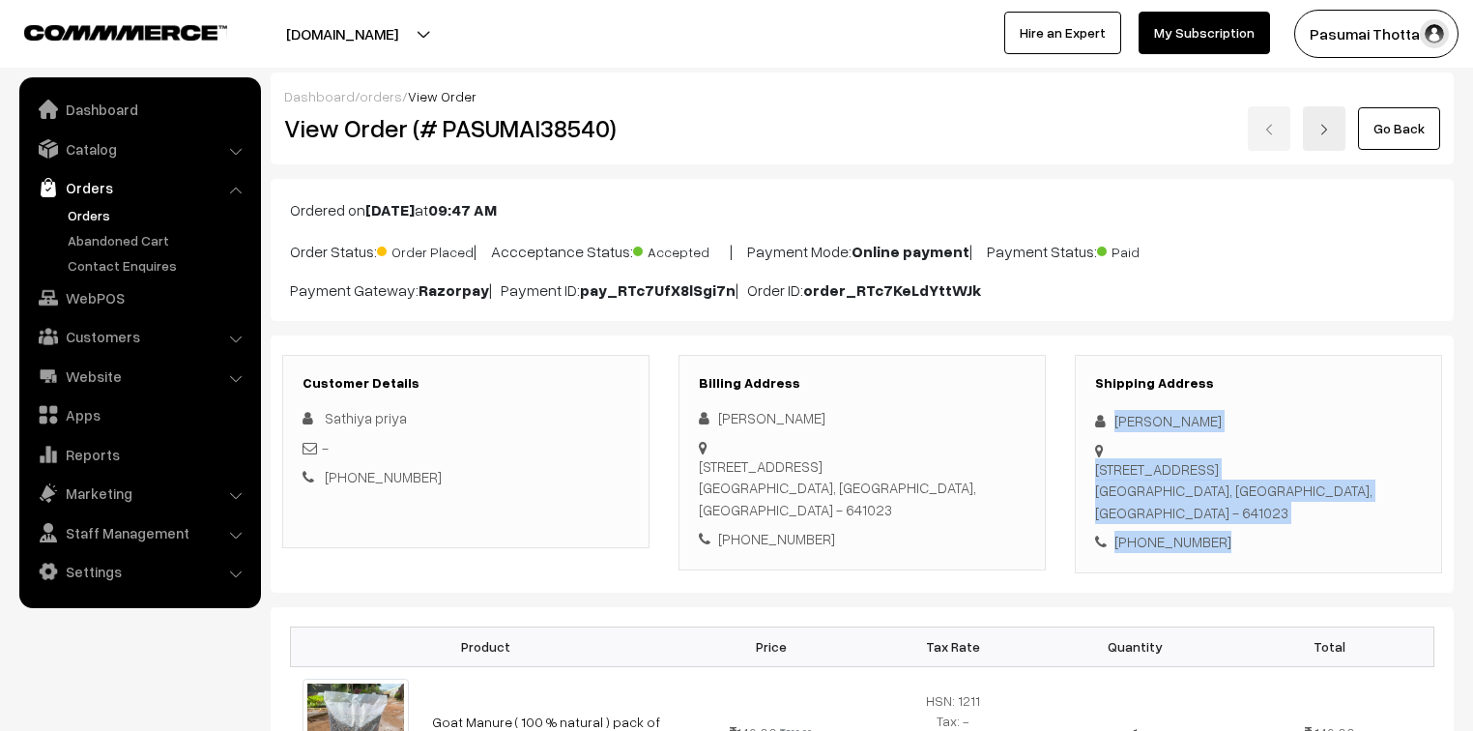
drag, startPoint x: 1111, startPoint y: 418, endPoint x: 1248, endPoint y: 529, distance: 176.6
click at [1248, 529] on div "Shipping Address Sathiya Priya 17/145,Nagammal layout, Saradha mill road, Podan…" at bounding box center [1258, 464] width 367 height 218
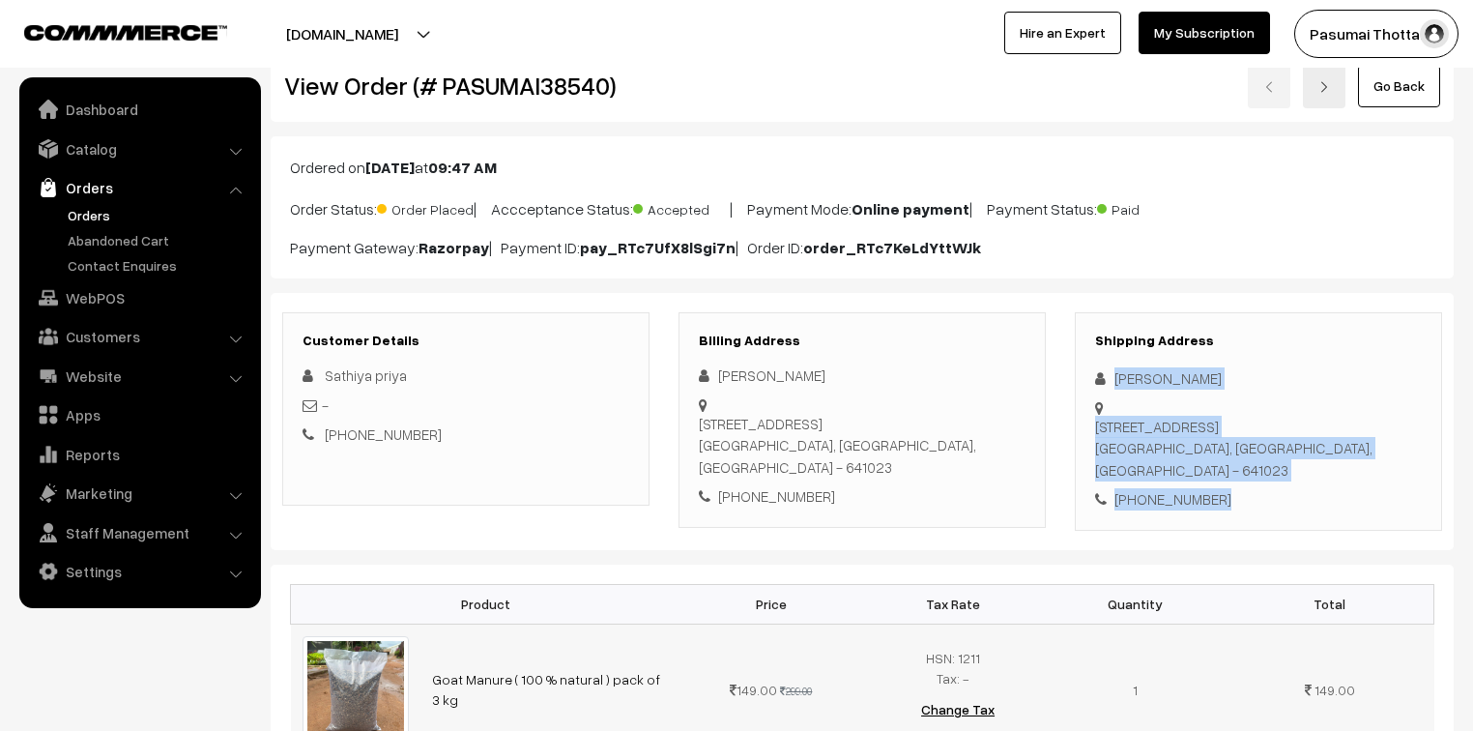
scroll to position [77, 0]
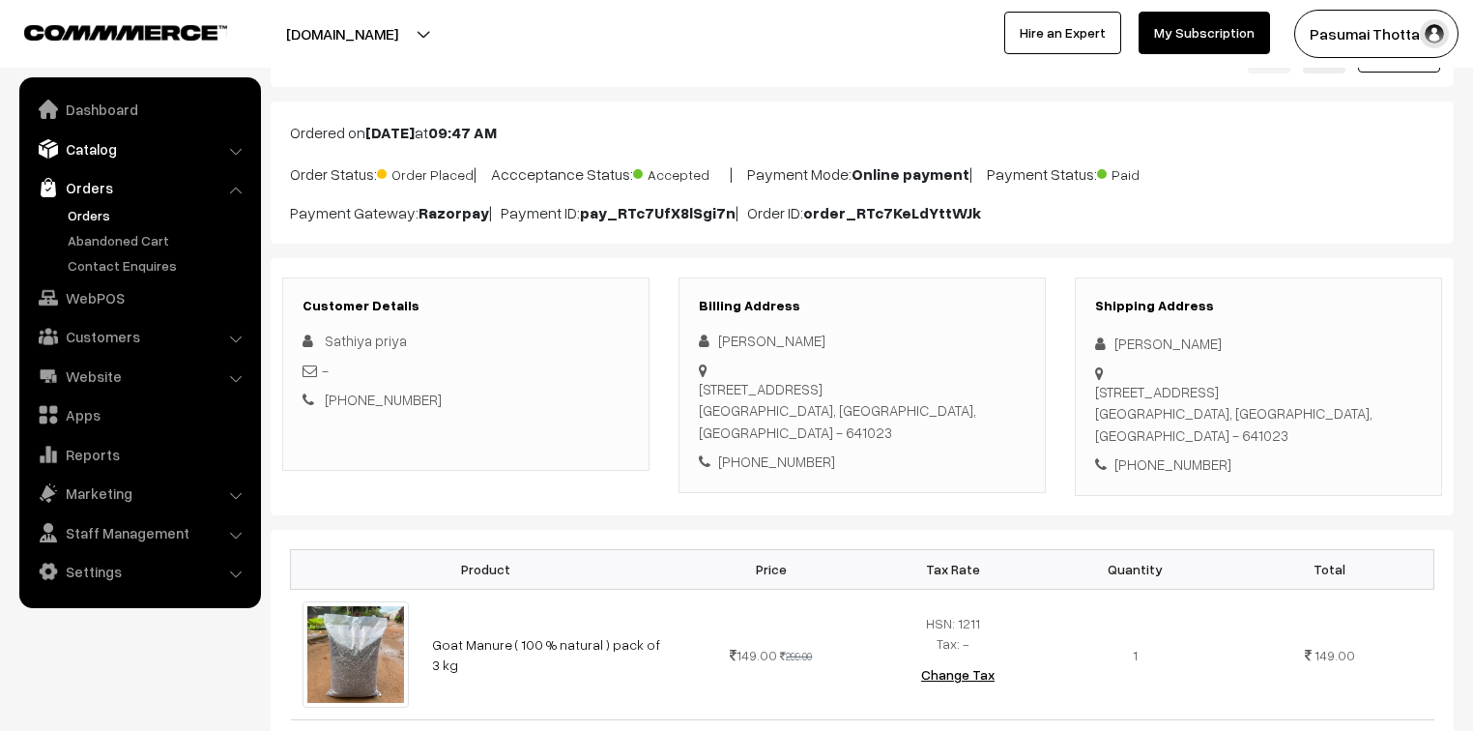
click at [83, 141] on link "Catalog" at bounding box center [139, 148] width 230 height 35
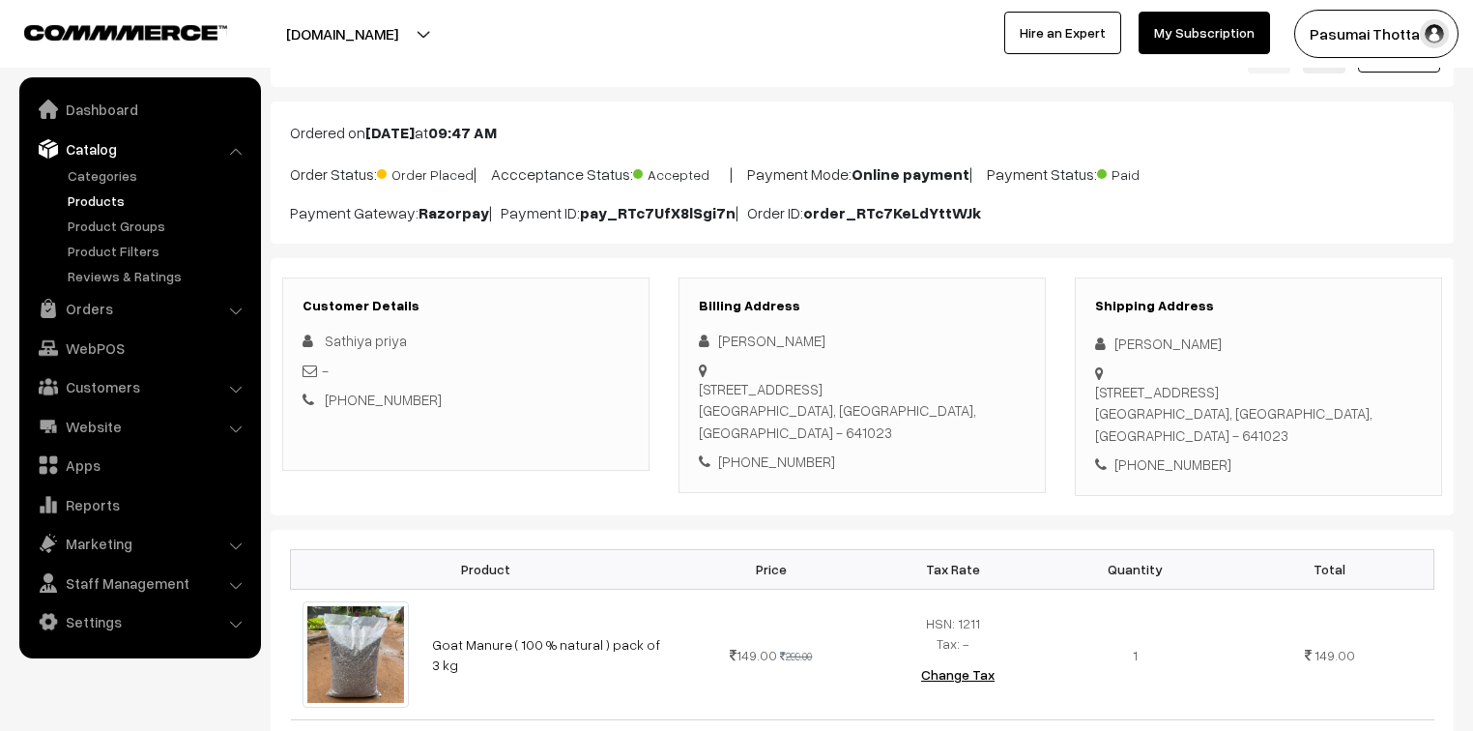
click at [88, 197] on link "Products" at bounding box center [158, 200] width 191 height 20
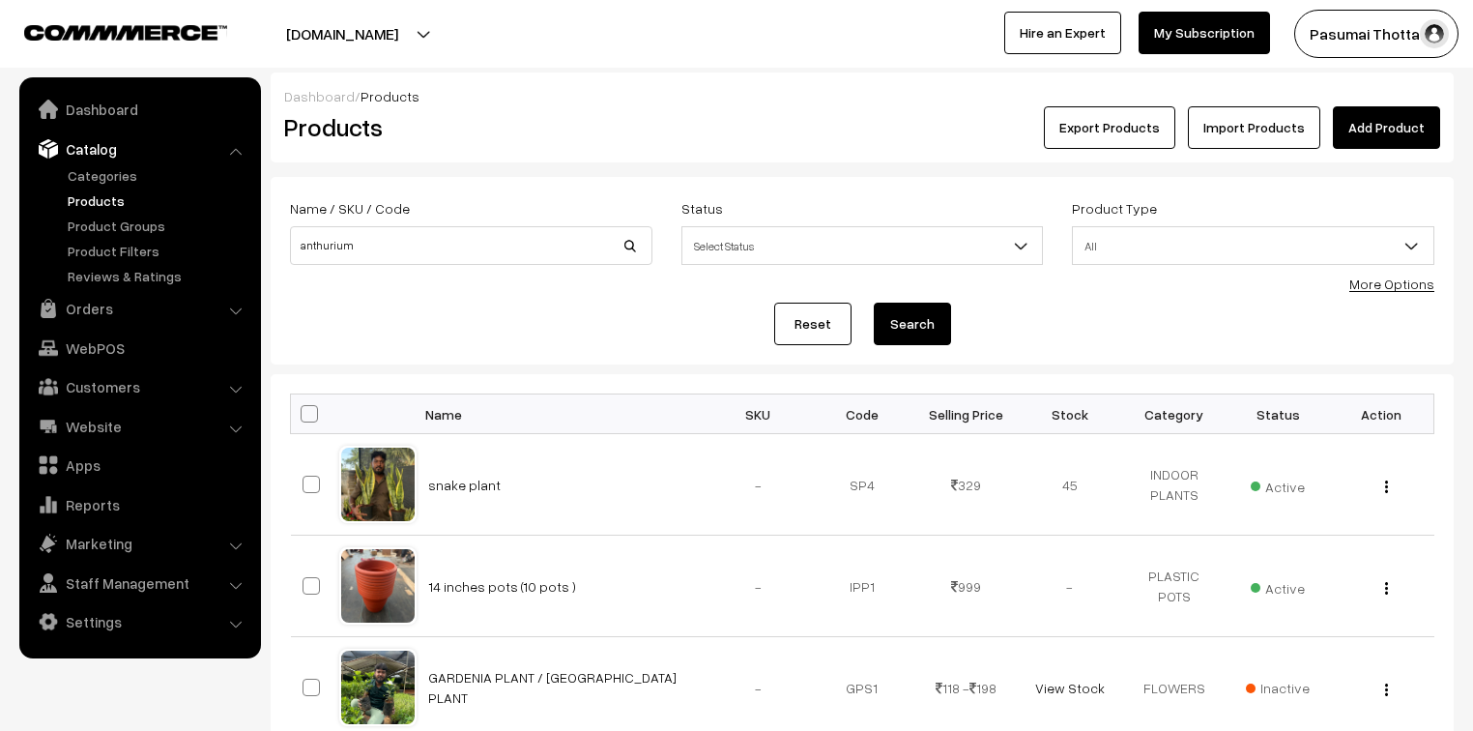
type input "anthurium"
click at [874, 303] on button "Search" at bounding box center [912, 324] width 77 height 43
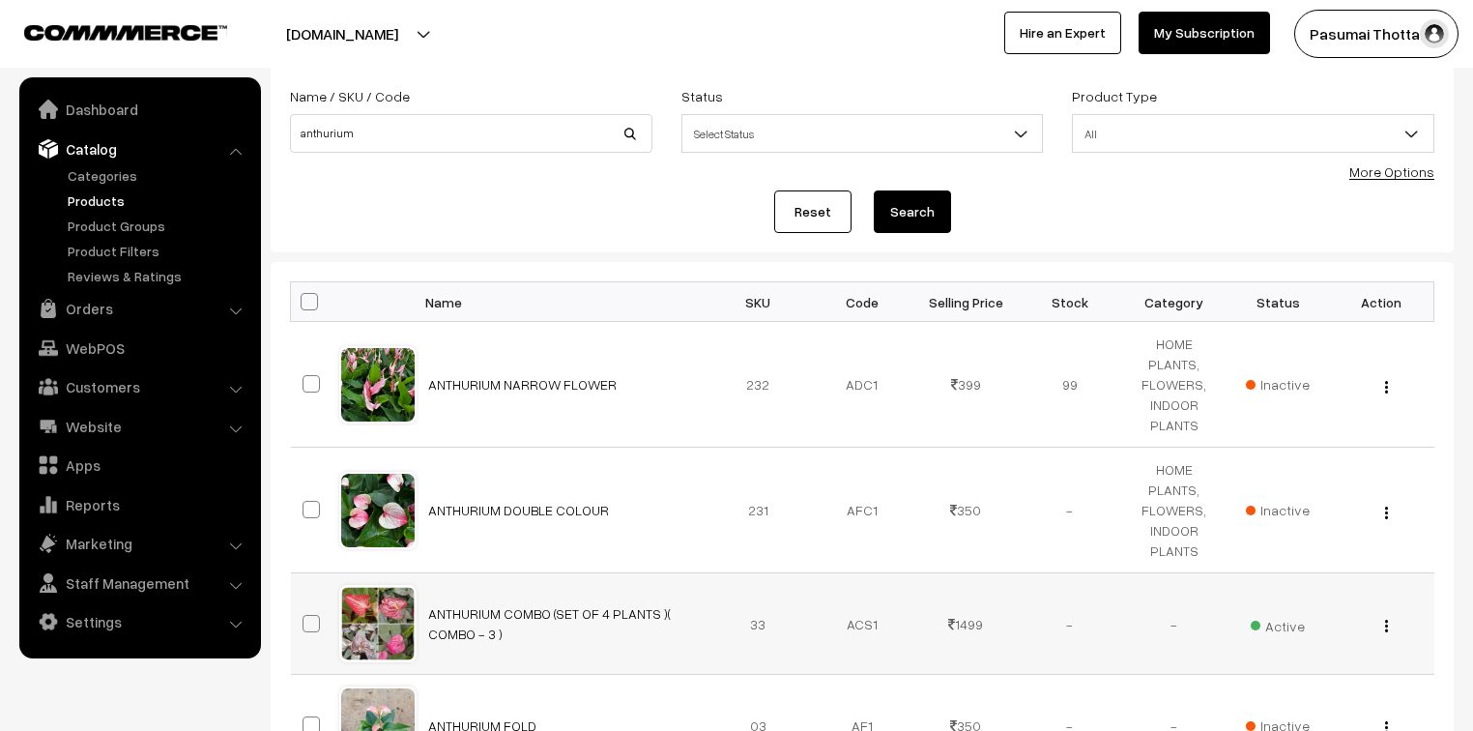
scroll to position [83, 0]
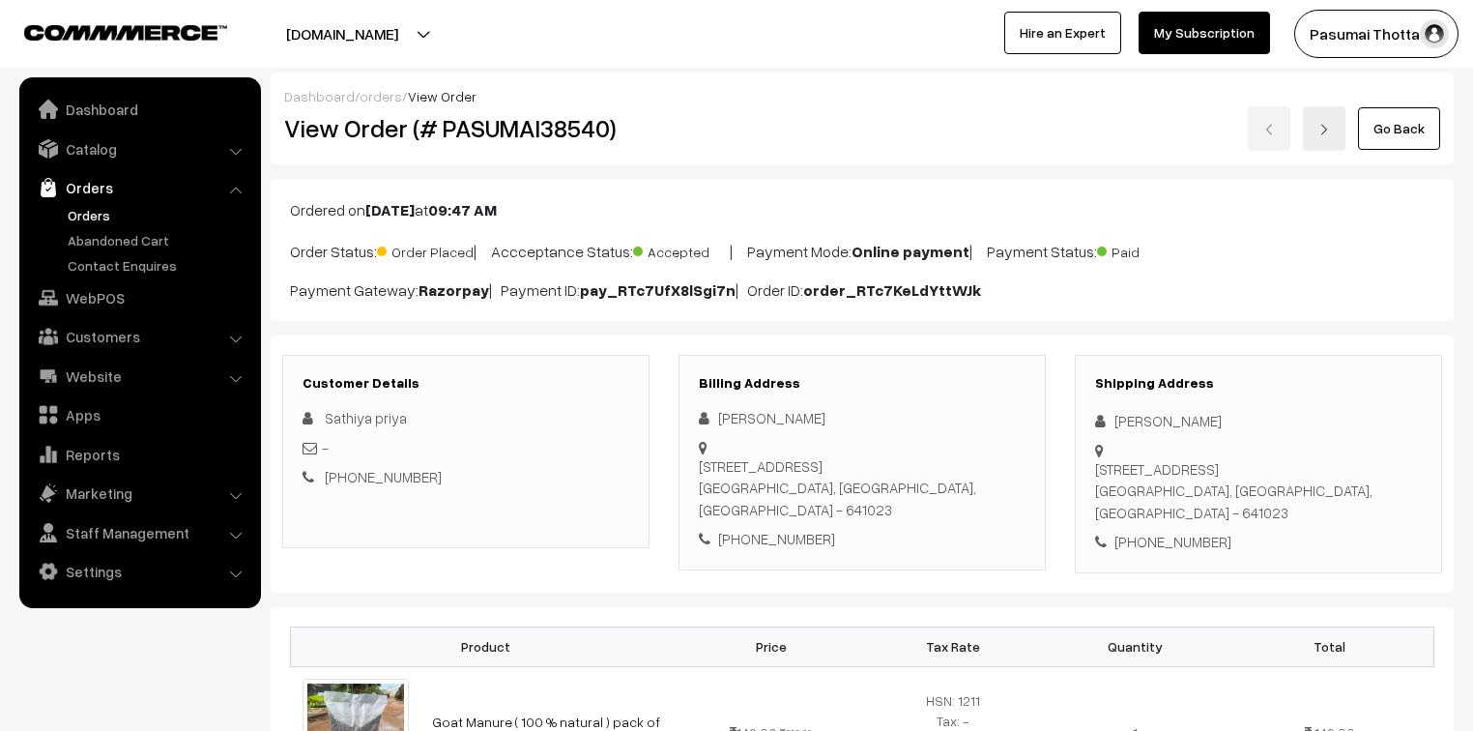
scroll to position [309, 0]
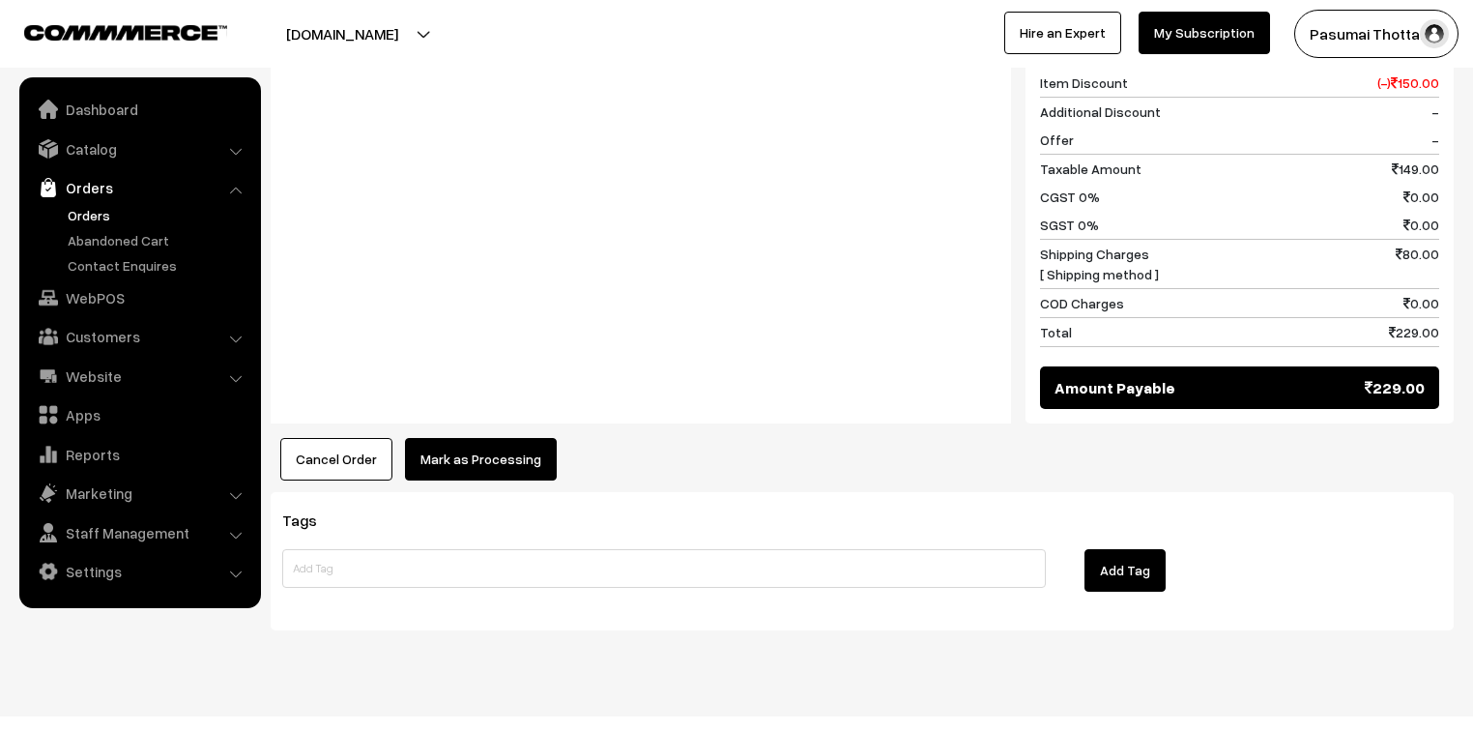
click at [456, 438] on button "Mark as Processing" at bounding box center [481, 459] width 152 height 43
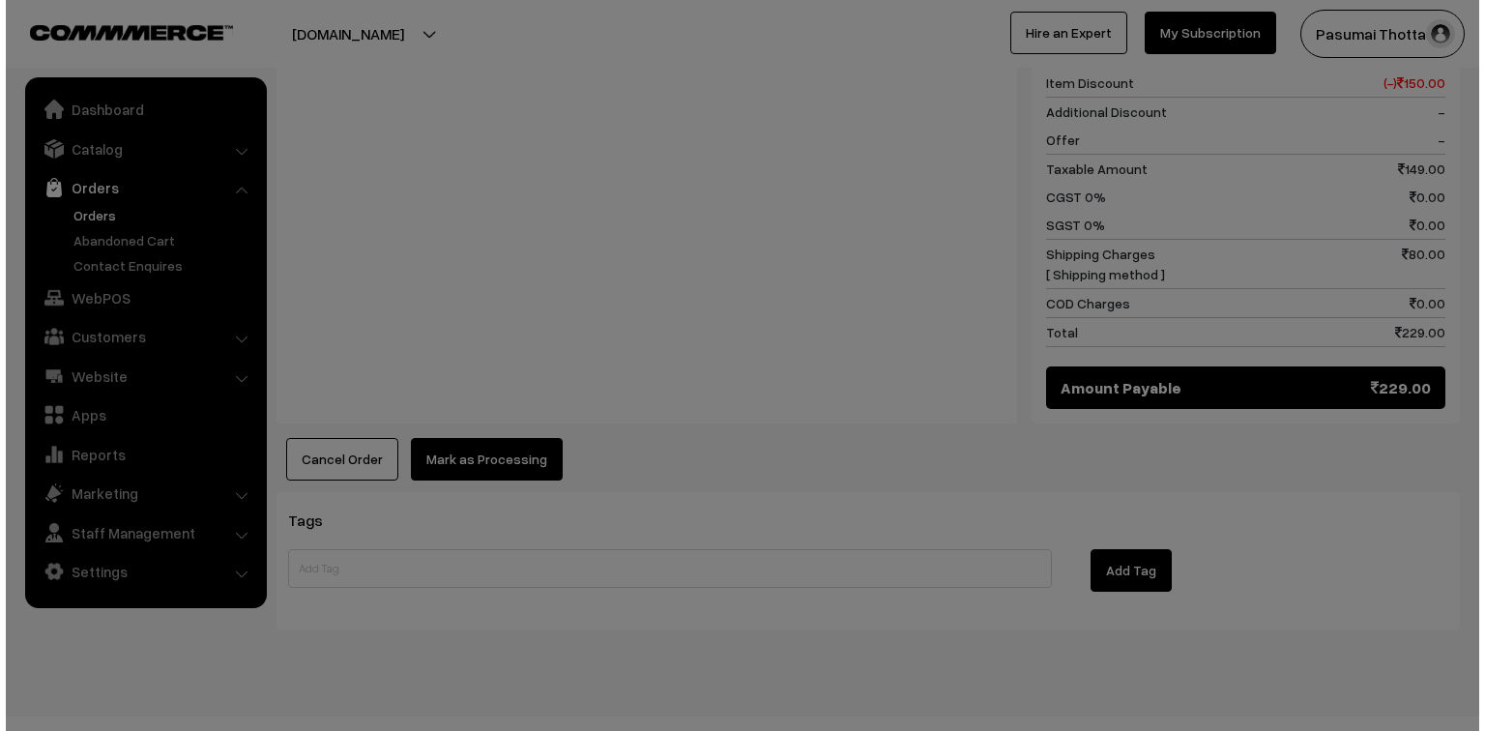
scroll to position [868, 0]
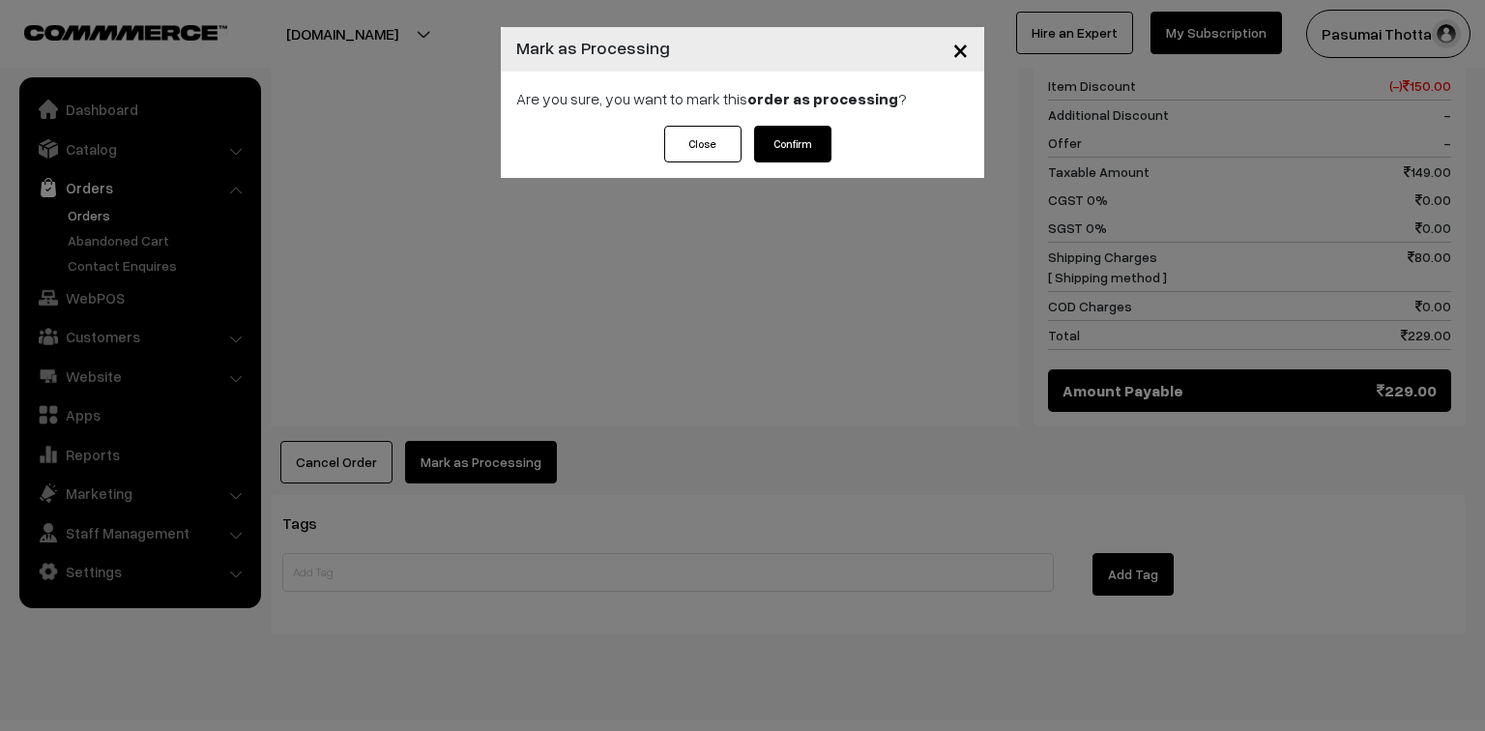
click at [817, 143] on button "Confirm" at bounding box center [792, 144] width 77 height 37
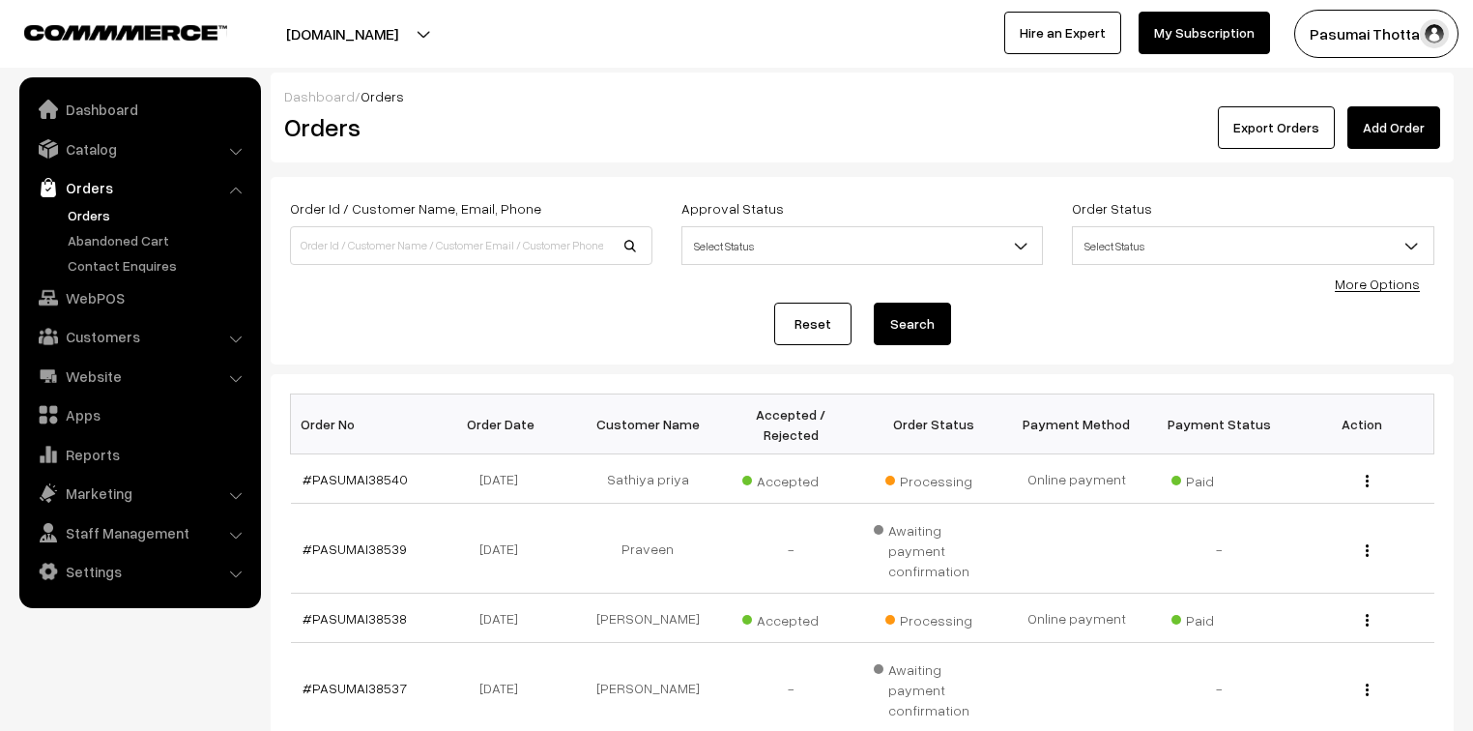
scroll to position [477, 0]
click at [1013, 593] on td "Online payment" at bounding box center [1076, 617] width 143 height 49
click at [907, 6] on div "pasumaithottakalai.com Go to Website Create New Store Pasumai Thotta… My Profil…" at bounding box center [736, 34] width 1473 height 68
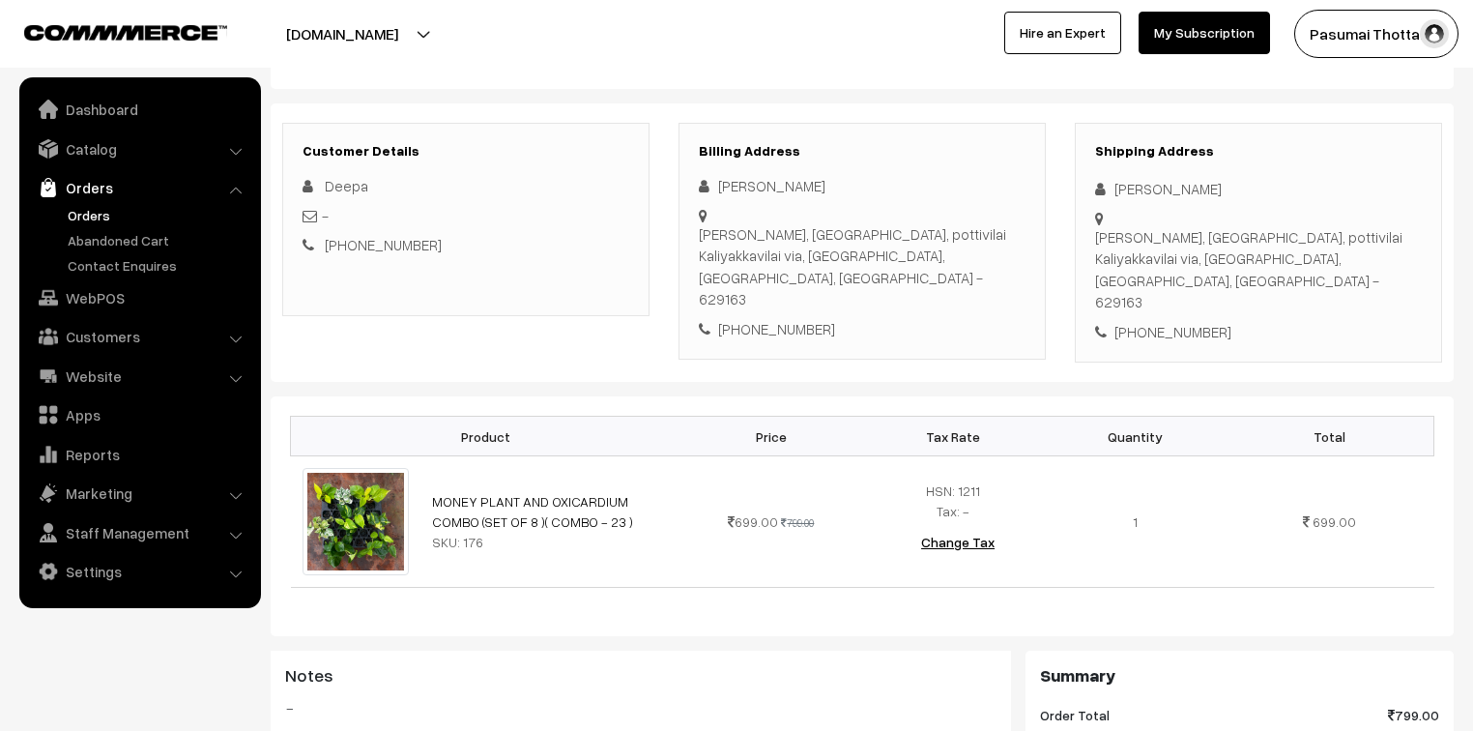
scroll to position [155, 0]
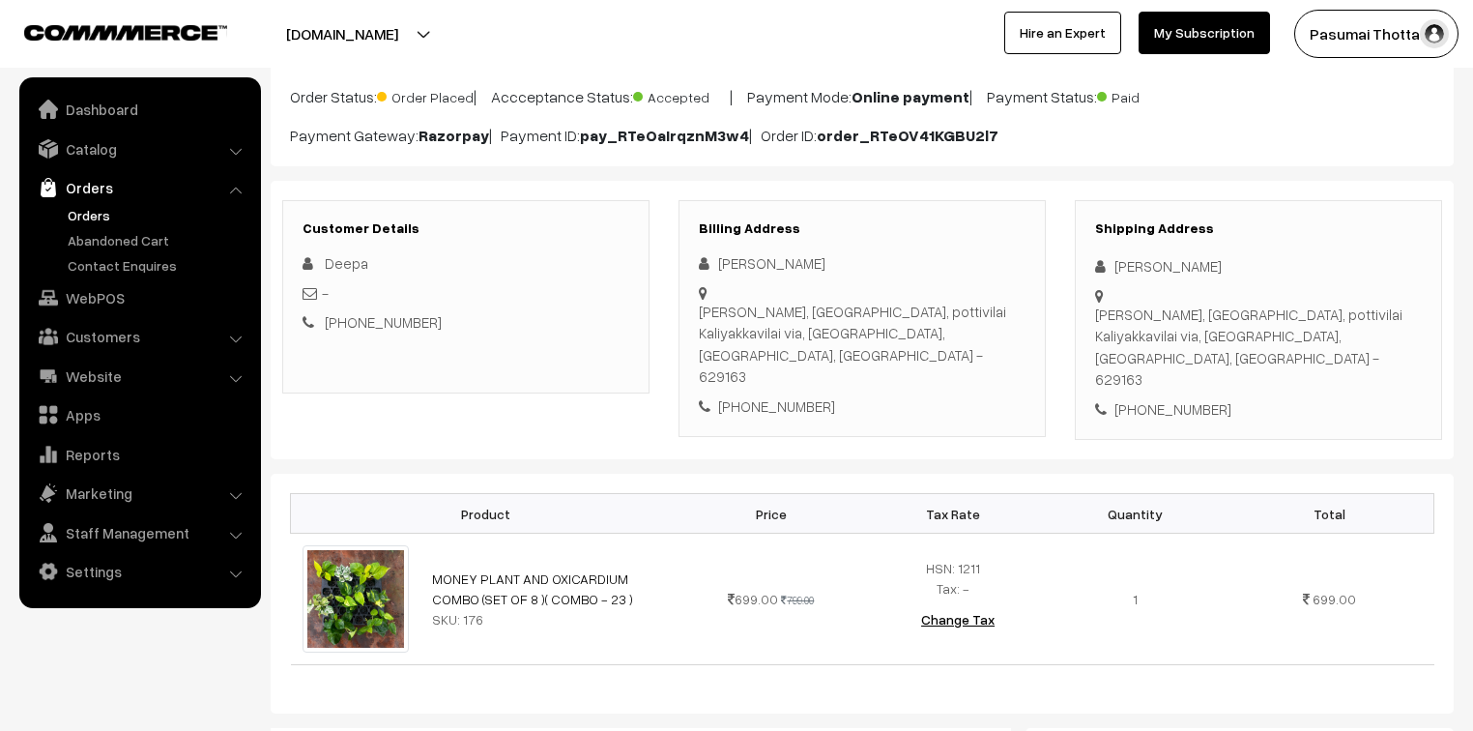
click at [669, 494] on th "Product" at bounding box center [486, 514] width 390 height 40
click at [665, 23] on div at bounding box center [363, 34] width 717 height 48
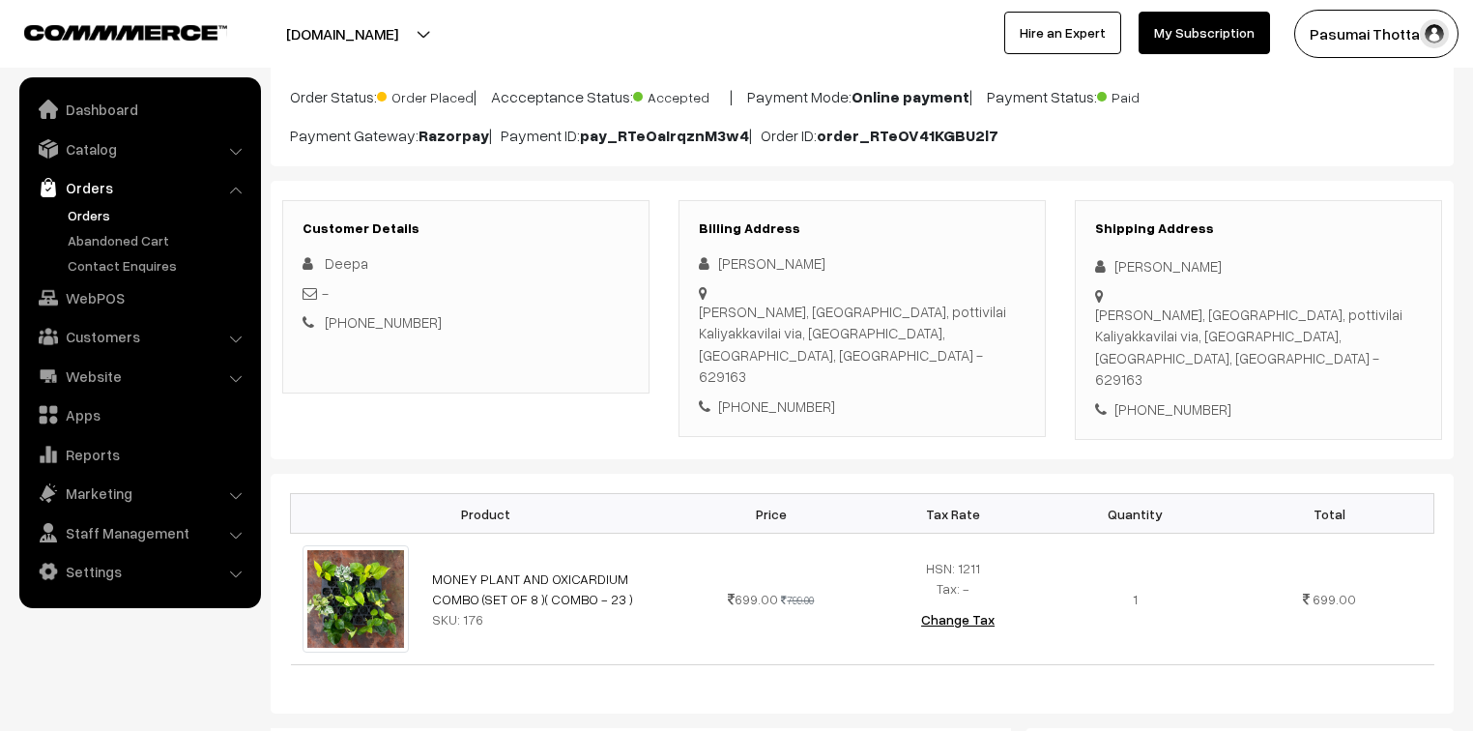
click at [665, 23] on div at bounding box center [363, 34] width 717 height 48
click at [666, 22] on div at bounding box center [363, 34] width 717 height 48
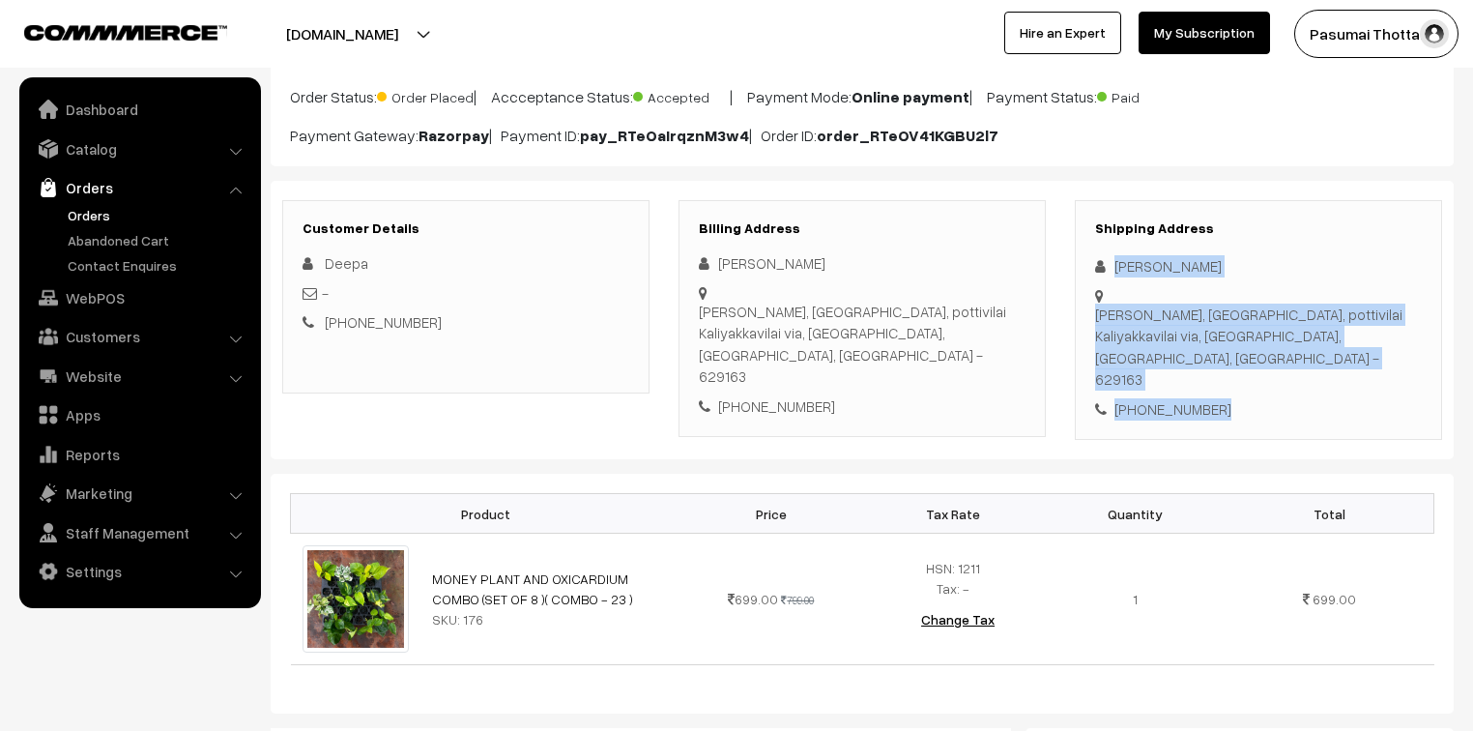
drag, startPoint x: 1109, startPoint y: 265, endPoint x: 1237, endPoint y: 390, distance: 179.8
click at [1237, 390] on div "Shipping Address Deepa Siva Chithambara bhavanam, Padanthalumoodu, pottivilai K…" at bounding box center [1258, 320] width 367 height 241
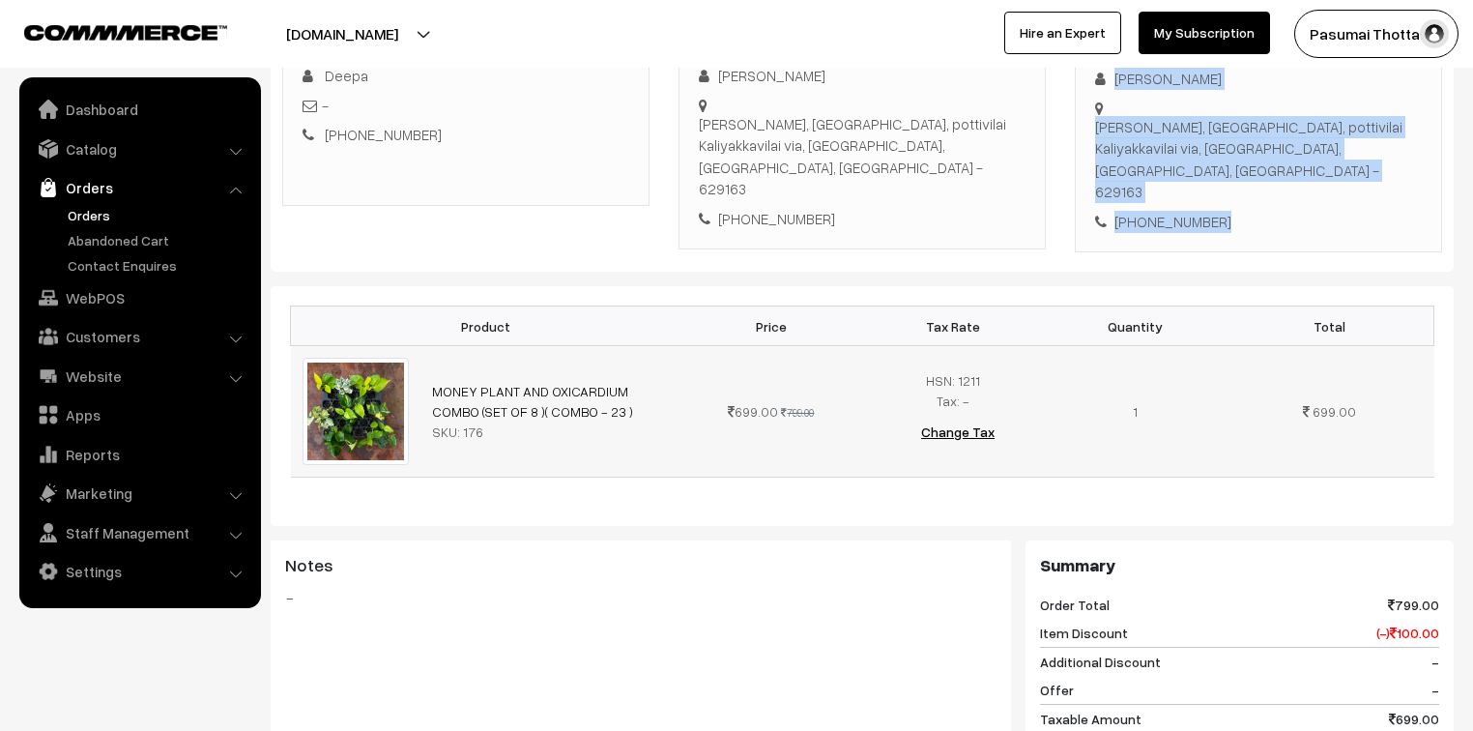
scroll to position [387, 0]
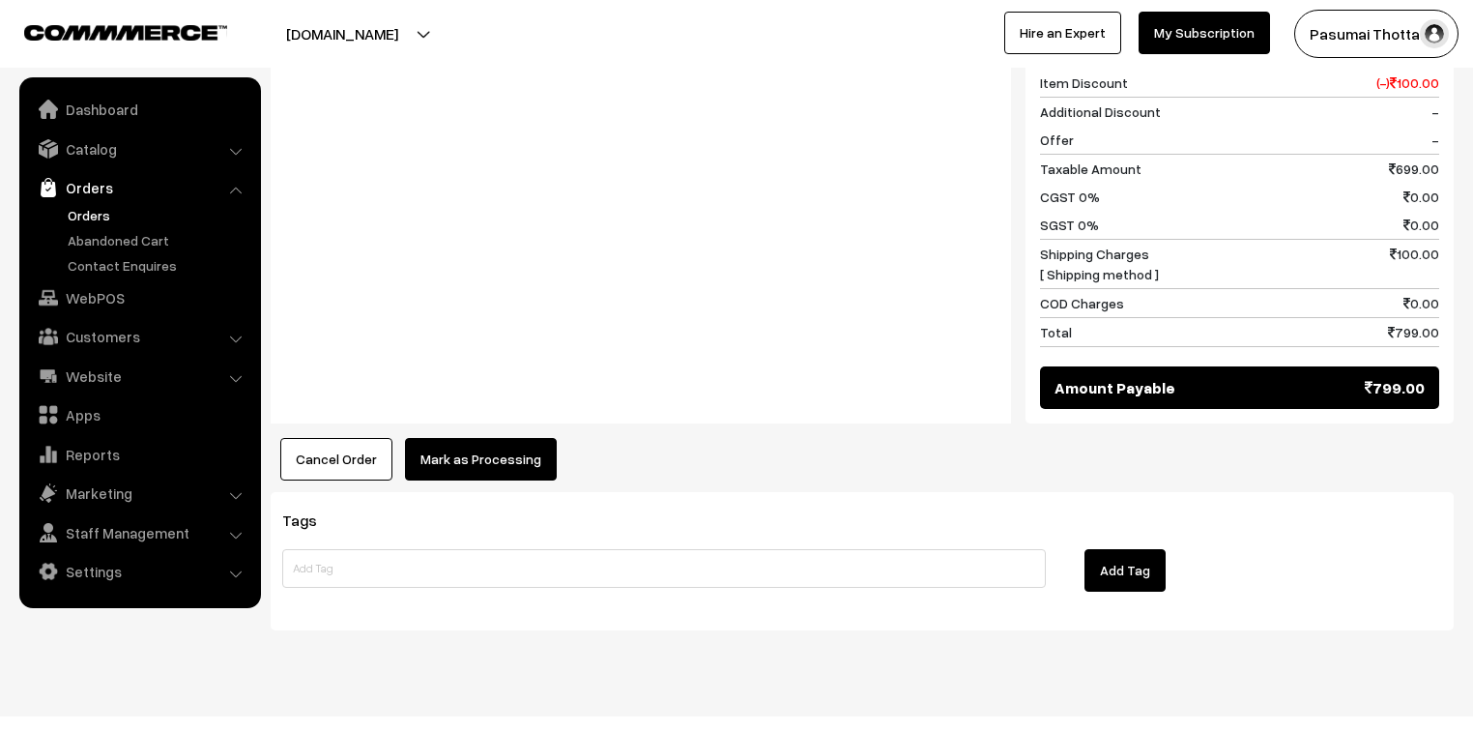
click at [506, 438] on button "Mark as Processing" at bounding box center [481, 459] width 152 height 43
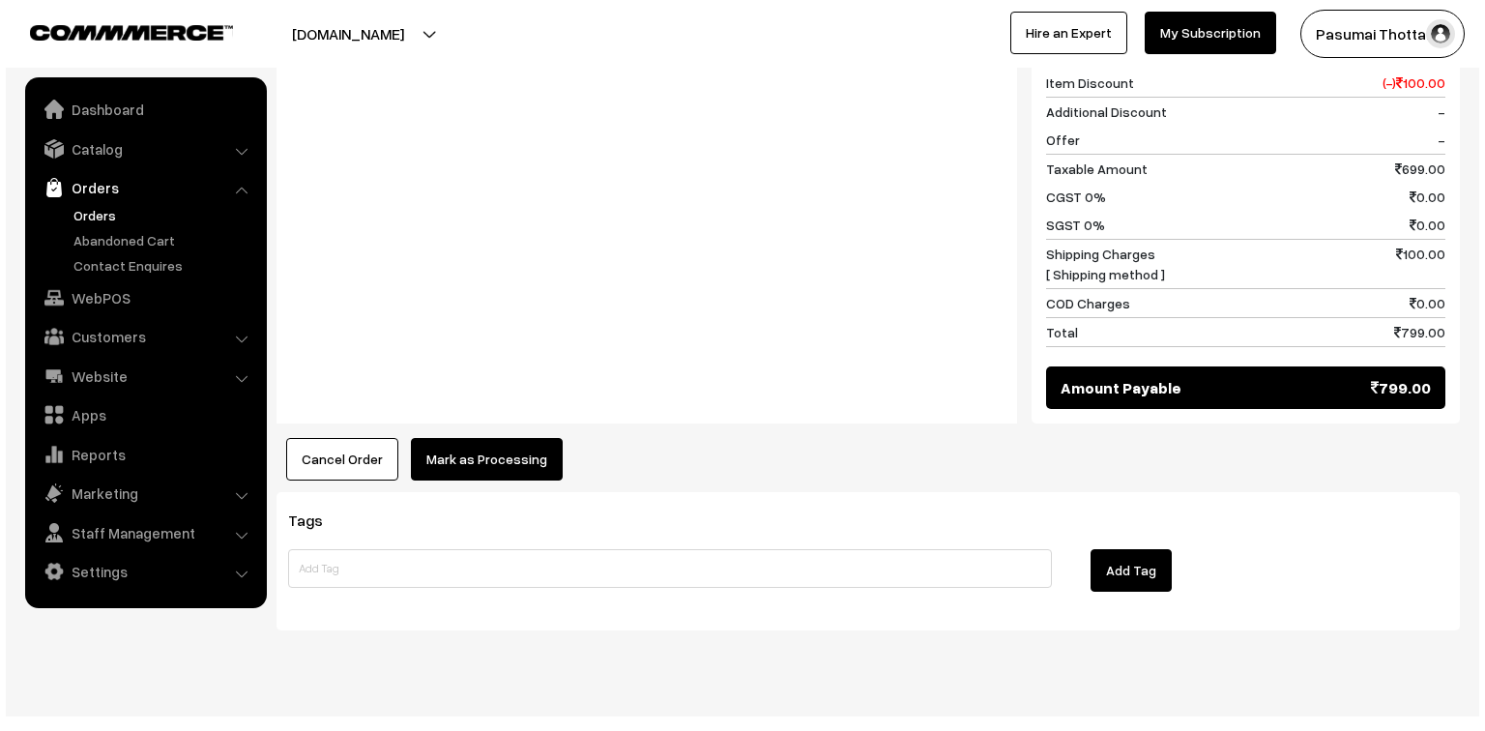
scroll to position [893, 0]
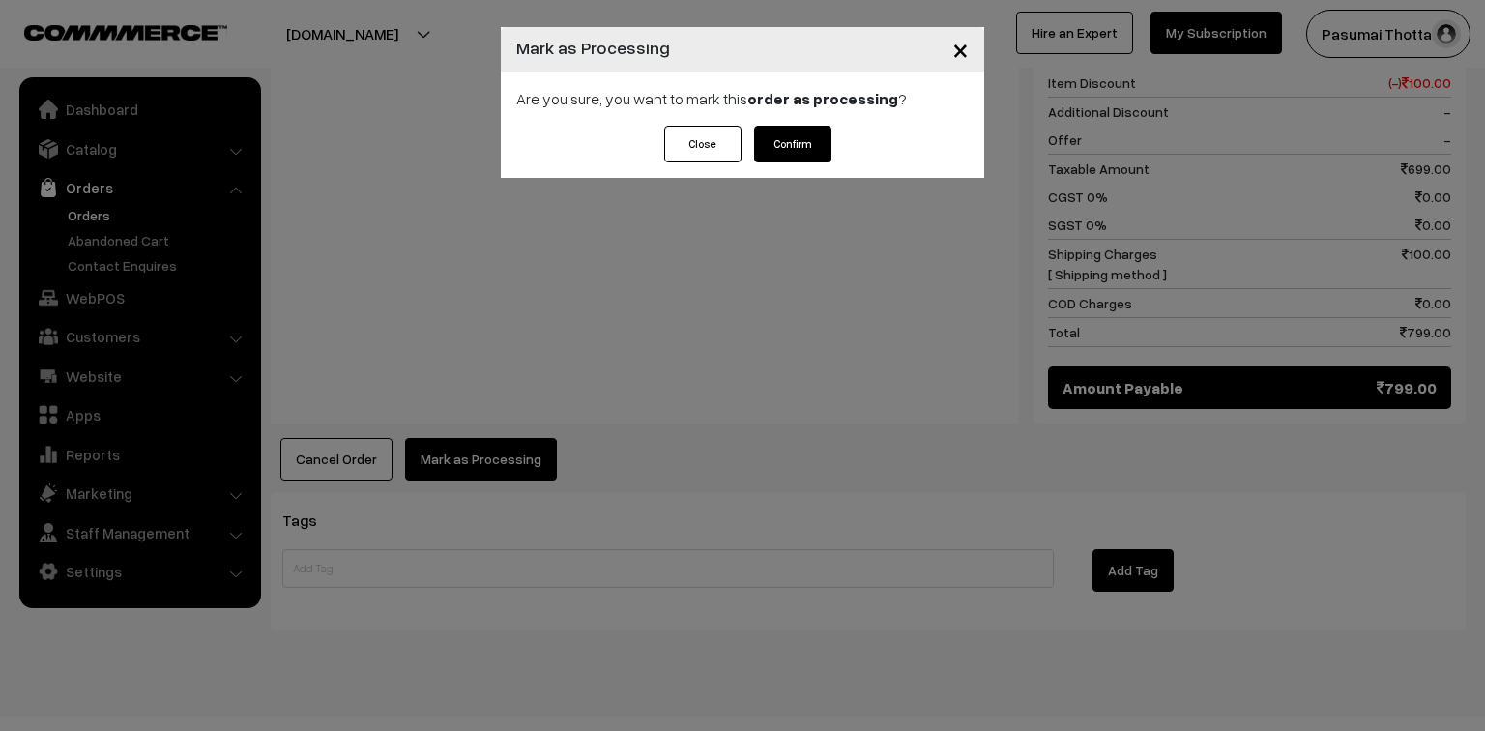
click at [793, 155] on button "Confirm" at bounding box center [792, 144] width 77 height 37
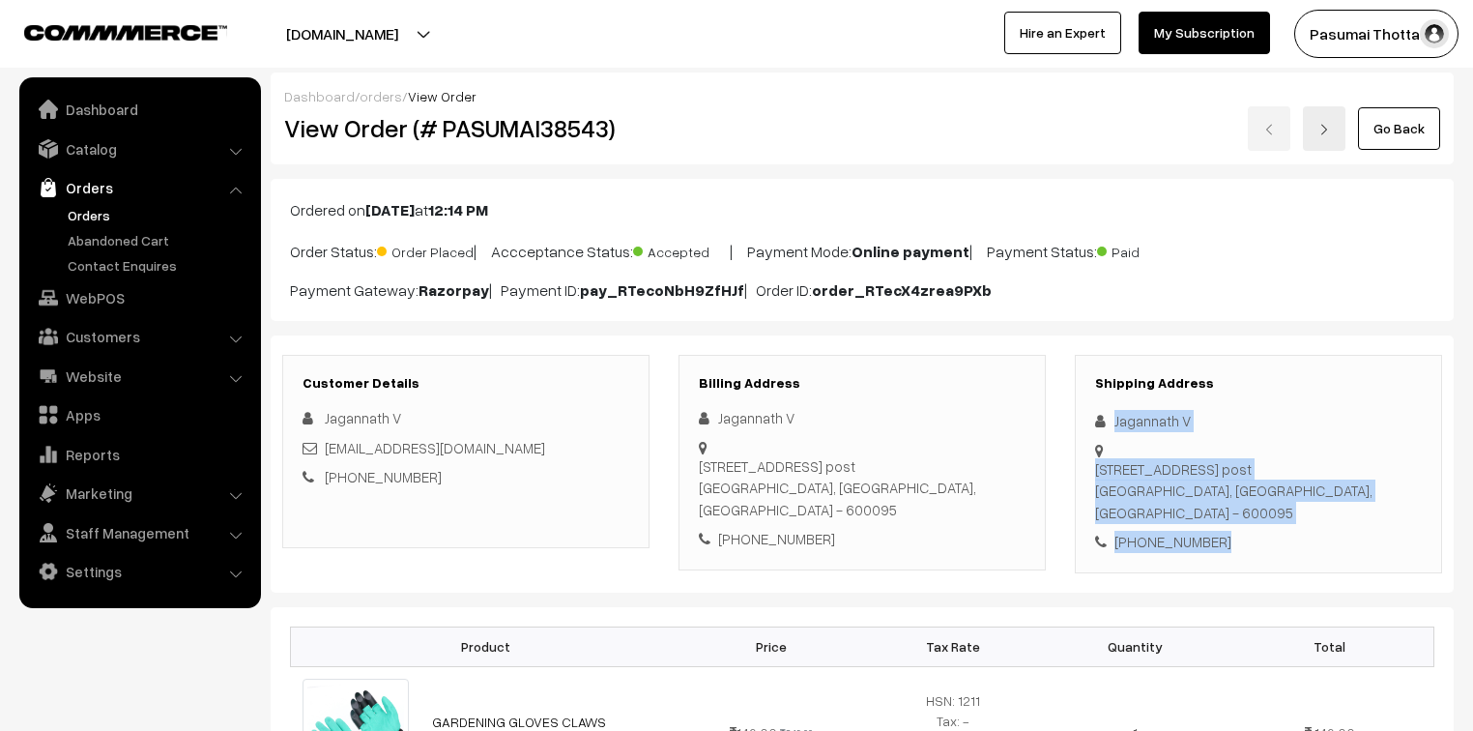
drag, startPoint x: 1113, startPoint y: 421, endPoint x: 1245, endPoint y: 544, distance: 179.9
click at [1245, 544] on div "Shipping Address Jagannath V No 82, Union Road, JAINS NAKSATRA, (Third Floor), …" at bounding box center [1258, 464] width 367 height 218
